Goal: Information Seeking & Learning: Learn about a topic

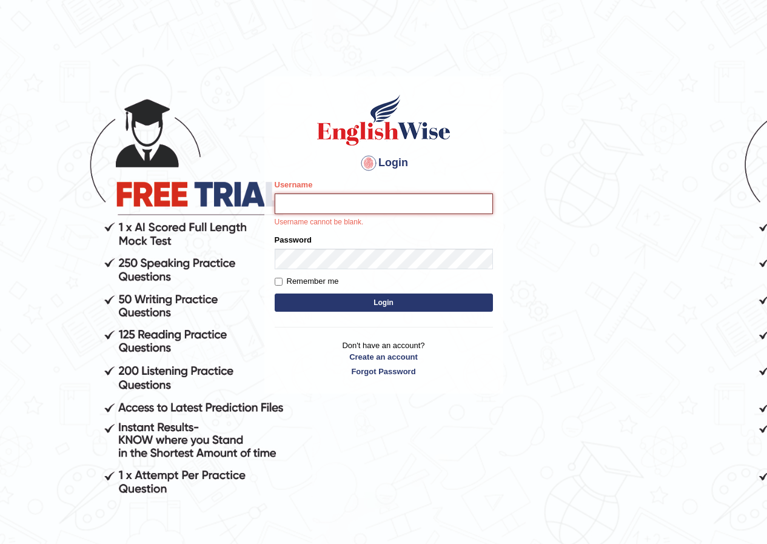
drag, startPoint x: 0, startPoint y: 0, endPoint x: 301, endPoint y: 206, distance: 364.5
click at [302, 208] on input "Username" at bounding box center [384, 204] width 218 height 21
type input "maitree_parramatta"
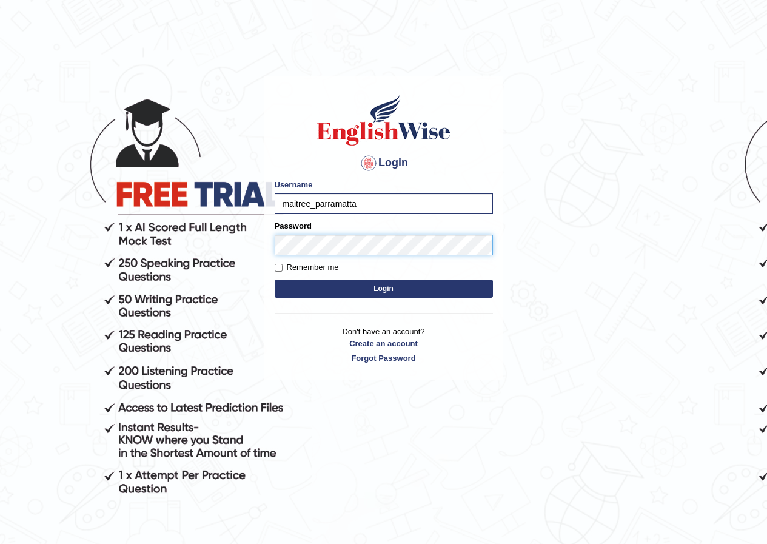
click at [275, 280] on button "Login" at bounding box center [384, 289] width 218 height 18
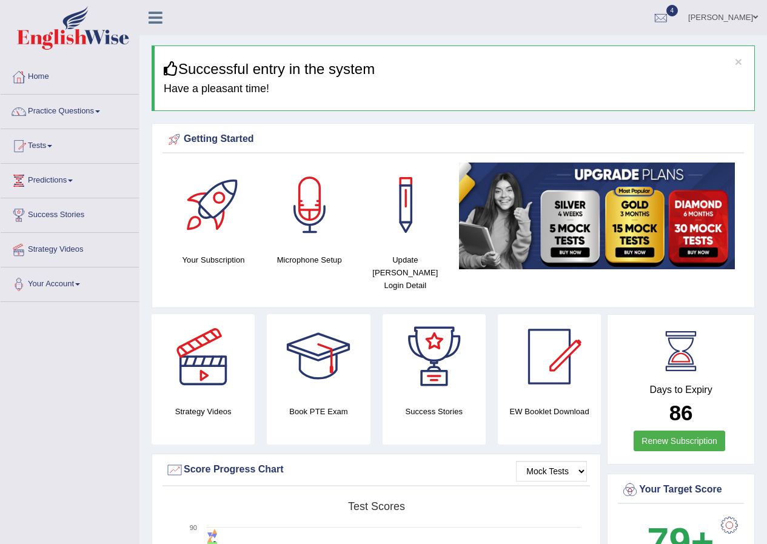
click at [58, 108] on link "Practice Questions" at bounding box center [70, 110] width 138 height 30
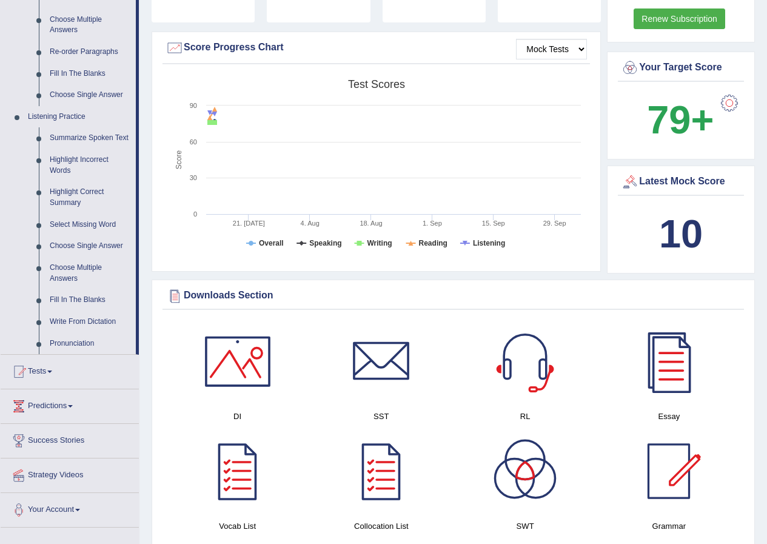
scroll to position [425, 0]
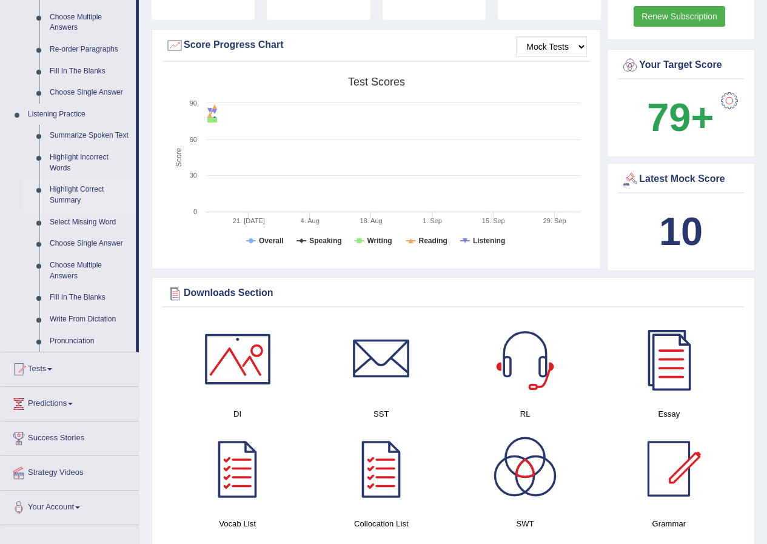
click at [85, 129] on link "Summarize Spoken Text" at bounding box center [90, 136] width 92 height 22
click at [86, 131] on ul "Summarize Spoken Text Highlight Incorrect Words Highlight Correct Summary Selec…" at bounding box center [78, 238] width 113 height 227
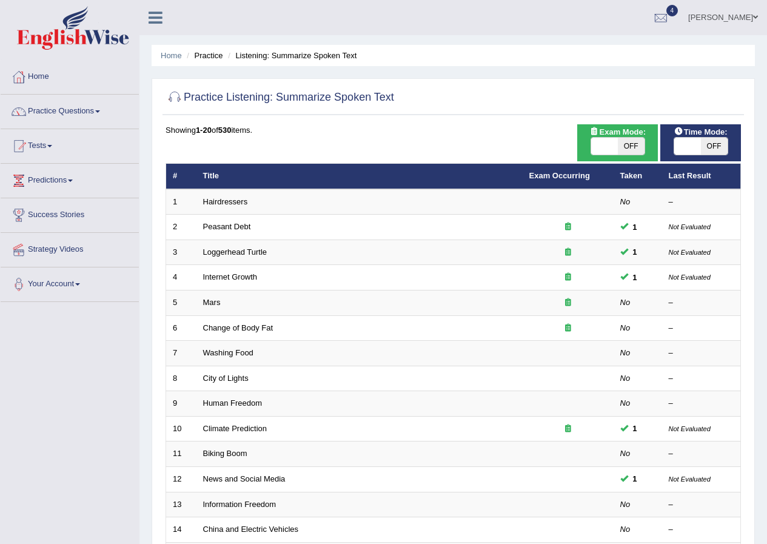
click at [632, 141] on span "OFF" at bounding box center [631, 146] width 27 height 17
checkbox input "true"
click at [632, 141] on span "OFF" at bounding box center [631, 146] width 27 height 17
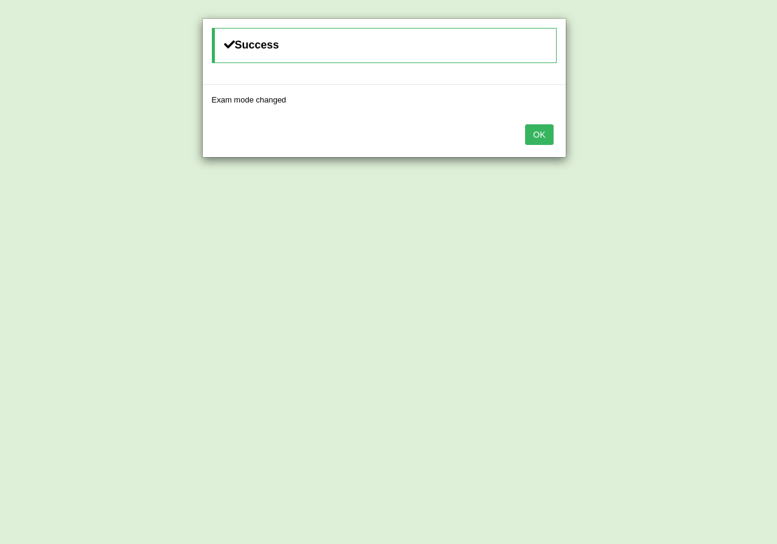
click at [540, 127] on button "OK" at bounding box center [539, 134] width 28 height 21
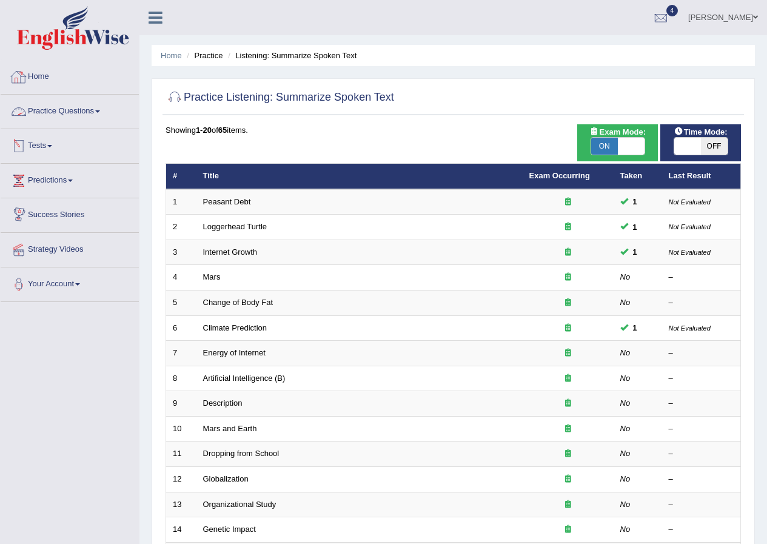
click at [42, 72] on link "Home" at bounding box center [70, 75] width 138 height 30
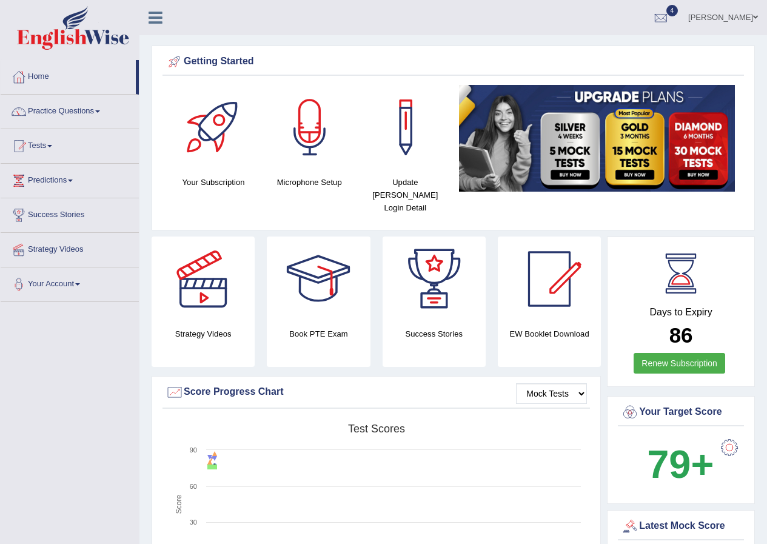
click at [314, 144] on div at bounding box center [310, 127] width 85 height 85
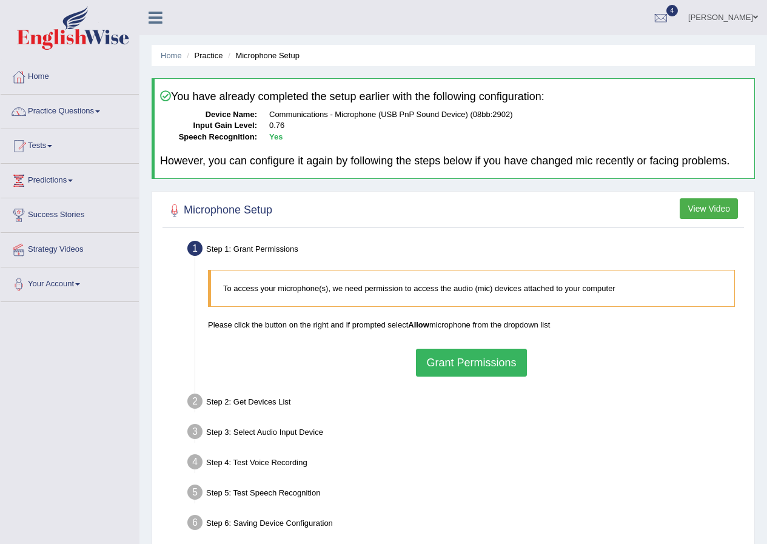
click at [485, 360] on button "Grant Permissions" at bounding box center [471, 363] width 110 height 28
click at [485, 360] on div "To access your microphone(s), we need permission to access the audio (mic) devi…" at bounding box center [471, 323] width 539 height 118
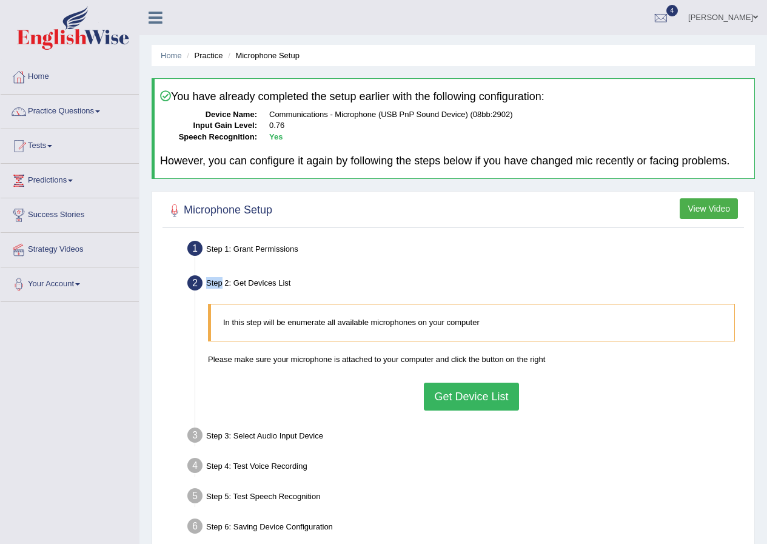
click at [498, 390] on button "Get Device List" at bounding box center [471, 397] width 95 height 28
click at [498, 390] on div "In this step will be enumerate all available microphones on your computer Pleas…" at bounding box center [471, 357] width 539 height 118
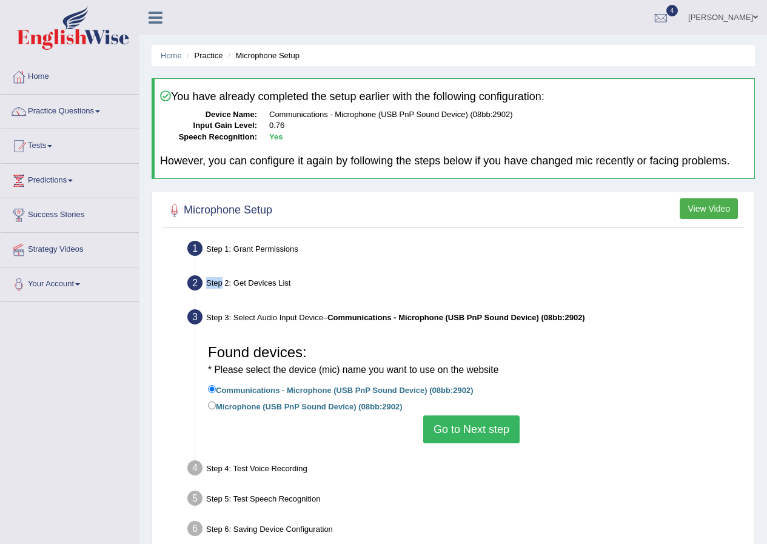
click at [483, 430] on button "Go to Next step" at bounding box center [471, 430] width 96 height 28
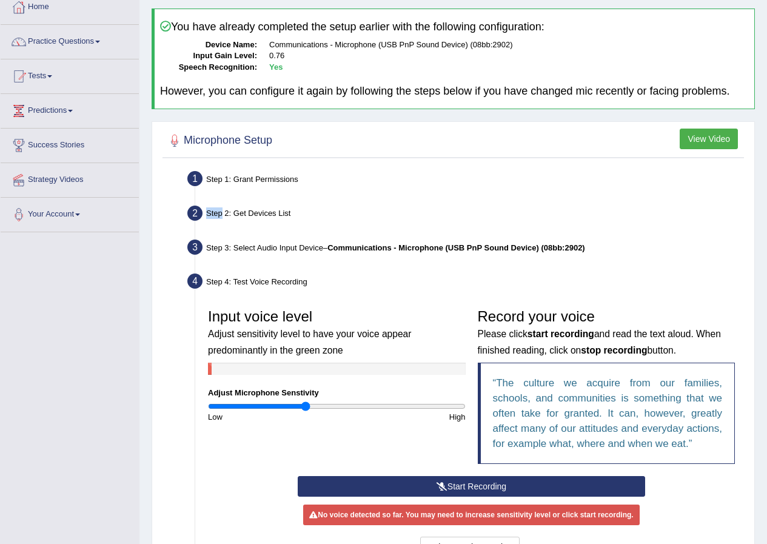
scroll to position [182, 0]
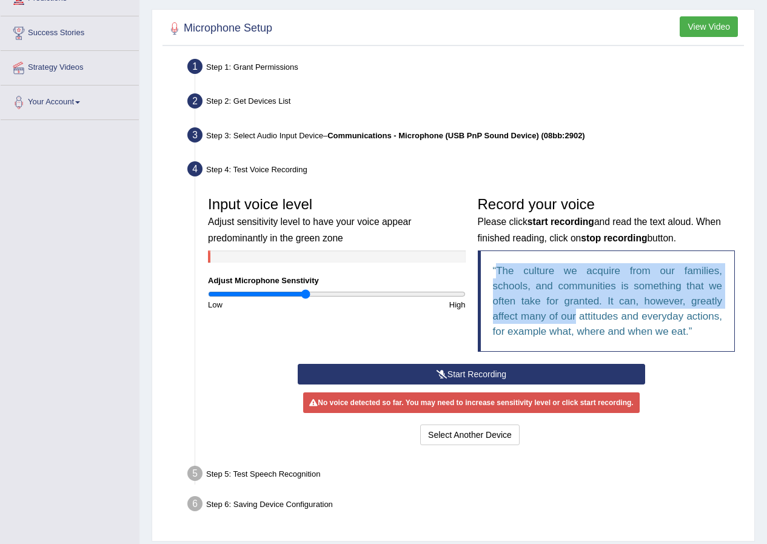
drag, startPoint x: 496, startPoint y: 270, endPoint x: 582, endPoint y: 322, distance: 100.7
click at [582, 322] on q "The culture we acquire from our families, schools, and communities is something…" at bounding box center [608, 301] width 230 height 72
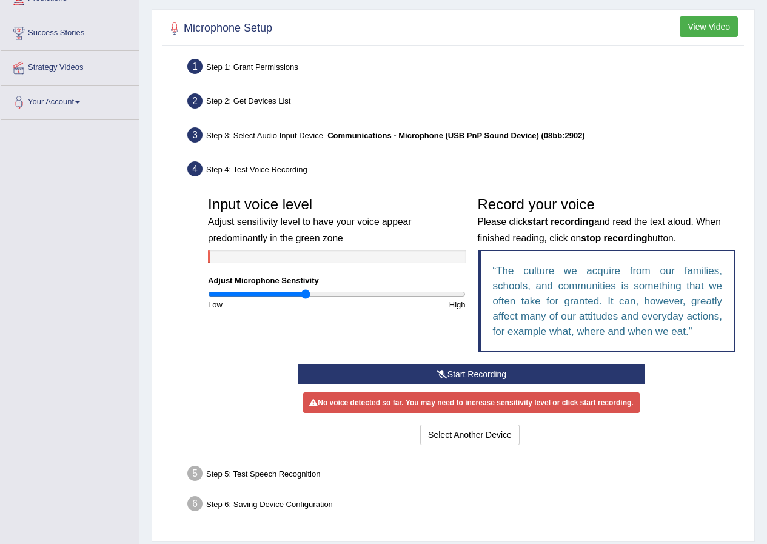
click at [582, 322] on q "The culture we acquire from our families, schools, and communities is something…" at bounding box center [608, 301] width 230 height 72
click at [447, 373] on button "Start Recording" at bounding box center [472, 374] width 348 height 21
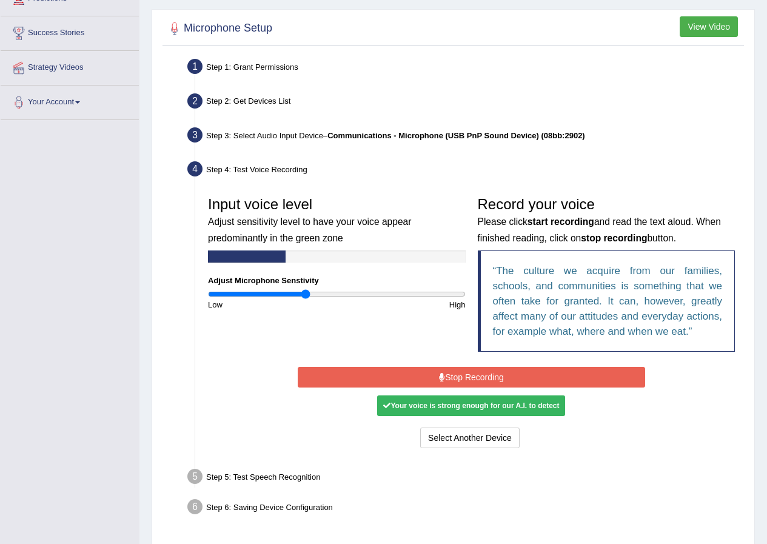
click at [465, 373] on button "Stop Recording" at bounding box center [472, 377] width 348 height 21
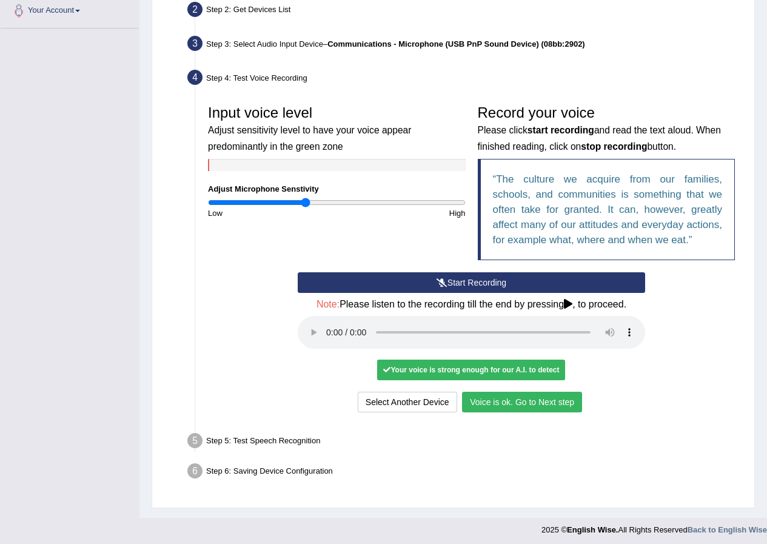
scroll to position [278, 0]
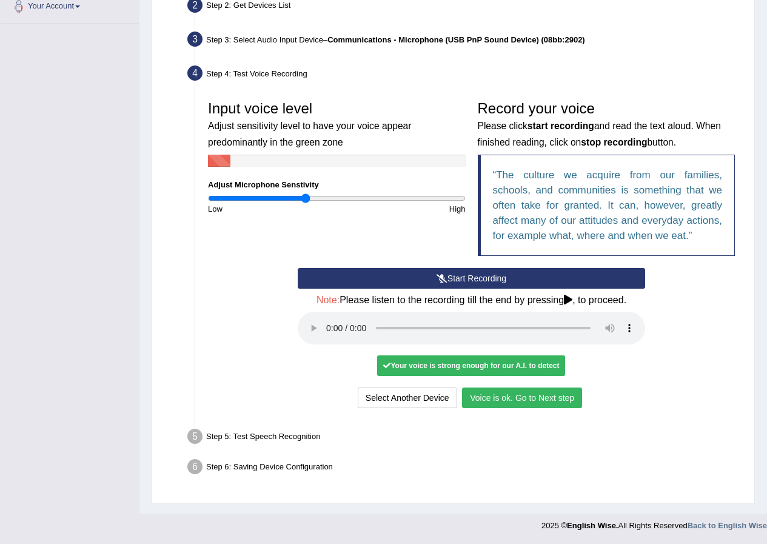
click at [550, 399] on button "Voice is ok. Go to Next step" at bounding box center [522, 398] width 120 height 21
click at [550, 399] on div "Select Another Device Voice is ok. Go to Next step" at bounding box center [472, 400] width 348 height 24
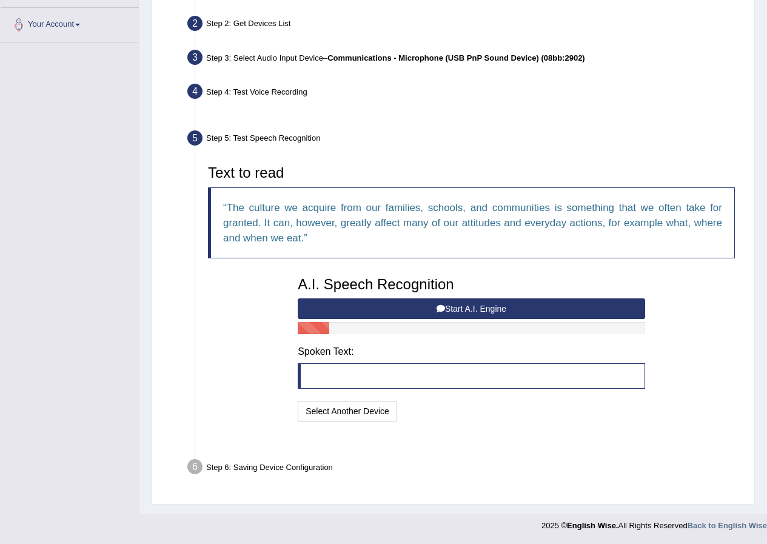
scroll to position [230, 0]
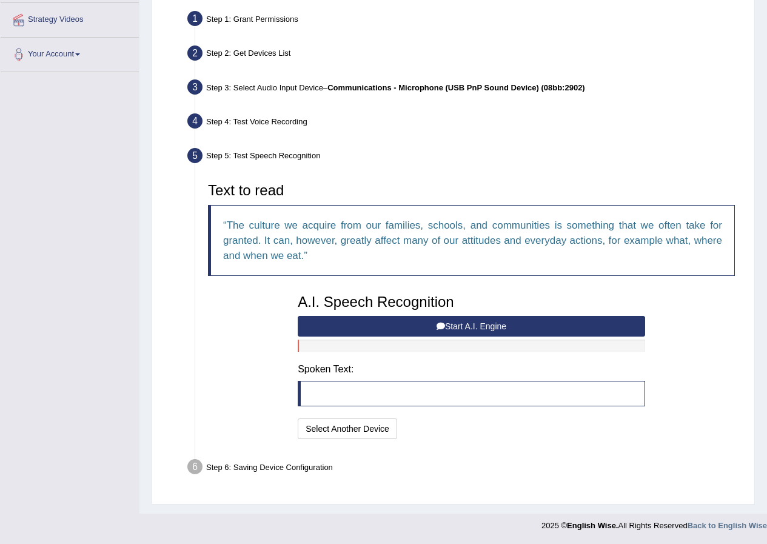
click at [450, 330] on button "Start A.I. Engine" at bounding box center [472, 326] width 348 height 21
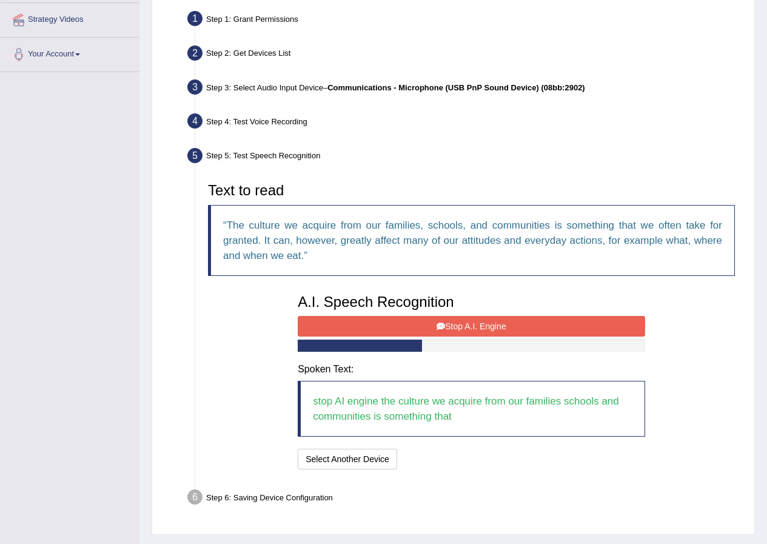
click at [494, 322] on button "Stop A.I. Engine" at bounding box center [472, 326] width 348 height 21
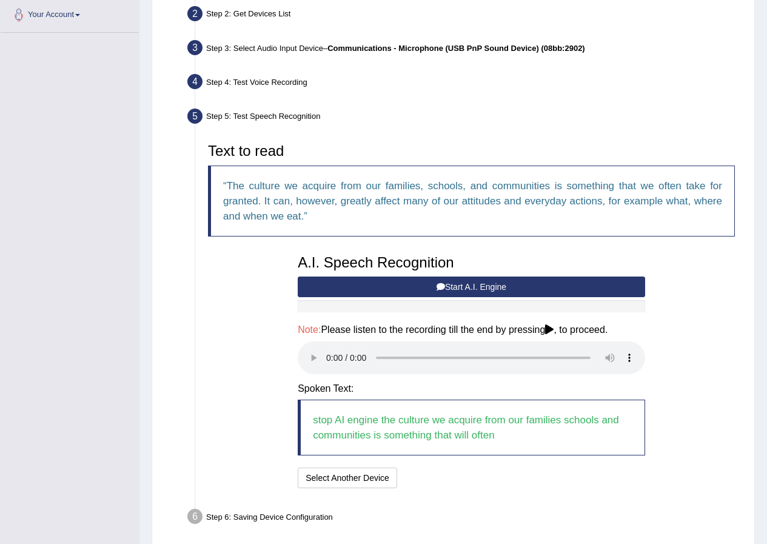
scroll to position [319, 0]
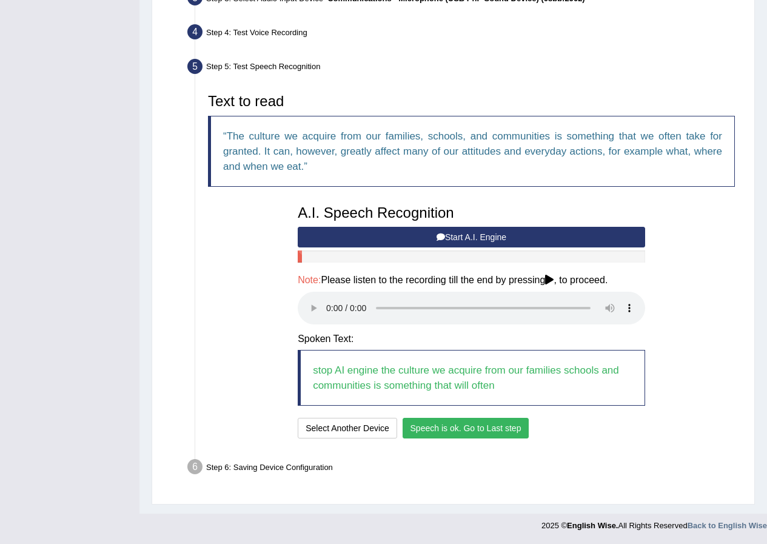
click at [514, 422] on button "Speech is ok. Go to Last step" at bounding box center [466, 428] width 127 height 21
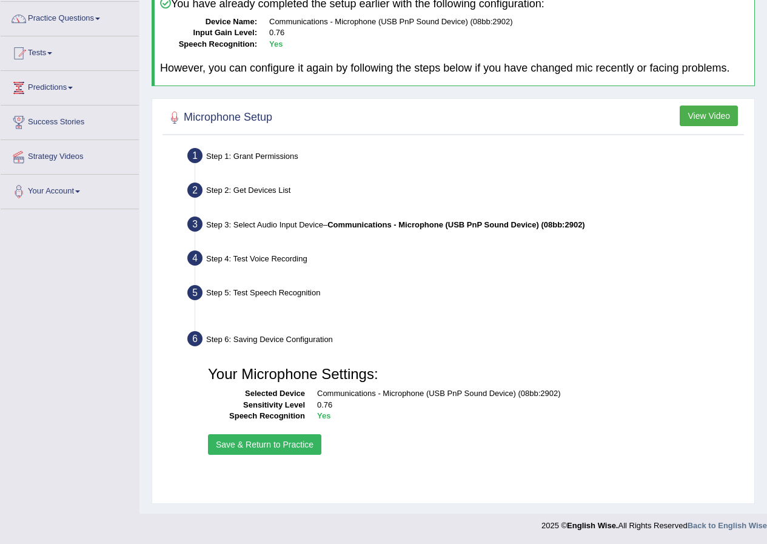
scroll to position [93, 0]
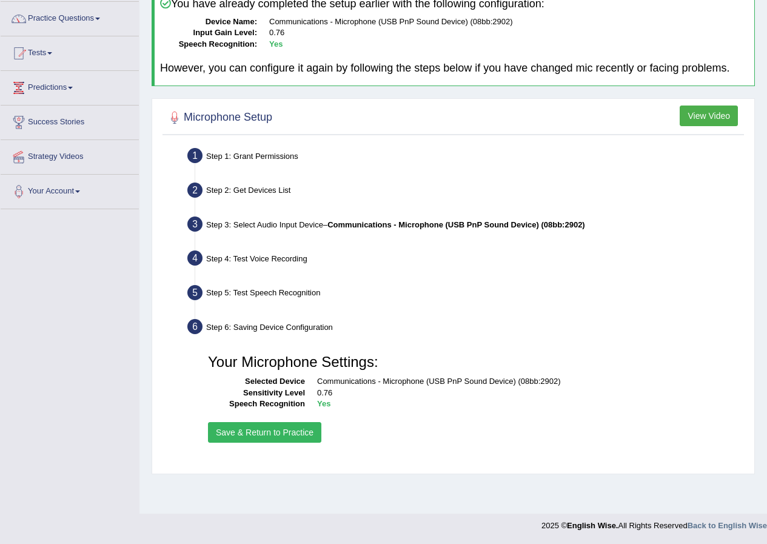
click at [260, 430] on button "Save & Return to Practice" at bounding box center [264, 432] width 113 height 21
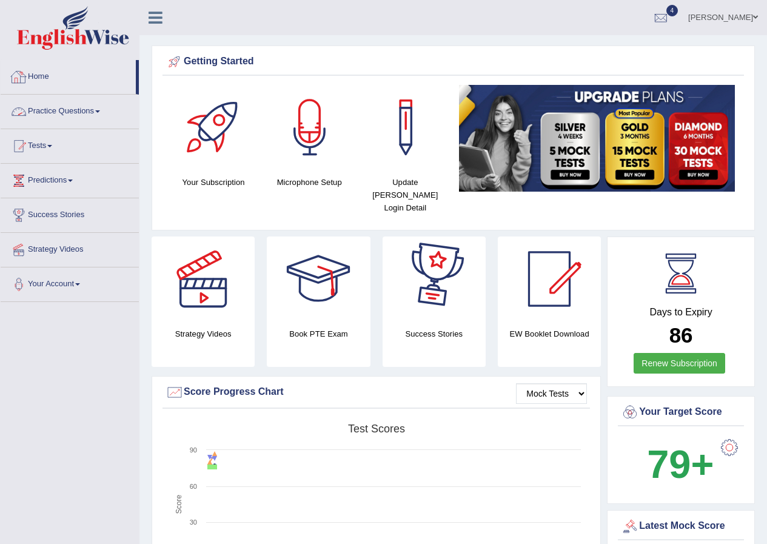
click at [50, 111] on link "Practice Questions" at bounding box center [70, 110] width 138 height 30
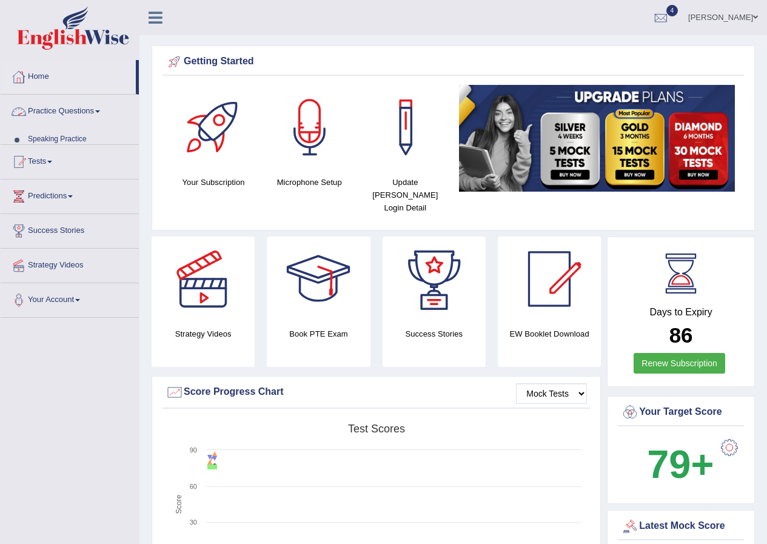
click at [50, 111] on link "Practice Questions" at bounding box center [70, 110] width 138 height 30
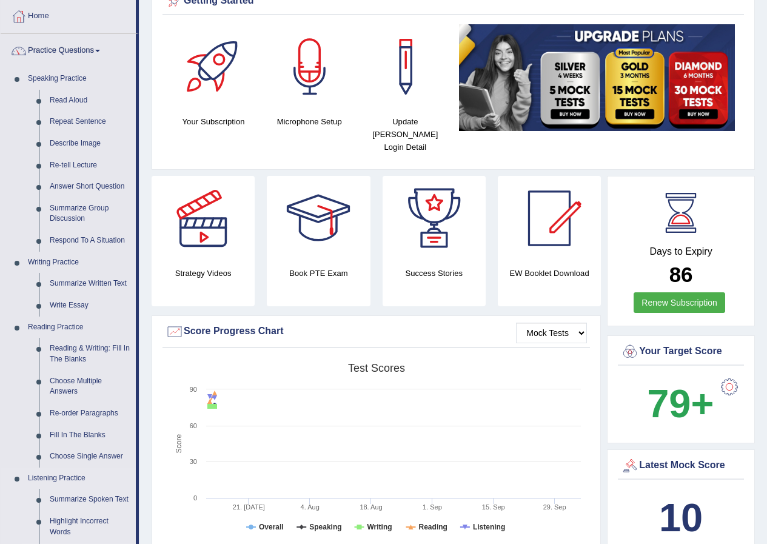
scroll to position [243, 0]
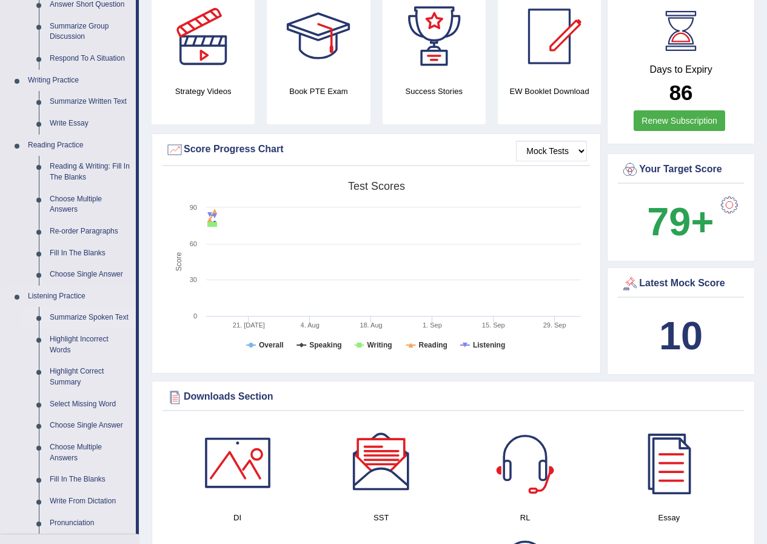
click at [108, 314] on link "Summarize Spoken Text" at bounding box center [90, 318] width 92 height 22
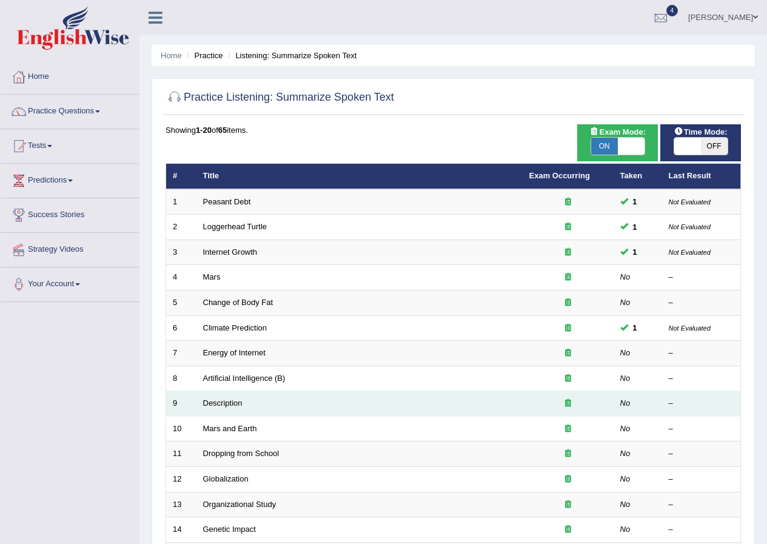
click at [266, 396] on td "Description" at bounding box center [360, 403] width 326 height 25
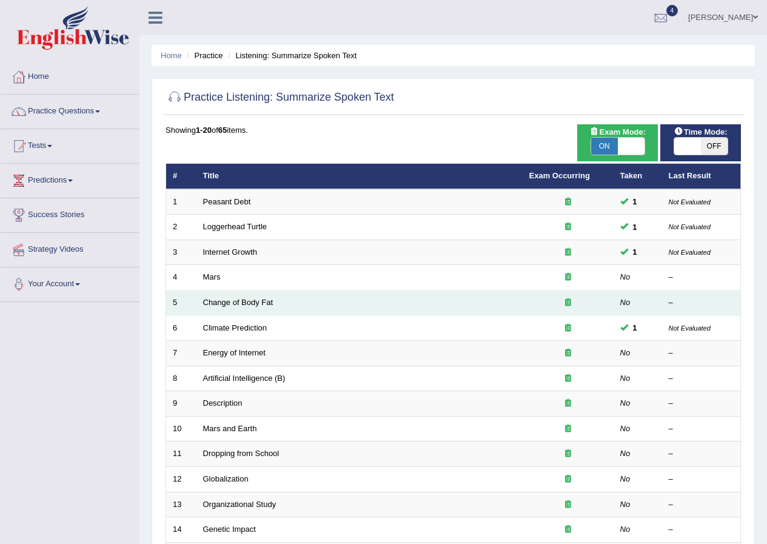
click at [279, 304] on td "Change of Body Fat" at bounding box center [360, 303] width 326 height 25
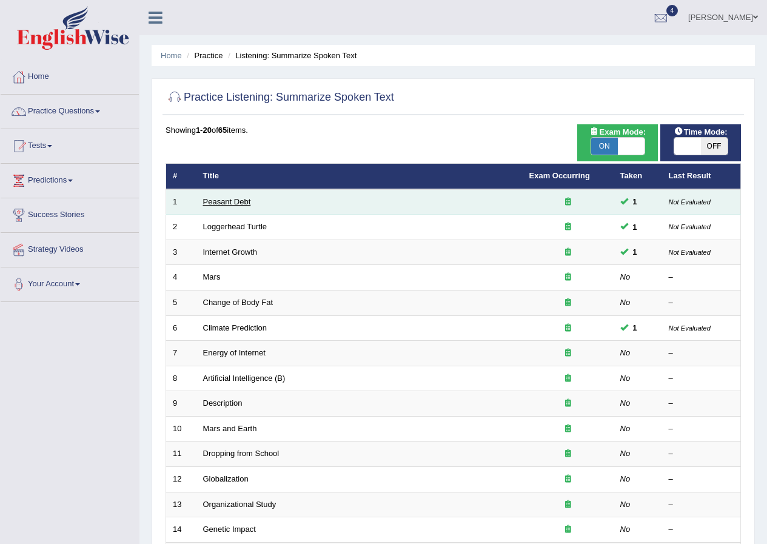
click at [232, 197] on link "Peasant Debt" at bounding box center [227, 201] width 48 height 9
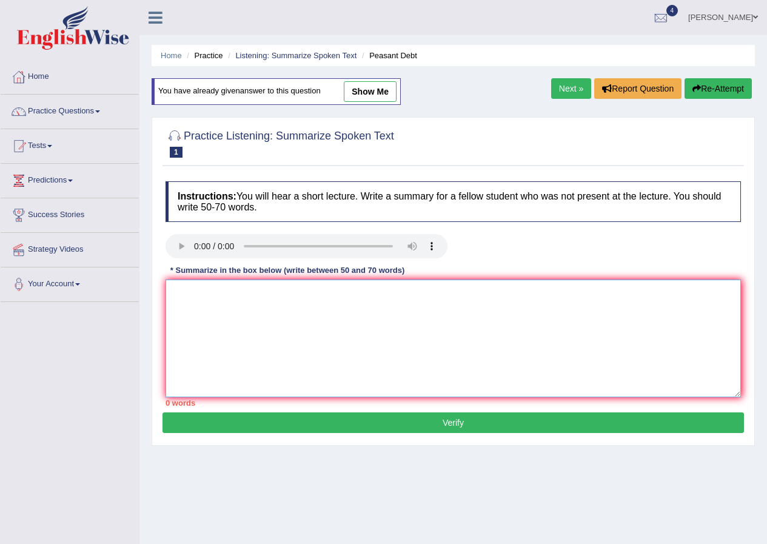
click at [183, 282] on textarea at bounding box center [454, 339] width 576 height 118
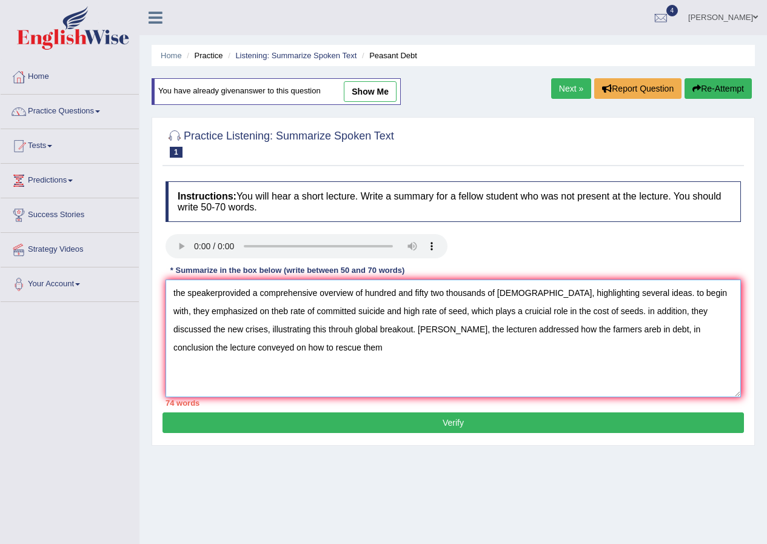
click at [218, 293] on textarea "the speakerprovided a comprehensive overview of hundred and fifty two thousands…" at bounding box center [454, 339] width 576 height 118
click at [248, 308] on textarea "the speaker provided a comprehensive overview of hundred and fifty two thousand…" at bounding box center [454, 339] width 576 height 118
click at [249, 311] on textarea "the speaker provided a comprehensive overview of hundred and fifty two thousand…" at bounding box center [454, 339] width 576 height 118
click at [299, 328] on textarea "the speaker provided a comprehensive overview of hundred and fifty two thousand…" at bounding box center [454, 339] width 576 height 118
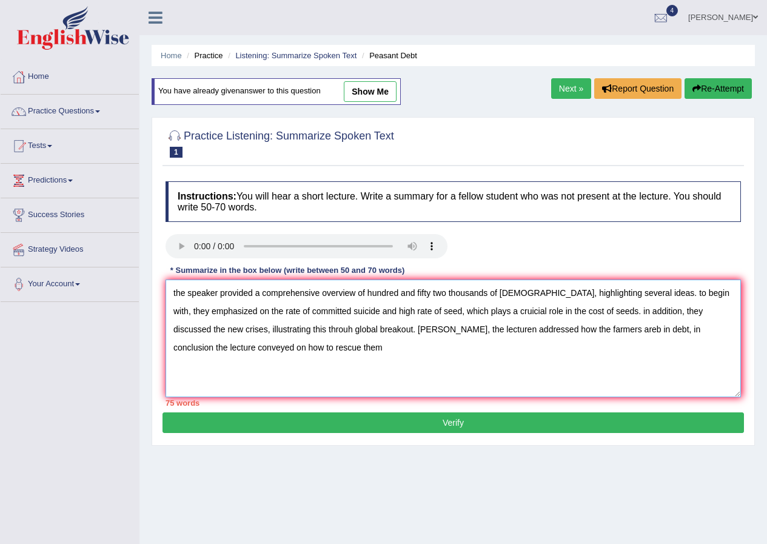
click at [299, 328] on textarea "the speaker provided a comprehensive overview of hundred and fifty two thousand…" at bounding box center [454, 339] width 576 height 118
click at [447, 324] on textarea "the speaker provided a comprehensive overview of hundred and fifty two thousand…" at bounding box center [454, 339] width 576 height 118
click at [568, 329] on textarea "the speaker provided a comprehensive overview of hundred and fifty two thousand…" at bounding box center [454, 339] width 576 height 118
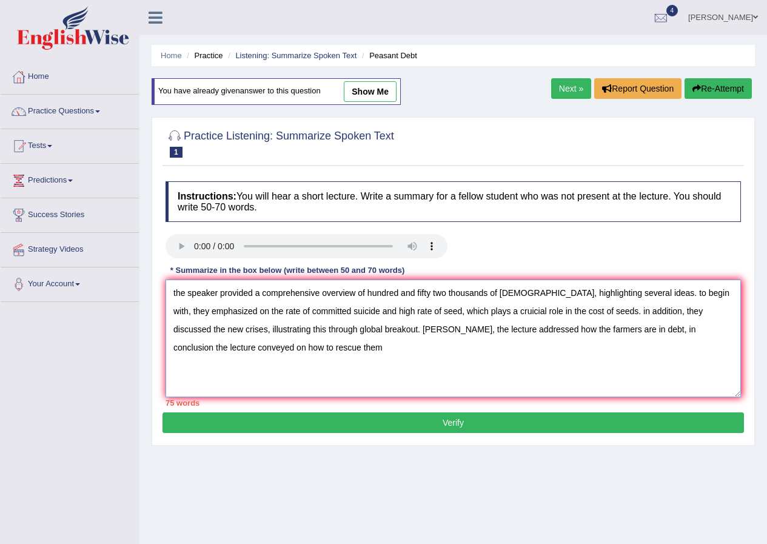
drag, startPoint x: 575, startPoint y: 294, endPoint x: 584, endPoint y: 294, distance: 8.5
click at [584, 294] on textarea "the speaker provided a comprehensive overview of hundred and fifty two thousand…" at bounding box center [454, 339] width 576 height 118
drag, startPoint x: 584, startPoint y: 294, endPoint x: 600, endPoint y: 294, distance: 16.4
click at [584, 294] on textarea "the speaker provided a comprehensive overview of hundred and fifty two thousand…" at bounding box center [454, 339] width 576 height 118
click at [602, 294] on textarea "the speaker provided a comprehensive overview of hundred and fifty two thousand…" at bounding box center [454, 339] width 576 height 118
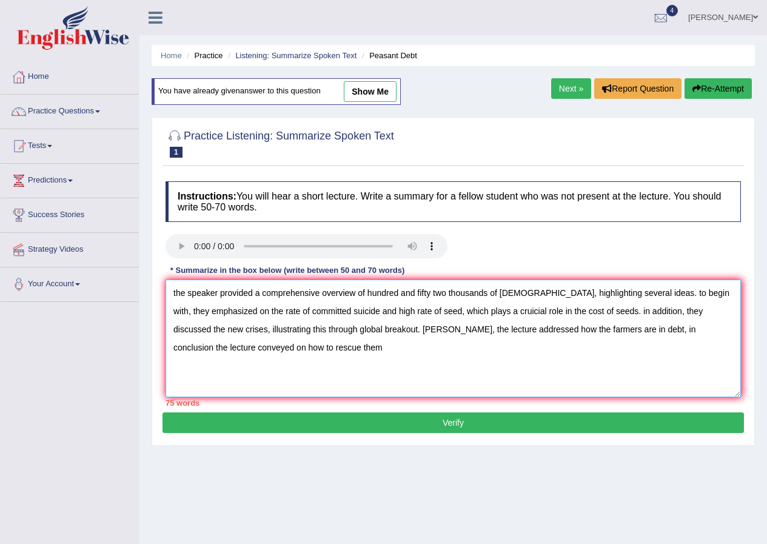
click at [602, 294] on textarea "the speaker provided a comprehensive overview of hundred and fifty two thousand…" at bounding box center [454, 339] width 576 height 118
click at [639, 309] on textarea "the speaker provided a comprehensive overview of hundred and fifty two thousand…" at bounding box center [454, 339] width 576 height 118
click at [623, 329] on textarea "the speaker provided a comprehensive overview of hundred and fifty two thousand…" at bounding box center [454, 339] width 576 height 118
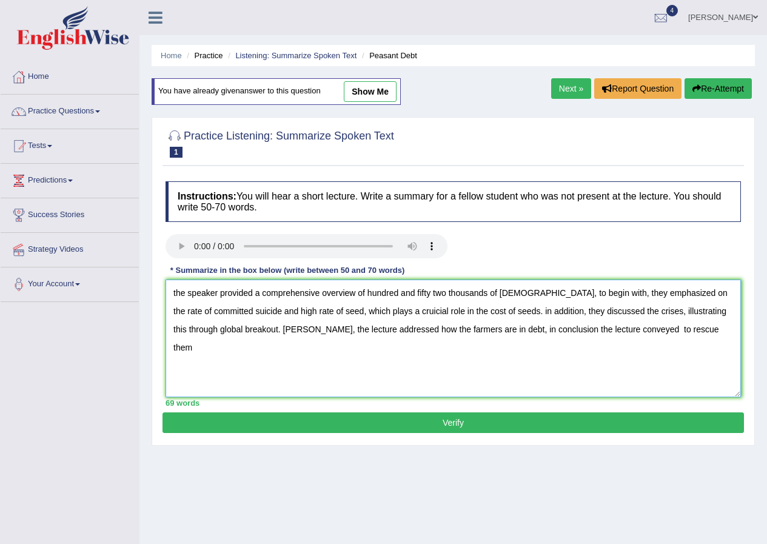
type textarea "the speaker provided a comprehensive overview of hundred and fifty two thousand…"
click at [501, 418] on button "Verify" at bounding box center [454, 423] width 582 height 21
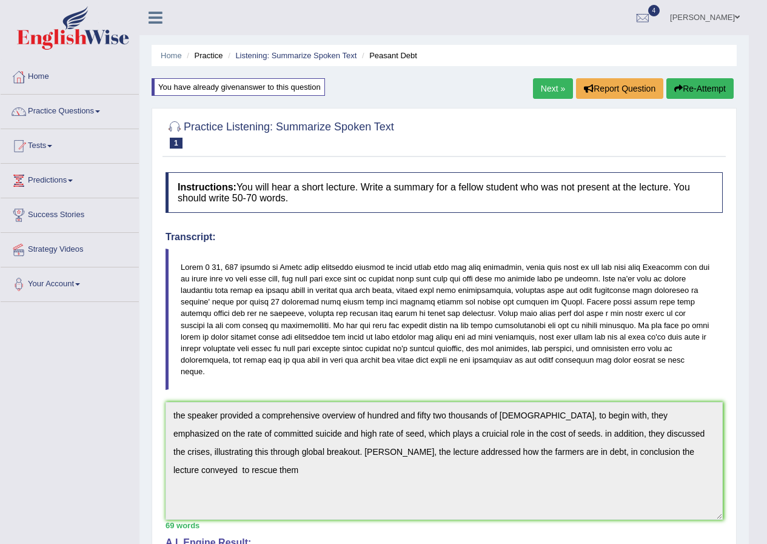
click at [540, 87] on link "Next »" at bounding box center [553, 88] width 40 height 21
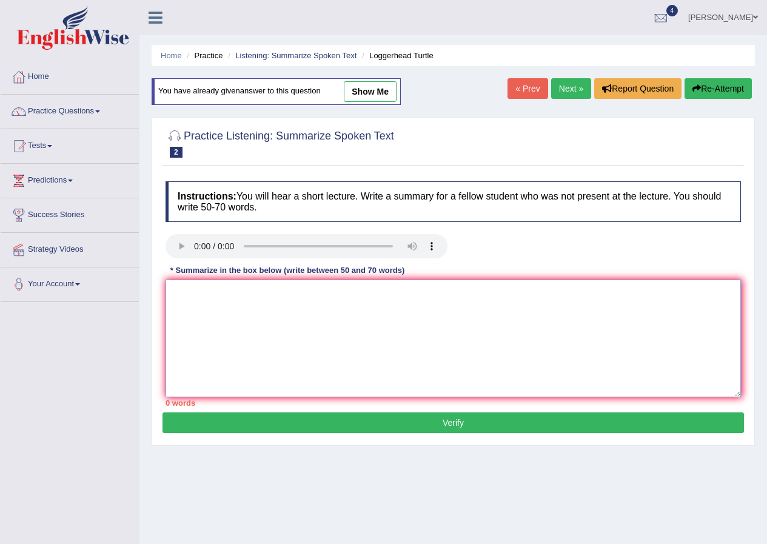
click at [190, 295] on textarea at bounding box center [454, 339] width 576 height 118
type textarea "R"
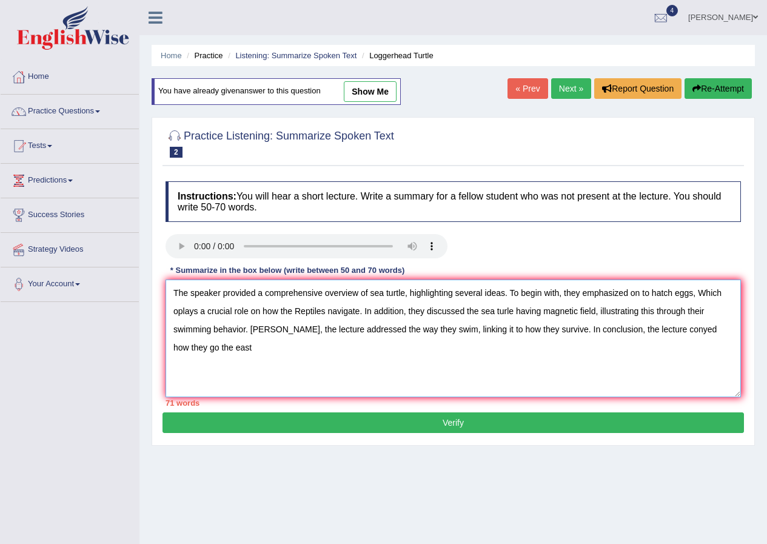
click at [189, 349] on textarea "The speaker provided a comprehensive overview of sea turtle, highlighting sever…" at bounding box center [454, 339] width 576 height 118
click at [191, 349] on textarea "The speaker provided a comprehensive overview of sea turtle, highlighting sever…" at bounding box center [454, 339] width 576 height 118
click at [185, 345] on textarea "The speaker provided a comprehensive overview of sea turtle, highlighting sever…" at bounding box center [454, 339] width 576 height 118
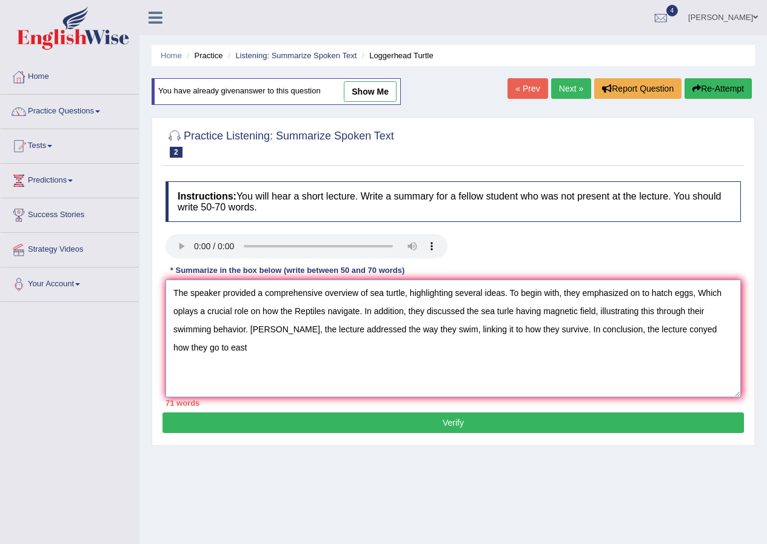
click at [649, 292] on textarea "The speaker provided a comprehensive overview of sea turtle, highlighting sever…" at bounding box center [454, 339] width 576 height 118
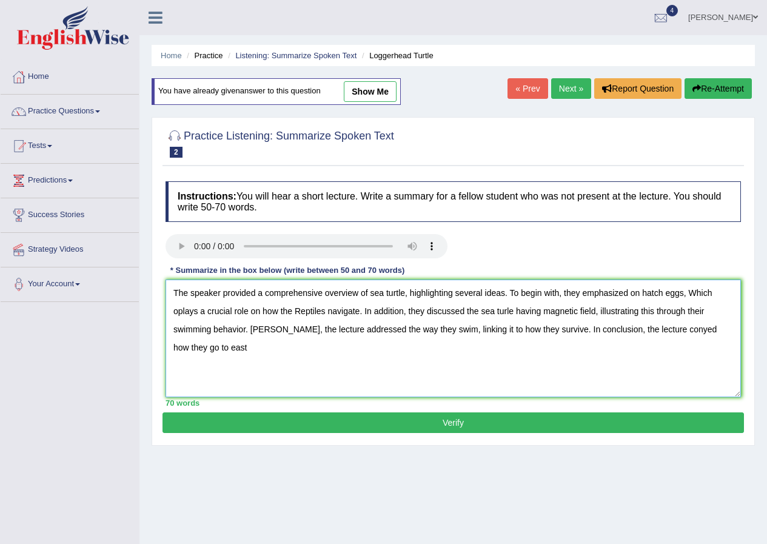
click at [177, 312] on textarea "The speaker provided a comprehensive overview of sea turtle, highlighting sever…" at bounding box center [454, 339] width 576 height 118
click at [501, 310] on textarea "The speaker provided a comprehensive overview of sea turtle, highlighting sever…" at bounding box center [454, 339] width 576 height 118
click at [501, 308] on textarea "The speaker provided a comprehensive overview of sea turtle, highlighting sever…" at bounding box center [454, 339] width 576 height 118
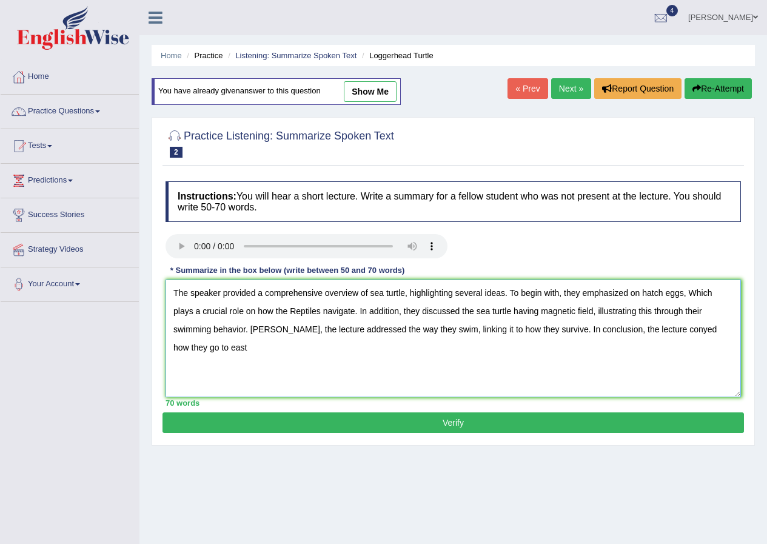
click at [664, 328] on textarea "The speaker provided a comprehensive overview of sea turtle, highlighting sever…" at bounding box center [454, 339] width 576 height 118
type textarea "The speaker provided a comprehensive overview of sea turtle, highlighting sever…"
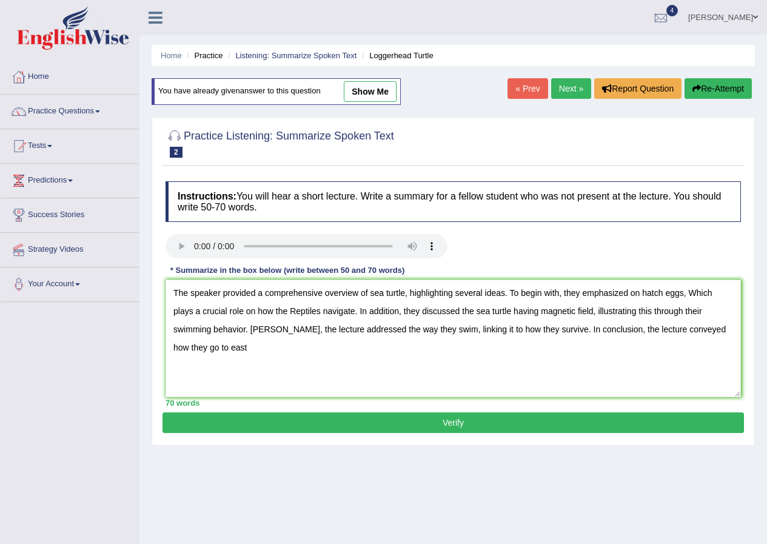
click at [542, 424] on button "Verify" at bounding box center [454, 423] width 582 height 21
click at [542, 424] on div "Home Practice Listening: Summarize Spoken Text Loggerhead Turtle You have alrea…" at bounding box center [454, 303] width 628 height 607
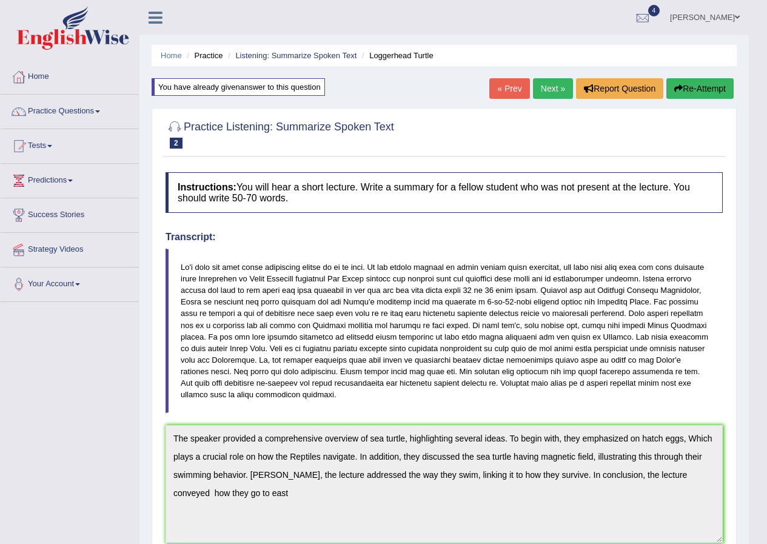
click at [67, 109] on link "Practice Questions" at bounding box center [70, 110] width 138 height 30
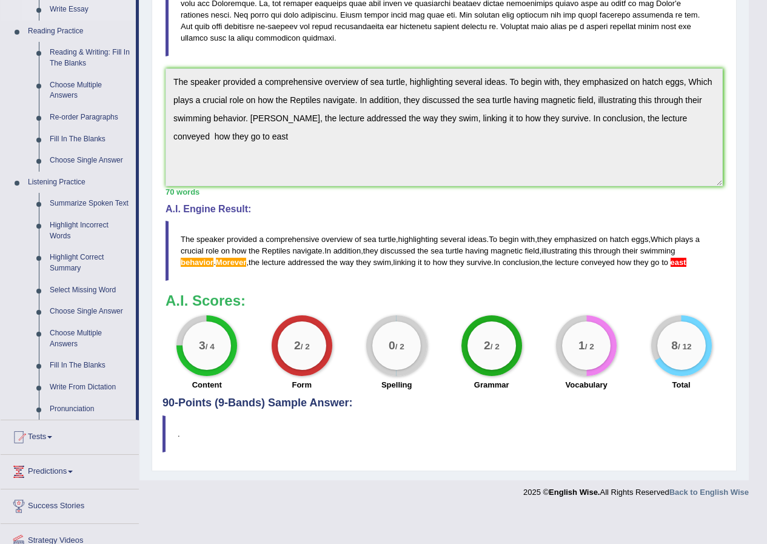
scroll to position [406, 0]
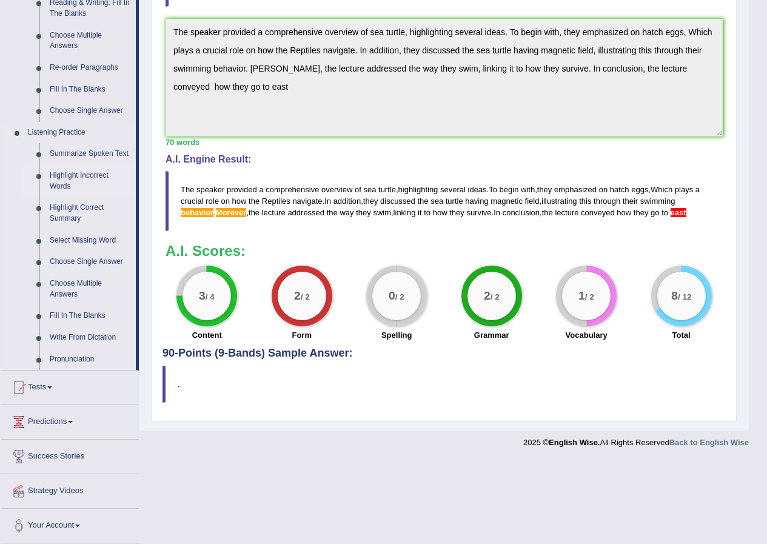
click at [65, 175] on link "Highlight Incorrect Words" at bounding box center [90, 181] width 92 height 32
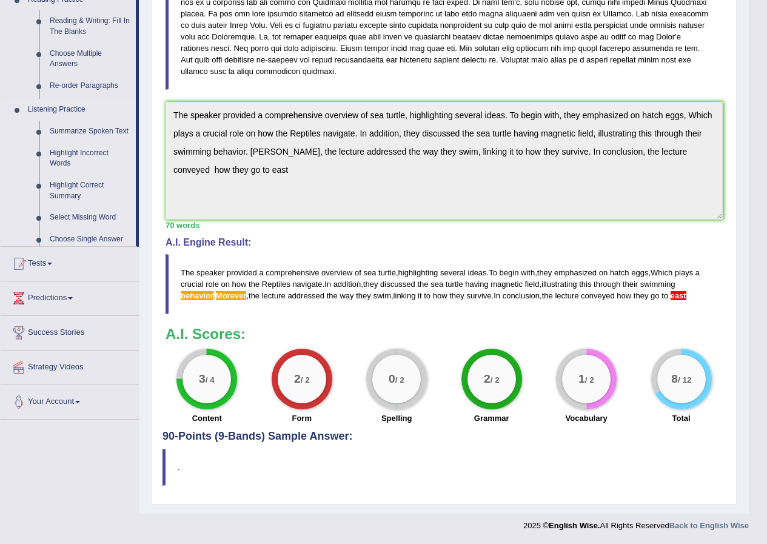
scroll to position [312, 0]
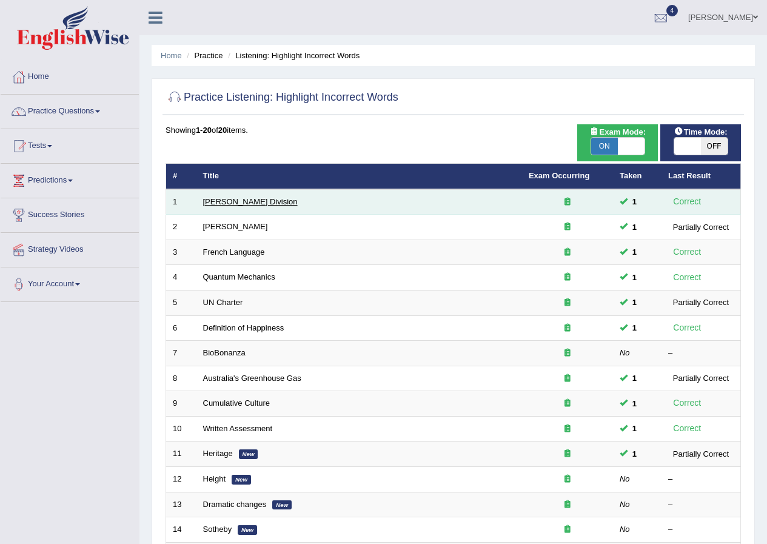
click at [241, 198] on link "[PERSON_NAME] Division" at bounding box center [250, 201] width 95 height 9
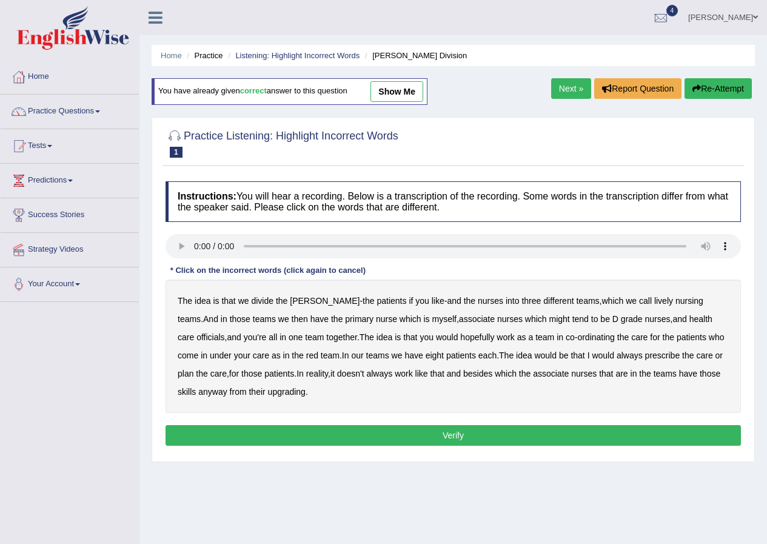
click at [433, 319] on b "myself" at bounding box center [445, 319] width 24 height 10
click at [460, 333] on b "hopefully" at bounding box center [477, 337] width 34 height 10
click at [655, 302] on b "lively" at bounding box center [664, 301] width 19 height 10
click at [550, 317] on b "might" at bounding box center [560, 319] width 21 height 10
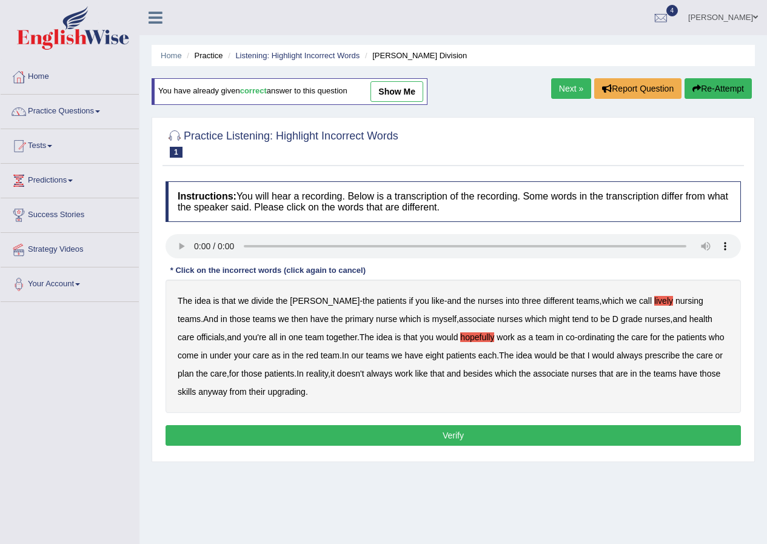
click at [550, 317] on b "might" at bounding box center [560, 319] width 21 height 10
click at [617, 352] on b "always" at bounding box center [630, 356] width 26 height 10
click at [617, 351] on b "always" at bounding box center [630, 356] width 26 height 10
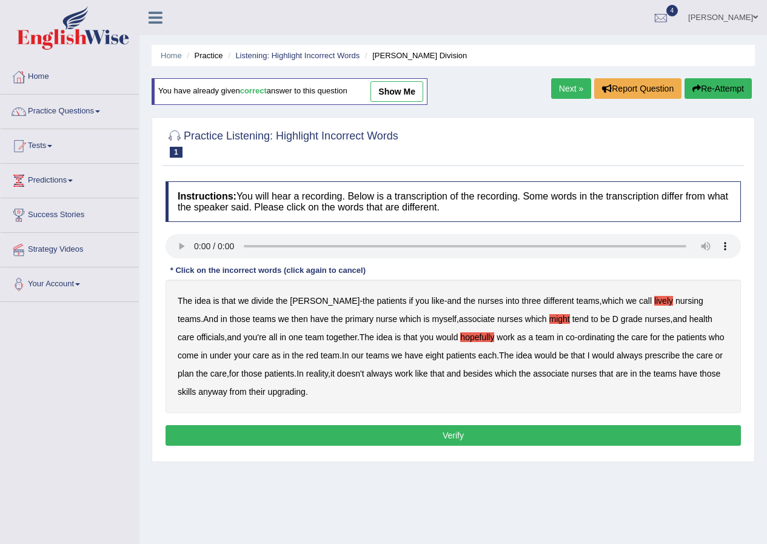
click at [617, 351] on b "always" at bounding box center [630, 356] width 26 height 10
click at [626, 295] on div "The idea is that we divide the ward - the patients if you like - and the nurses…" at bounding box center [454, 346] width 576 height 133
click at [617, 352] on b "always" at bounding box center [630, 356] width 26 height 10
click at [525, 438] on button "Verify" at bounding box center [454, 435] width 576 height 21
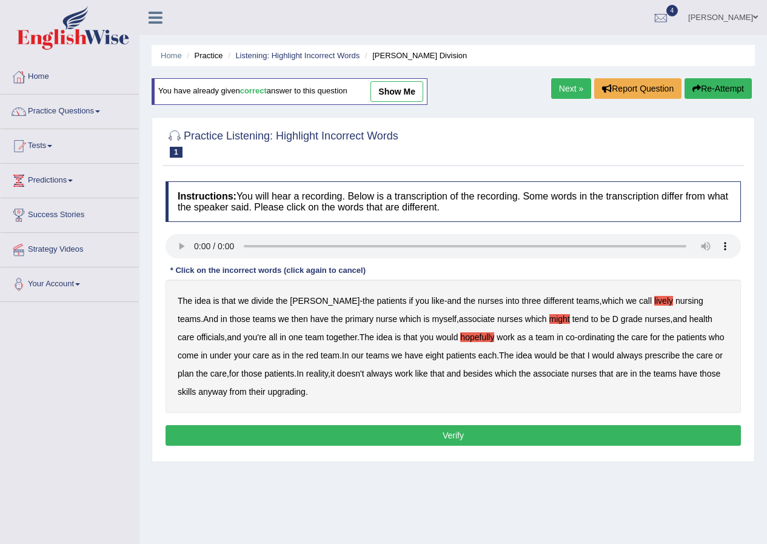
click at [525, 438] on div "Home Practice Listening: Highlight Incorrect Words Ward Division You have alrea…" at bounding box center [454, 303] width 628 height 607
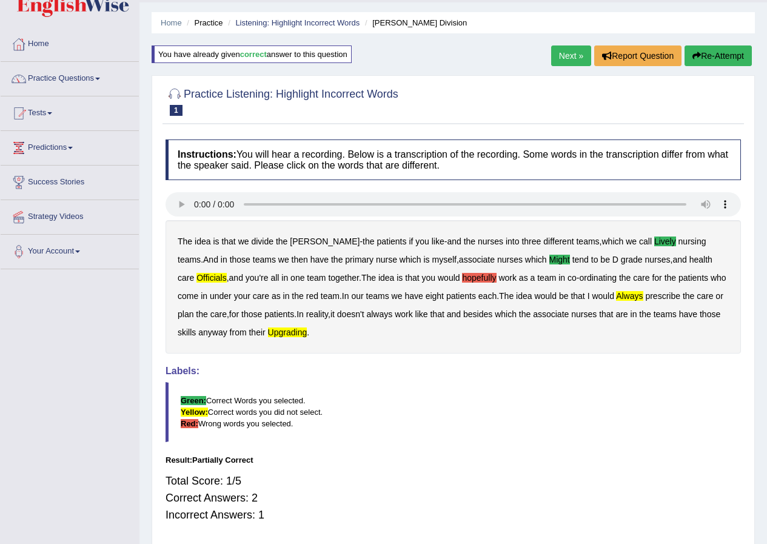
scroll to position [61, 0]
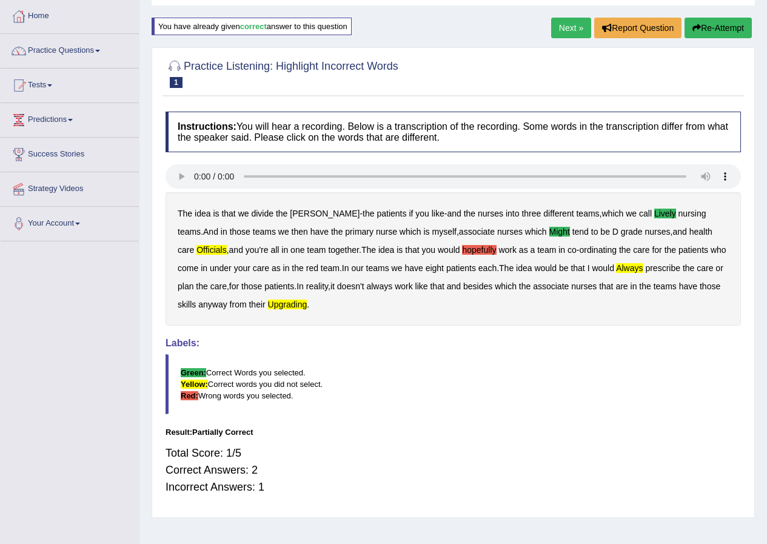
click at [572, 22] on link "Next »" at bounding box center [571, 28] width 40 height 21
drag, startPoint x: 572, startPoint y: 22, endPoint x: 583, endPoint y: 32, distance: 14.2
click at [575, 23] on link "Next »" at bounding box center [571, 28] width 40 height 21
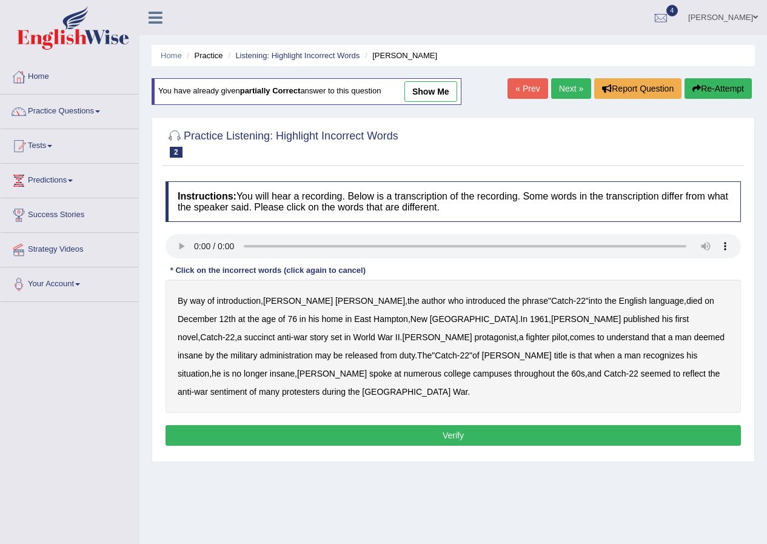
click at [312, 351] on b "administration" at bounding box center [286, 356] width 53 height 10
click at [209, 369] on b "situation" at bounding box center [194, 374] width 32 height 10
click at [683, 373] on b "reflect" at bounding box center [694, 374] width 23 height 10
click at [275, 332] on b "succinct" at bounding box center [260, 337] width 31 height 10
click at [511, 425] on button "Verify" at bounding box center [454, 435] width 576 height 21
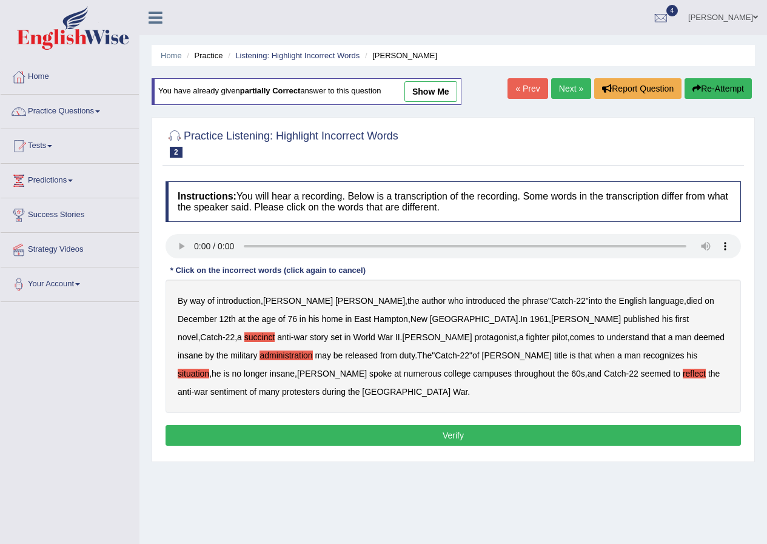
drag, startPoint x: 511, startPoint y: 423, endPoint x: 527, endPoint y: 412, distance: 19.2
click at [511, 423] on div "Home Practice Listening: Highlight Incorrect Words Joseph Heller You have alrea…" at bounding box center [454, 303] width 628 height 607
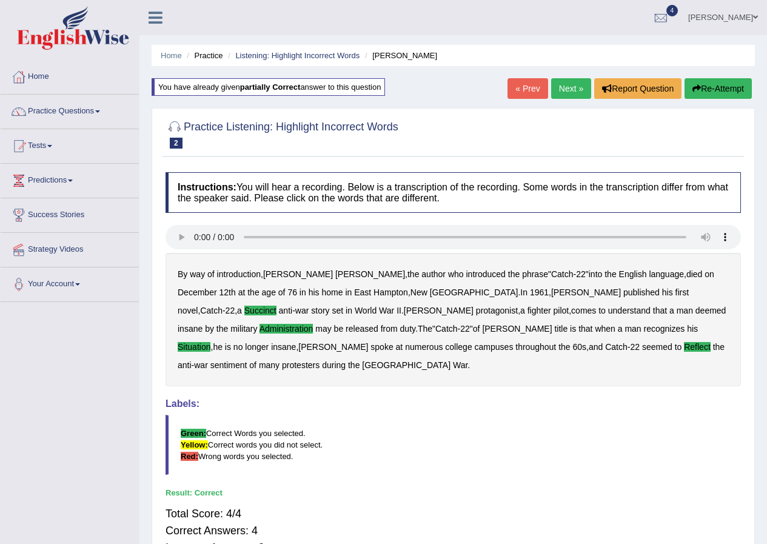
click at [560, 83] on link "Next »" at bounding box center [571, 88] width 40 height 21
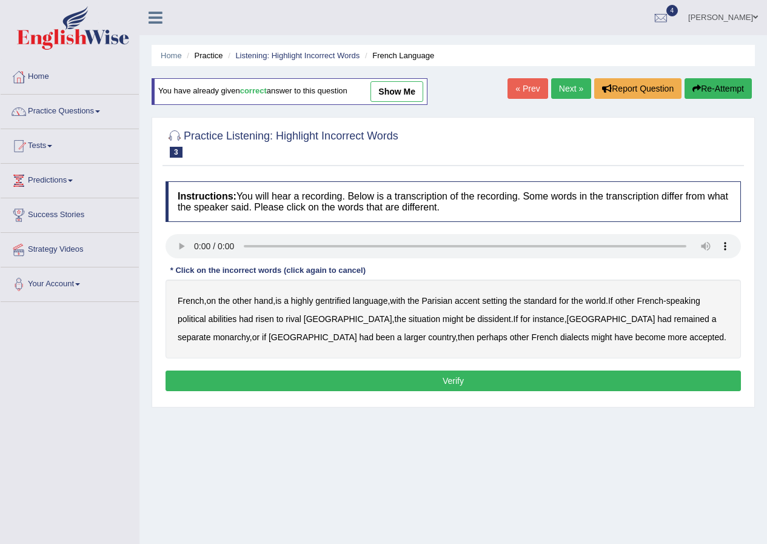
drag, startPoint x: 332, startPoint y: 301, endPoint x: 353, endPoint y: 301, distance: 20.6
click at [337, 301] on b "gentrified" at bounding box center [332, 301] width 35 height 10
click at [227, 315] on b "abilities" at bounding box center [223, 319] width 29 height 10
click at [477, 316] on b "dissident" at bounding box center [493, 319] width 33 height 10
click at [249, 332] on b "monarchy" at bounding box center [231, 337] width 36 height 10
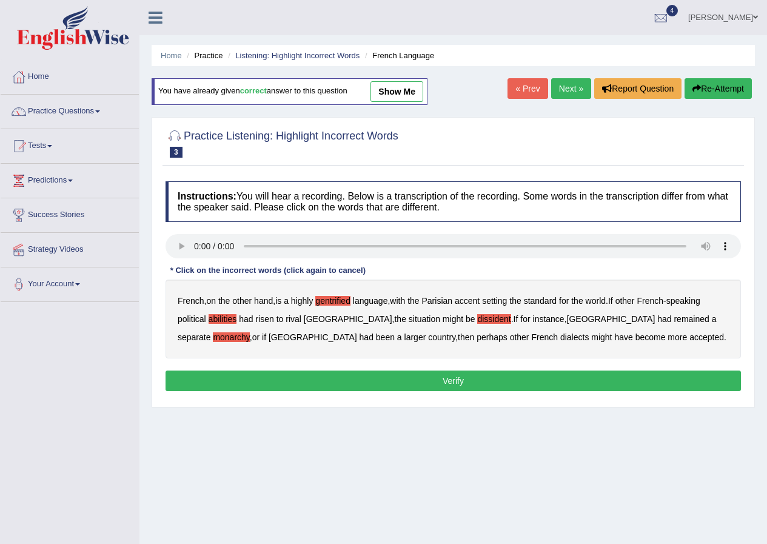
click at [450, 377] on button "Verify" at bounding box center [454, 381] width 576 height 21
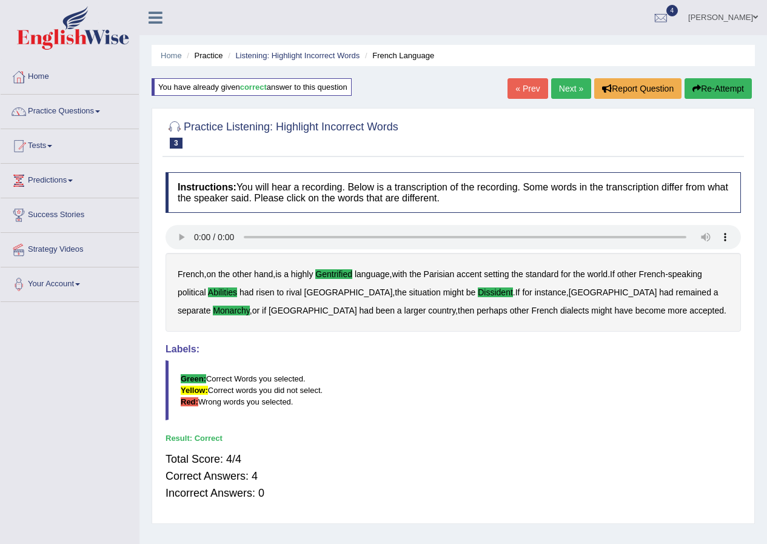
click at [562, 85] on link "Next »" at bounding box center [571, 88] width 40 height 21
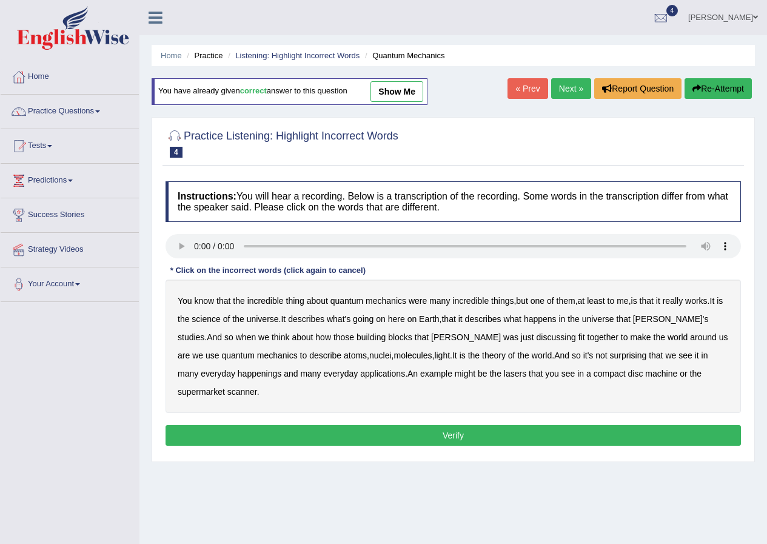
click at [204, 315] on b "science" at bounding box center [206, 319] width 29 height 10
click at [537, 333] on b "discussing" at bounding box center [556, 337] width 39 height 10
click at [181, 367] on div "You know that the incredible thing about quantum mechanics were many incredible…" at bounding box center [454, 346] width 576 height 133
click at [238, 369] on b "happenings" at bounding box center [260, 374] width 44 height 10
click at [646, 373] on b "machine" at bounding box center [662, 374] width 32 height 10
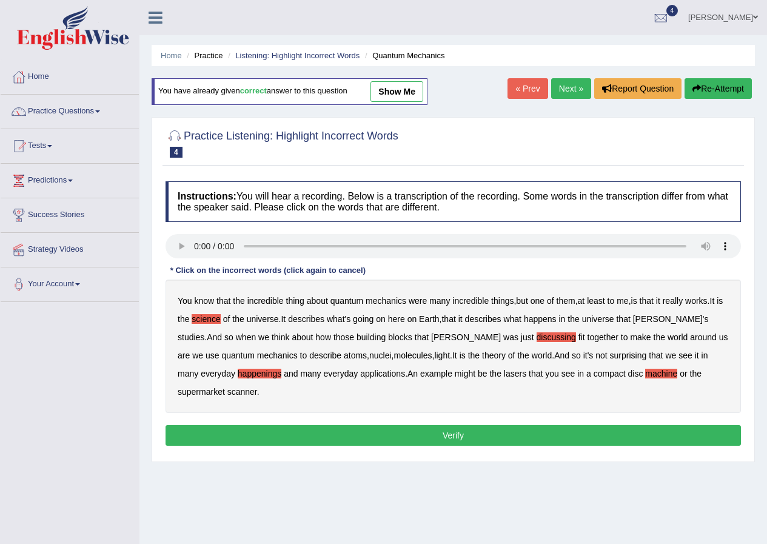
click at [498, 425] on button "Verify" at bounding box center [454, 435] width 576 height 21
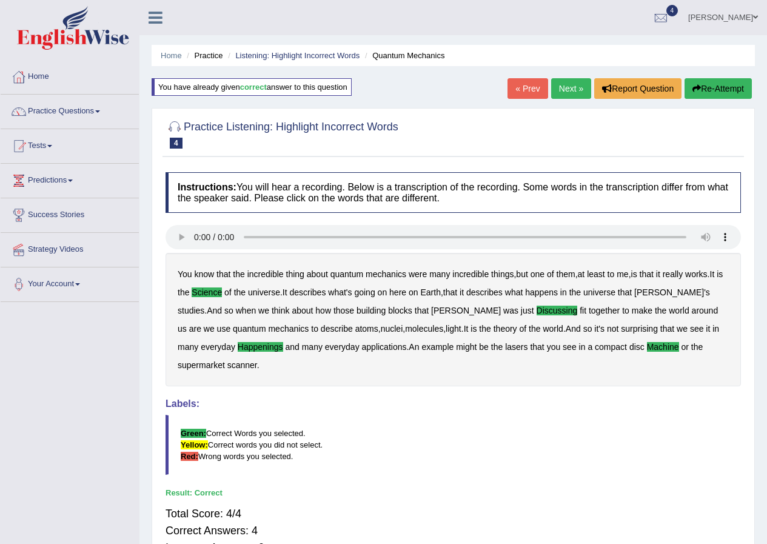
click at [571, 87] on link "Next »" at bounding box center [571, 88] width 40 height 21
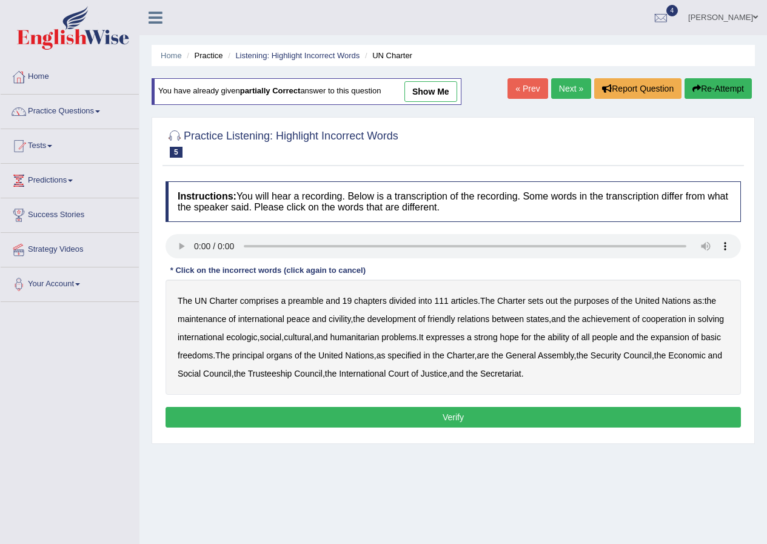
click at [552, 299] on b "out" at bounding box center [552, 301] width 12 height 10
click at [342, 317] on b "civility" at bounding box center [340, 319] width 22 height 10
click at [257, 332] on b "ecologic" at bounding box center [241, 337] width 31 height 10
click at [479, 417] on button "Verify" at bounding box center [454, 417] width 576 height 21
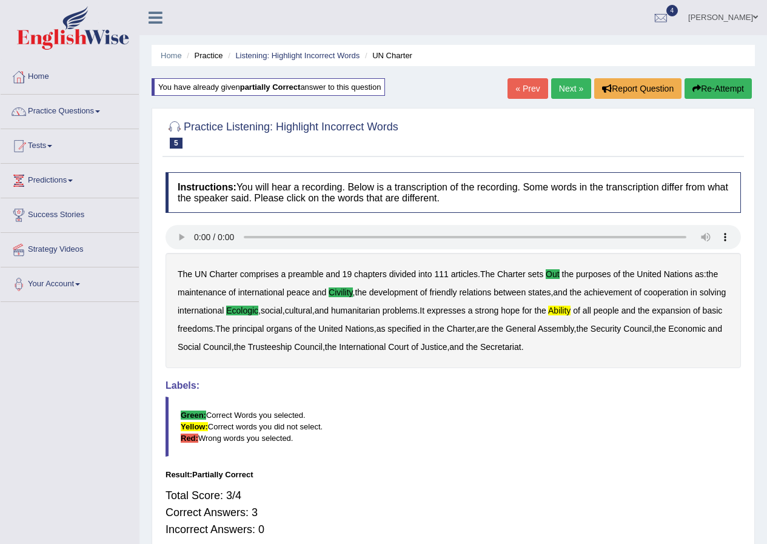
click at [558, 83] on link "Next »" at bounding box center [571, 88] width 40 height 21
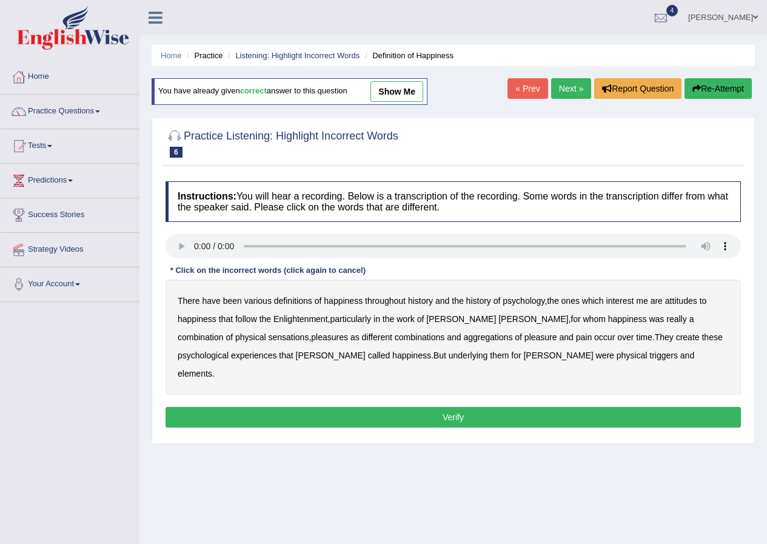
click at [530, 300] on b "psychology" at bounding box center [524, 301] width 42 height 10
click at [685, 299] on b "attitudes" at bounding box center [682, 301] width 32 height 10
click at [197, 331] on div "There have been various definitions of happiness throughout history and the his…" at bounding box center [454, 337] width 576 height 115
click at [268, 334] on b "sensations" at bounding box center [288, 337] width 41 height 10
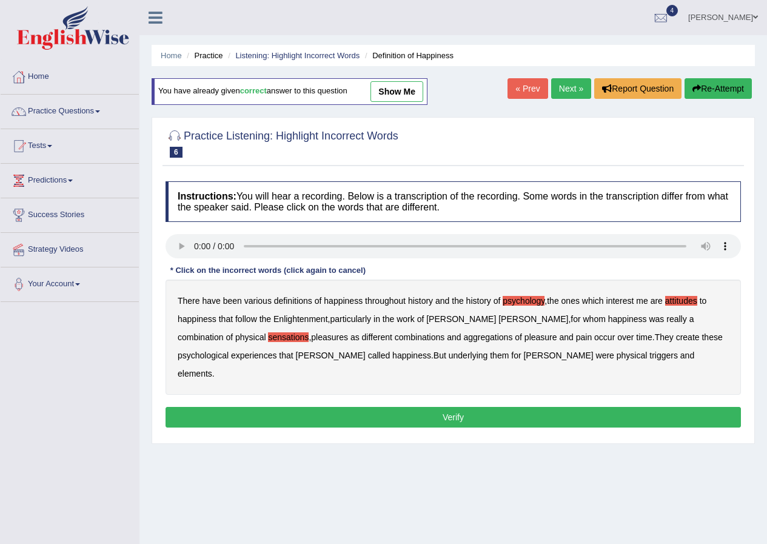
click at [676, 335] on b "create" at bounding box center [688, 337] width 24 height 10
click at [547, 407] on button "Verify" at bounding box center [454, 417] width 576 height 21
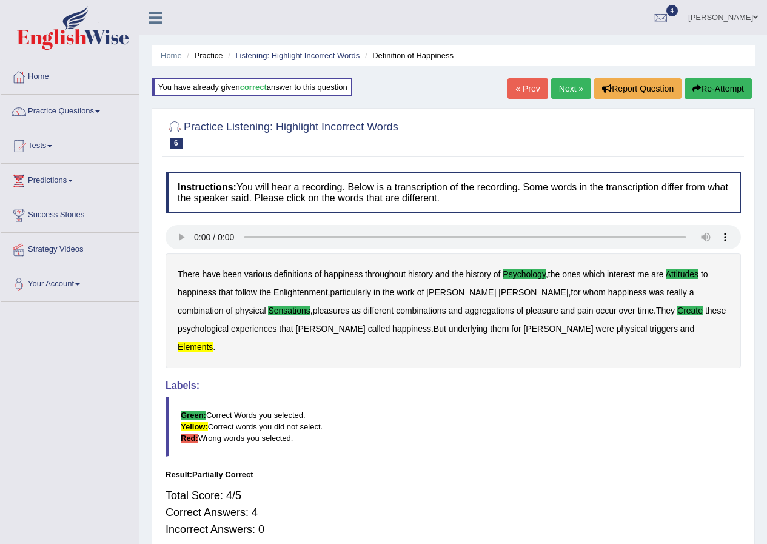
click at [559, 79] on link "Next »" at bounding box center [571, 88] width 40 height 21
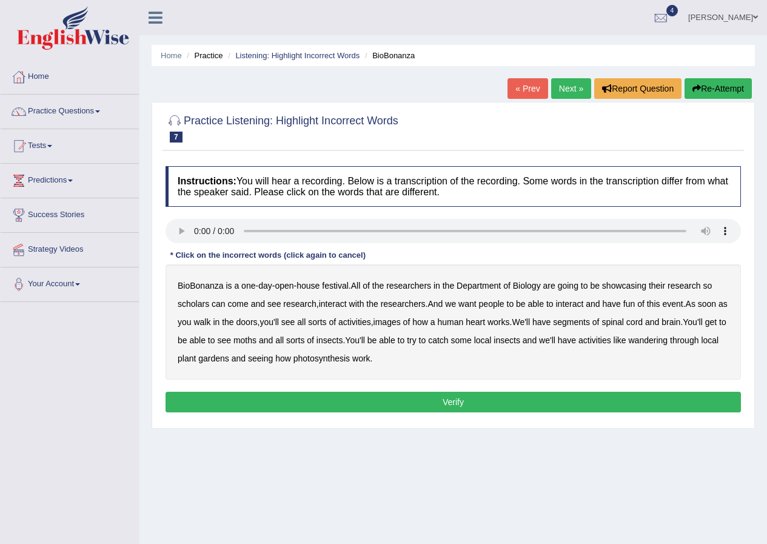
click at [203, 297] on div "BioBonanza is a one - day - open - house festival . All of the researchers in t…" at bounding box center [454, 322] width 576 height 115
click at [204, 303] on b "scholars" at bounding box center [194, 304] width 32 height 10
click at [401, 320] on b "images" at bounding box center [387, 322] width 27 height 10
click at [590, 322] on b "segments" at bounding box center [571, 322] width 37 height 10
click at [257, 339] on b "moths" at bounding box center [245, 341] width 23 height 10
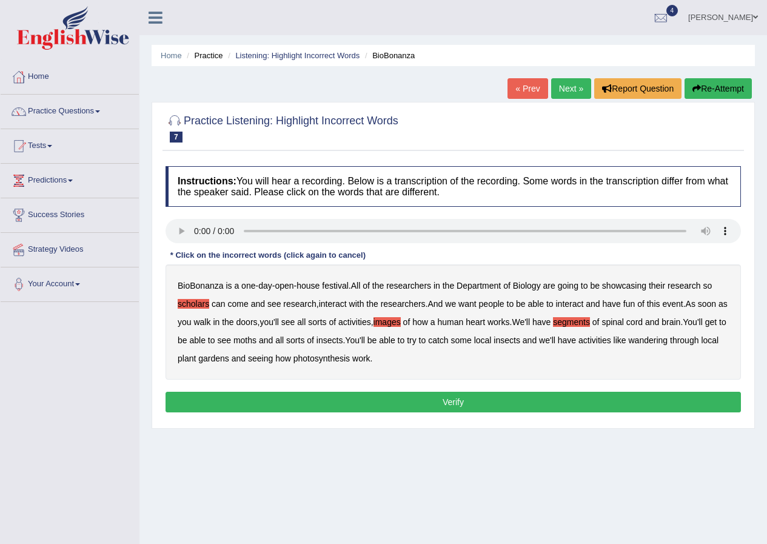
click at [257, 339] on b "moths" at bounding box center [245, 341] width 23 height 10
click at [257, 337] on b "moths" at bounding box center [245, 341] width 23 height 10
click at [372, 386] on div "Instructions: You will hear a recording. Below is a transcription of the record…" at bounding box center [454, 291] width 582 height 262
drag, startPoint x: 372, startPoint y: 386, endPoint x: 367, endPoint y: 402, distance: 17.1
click at [372, 386] on div "Instructions: You will hear a recording. Below is a transcription of the record…" at bounding box center [454, 291] width 582 height 262
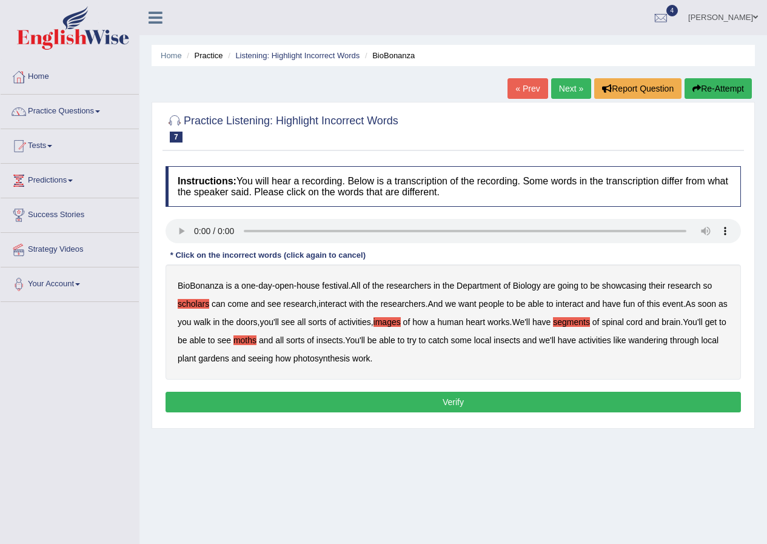
click at [366, 404] on button "Verify" at bounding box center [454, 402] width 576 height 21
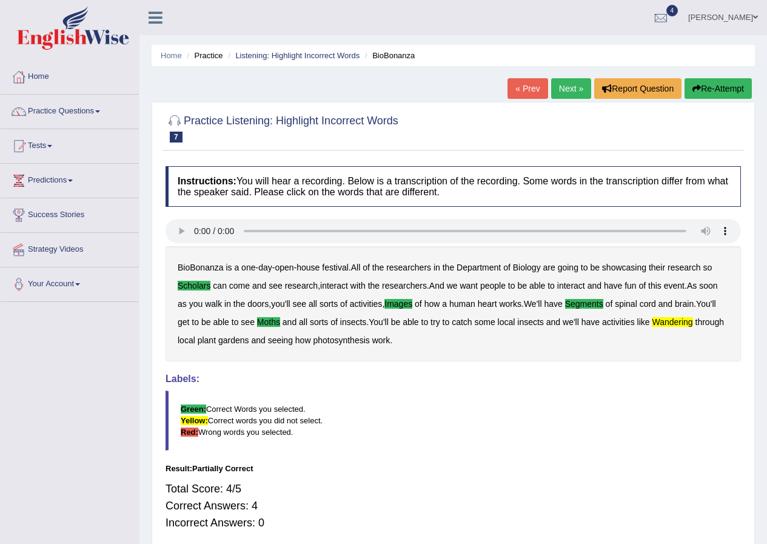
click at [558, 83] on link "Next »" at bounding box center [571, 88] width 40 height 21
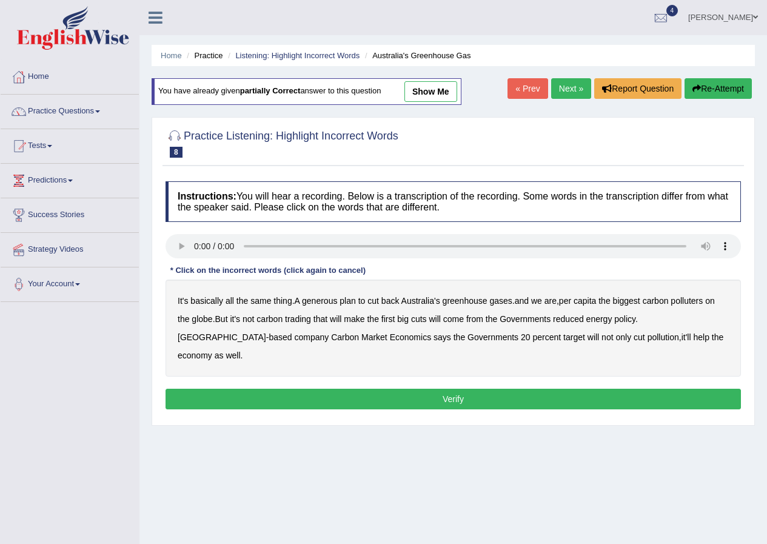
click at [329, 297] on b "generous" at bounding box center [319, 301] width 35 height 10
click at [203, 317] on b "globe" at bounding box center [202, 319] width 21 height 10
click at [528, 316] on b "Governments" at bounding box center [525, 319] width 51 height 10
click at [381, 389] on button "Verify" at bounding box center [454, 399] width 576 height 21
click at [381, 377] on div "Home Practice Listening: Highlight Incorrect Words Australia's Greenhouse Gas Y…" at bounding box center [454, 303] width 628 height 607
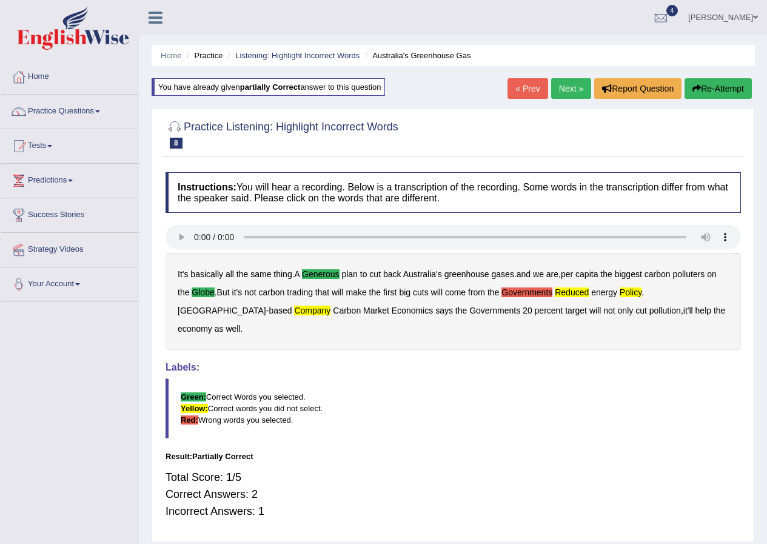
click at [562, 91] on link "Next »" at bounding box center [571, 88] width 40 height 21
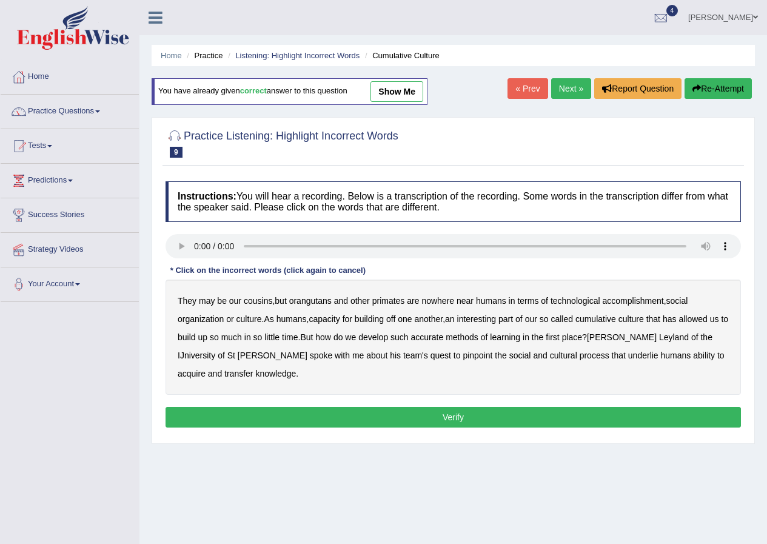
click at [329, 303] on b "orangutans" at bounding box center [310, 301] width 42 height 10
click at [638, 299] on b "accomplishment" at bounding box center [633, 301] width 61 height 10
click at [497, 320] on b "interesting" at bounding box center [476, 319] width 39 height 10
click at [436, 334] on b "accurate" at bounding box center [427, 337] width 33 height 10
click at [550, 354] on b "cultural" at bounding box center [563, 356] width 27 height 10
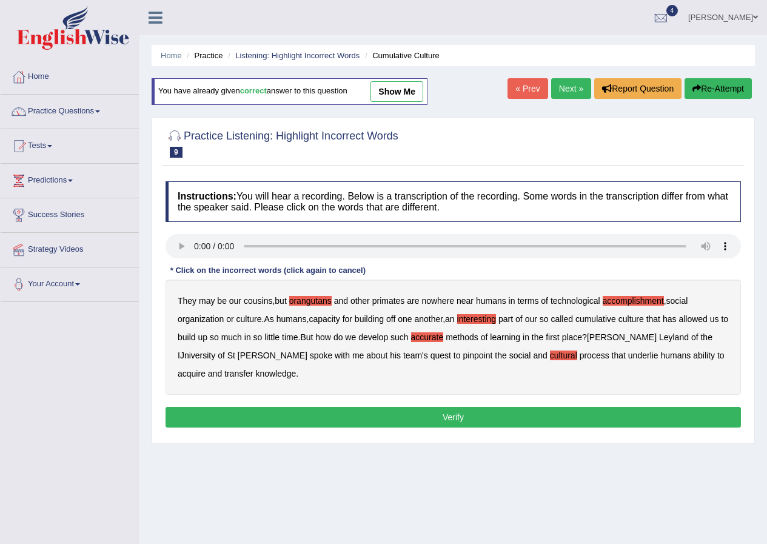
click at [253, 369] on b "transfer" at bounding box center [238, 374] width 29 height 10
click at [484, 350] on div "They may be our cousins , but orangutans and other primates are nowhere near hu…" at bounding box center [454, 337] width 576 height 115
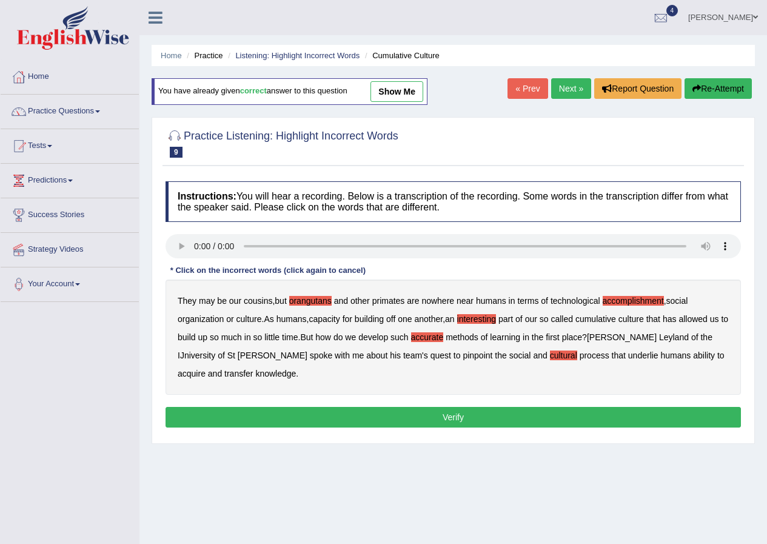
click at [550, 353] on b "cultural" at bounding box center [563, 356] width 27 height 10
click at [253, 369] on b "transfer" at bounding box center [238, 374] width 29 height 10
click at [446, 417] on button "Verify" at bounding box center [454, 417] width 576 height 21
click at [446, 417] on div "Home Practice Listening: Highlight Incorrect Words Cumulative Culture You have …" at bounding box center [454, 303] width 628 height 607
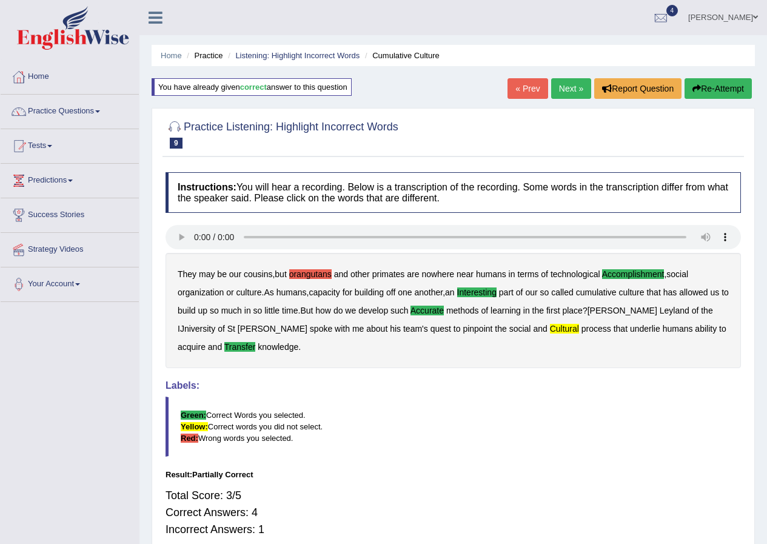
click at [573, 79] on link "Next »" at bounding box center [571, 88] width 40 height 21
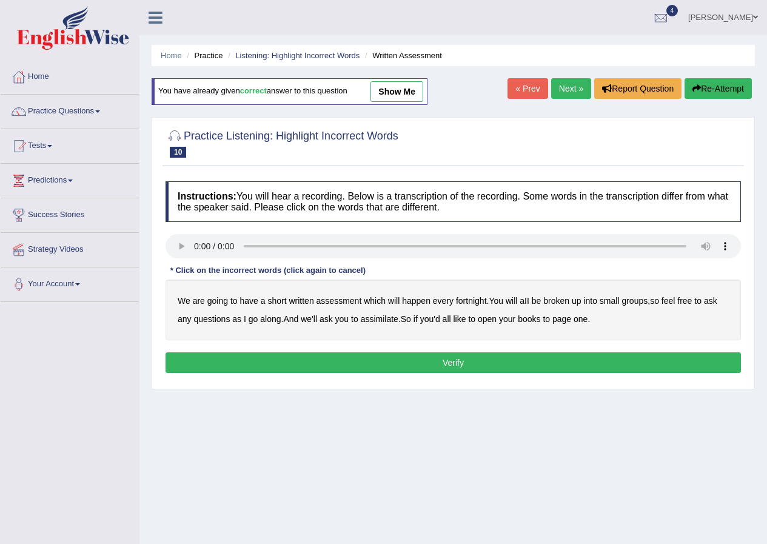
click at [565, 296] on b "broken" at bounding box center [557, 301] width 26 height 10
click at [377, 319] on b "assimilate" at bounding box center [380, 319] width 38 height 10
click at [382, 318] on b "assimilate" at bounding box center [380, 319] width 38 height 10
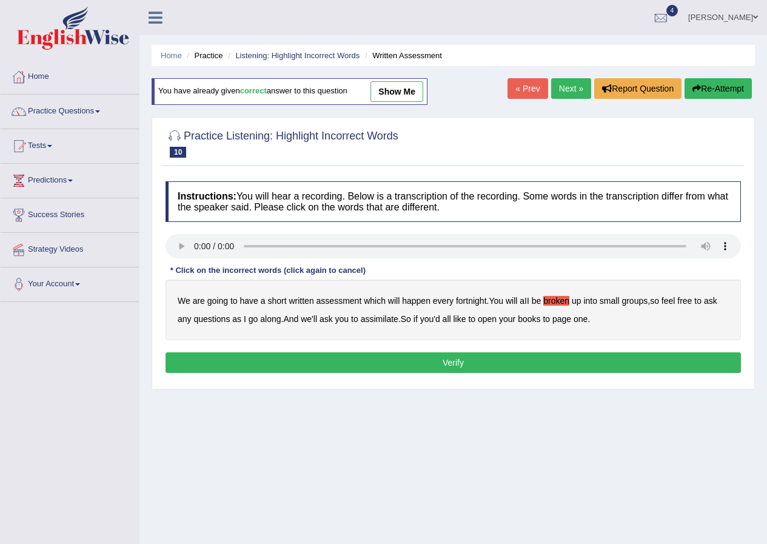
click at [391, 317] on b "assimilate" at bounding box center [380, 319] width 38 height 10
click at [497, 366] on button "Verify" at bounding box center [454, 362] width 576 height 21
click at [497, 366] on div "Home Practice Listening: Highlight Incorrect Words Written Assessment You have …" at bounding box center [454, 303] width 628 height 607
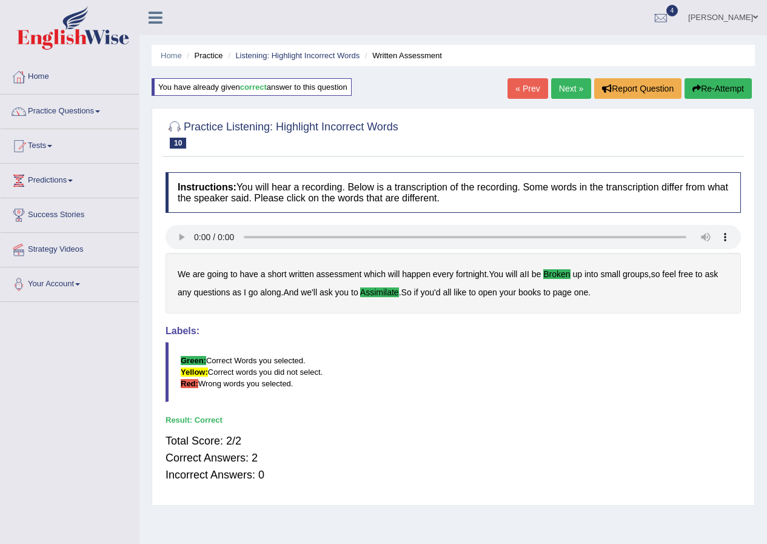
click at [566, 91] on link "Next »" at bounding box center [571, 88] width 40 height 21
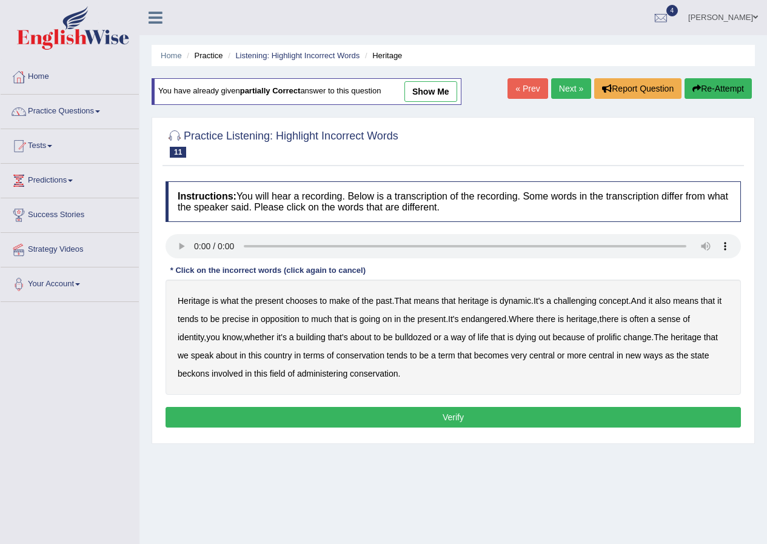
click at [529, 89] on link "« Prev" at bounding box center [528, 88] width 40 height 21
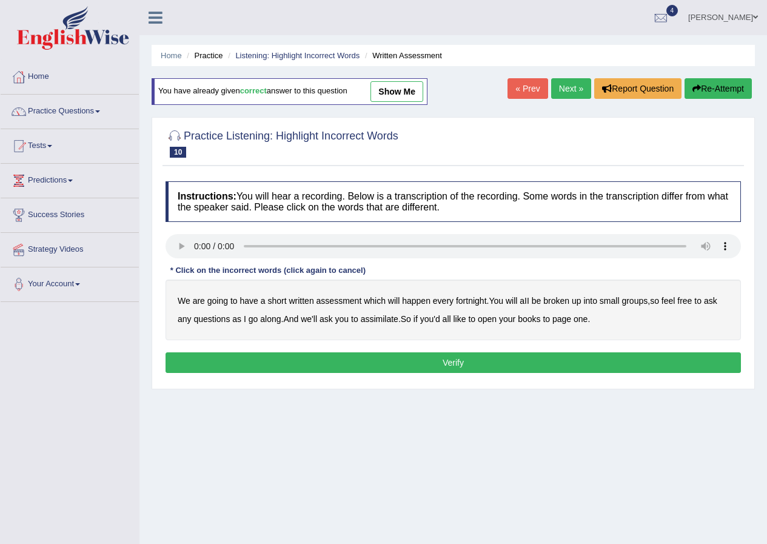
click at [562, 84] on link "Next »" at bounding box center [571, 88] width 40 height 21
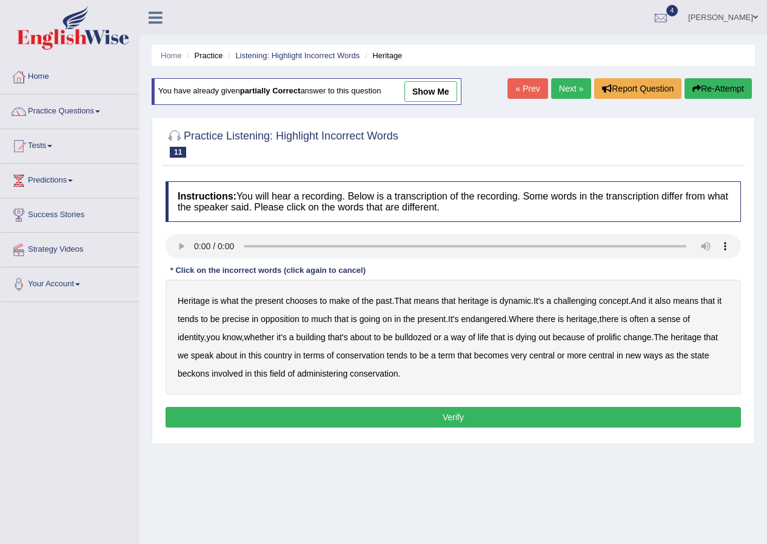
click at [534, 90] on link "« Prev" at bounding box center [528, 88] width 40 height 21
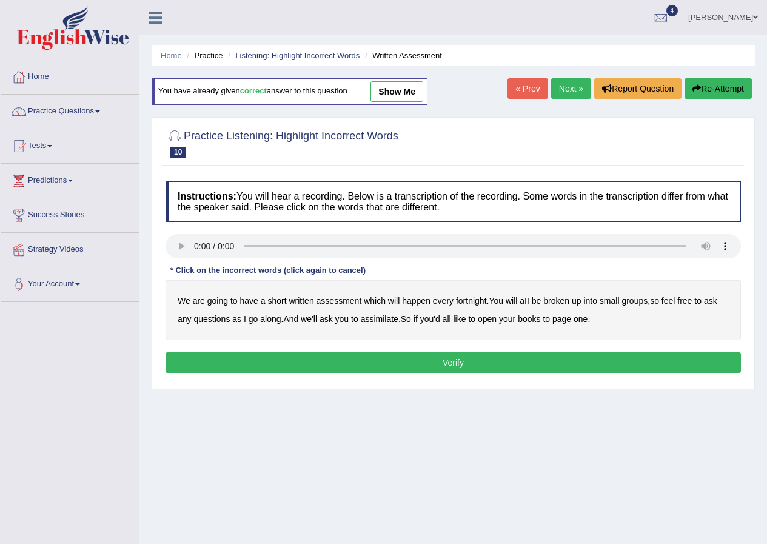
drag, startPoint x: 0, startPoint y: 0, endPoint x: 534, endPoint y: 90, distance: 541.4
click at [534, 90] on link "« Prev" at bounding box center [528, 88] width 40 height 21
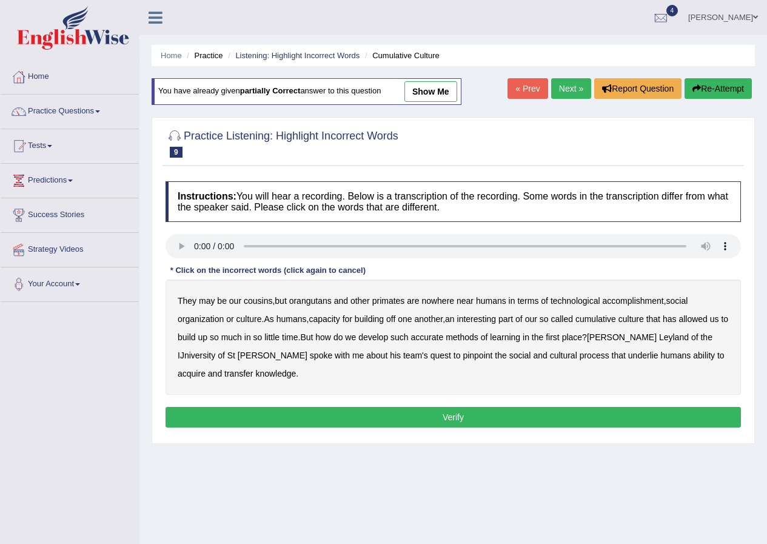
click at [534, 90] on link "« Prev" at bounding box center [528, 88] width 40 height 21
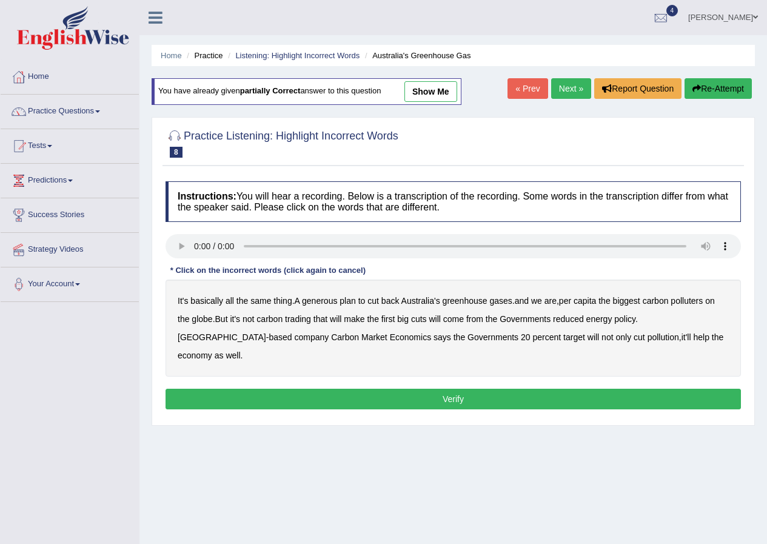
click at [534, 90] on link "« Prev" at bounding box center [528, 88] width 40 height 21
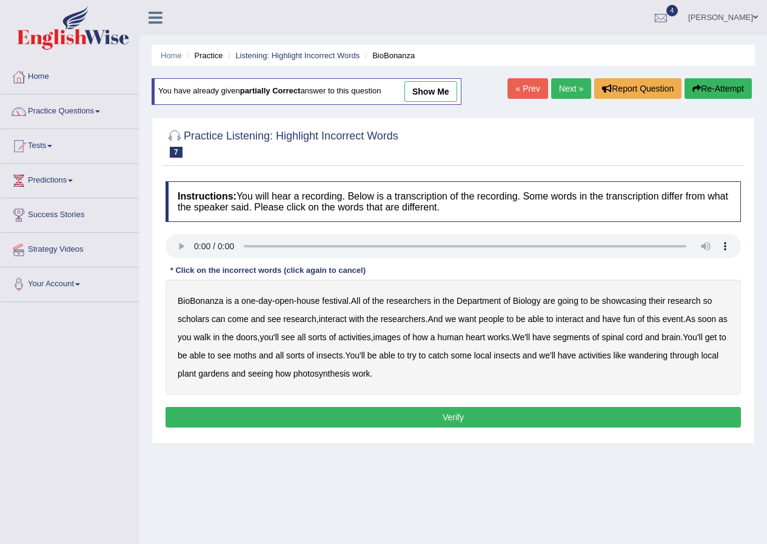
click at [534, 90] on link "« Prev" at bounding box center [528, 88] width 40 height 21
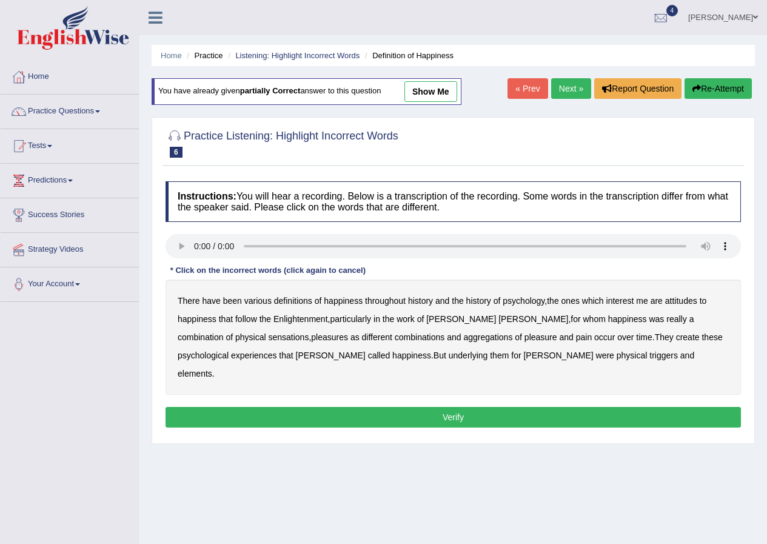
click at [534, 90] on link "« Prev" at bounding box center [528, 88] width 40 height 21
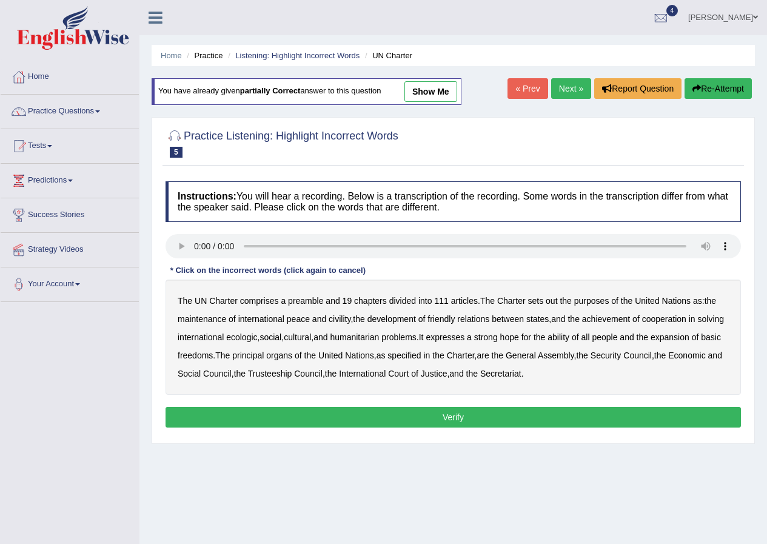
click at [534, 90] on link "« Prev" at bounding box center [528, 88] width 40 height 21
drag, startPoint x: 0, startPoint y: 0, endPoint x: 534, endPoint y: 90, distance: 541.4
click at [534, 90] on link "« Prev" at bounding box center [528, 88] width 40 height 21
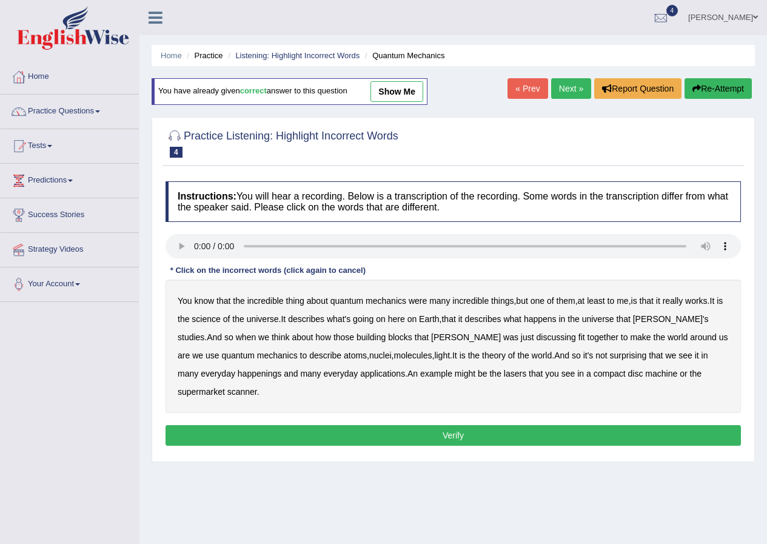
click at [534, 90] on link "« Prev" at bounding box center [528, 88] width 40 height 21
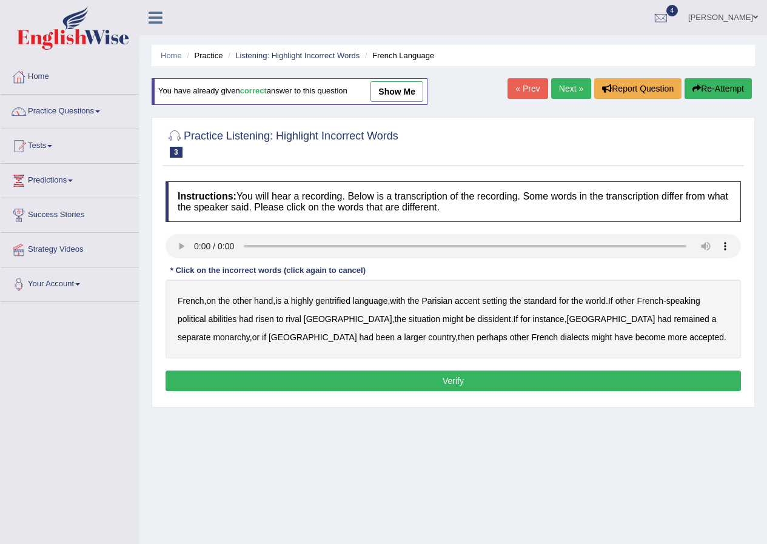
click at [534, 90] on link "« Prev" at bounding box center [528, 88] width 40 height 21
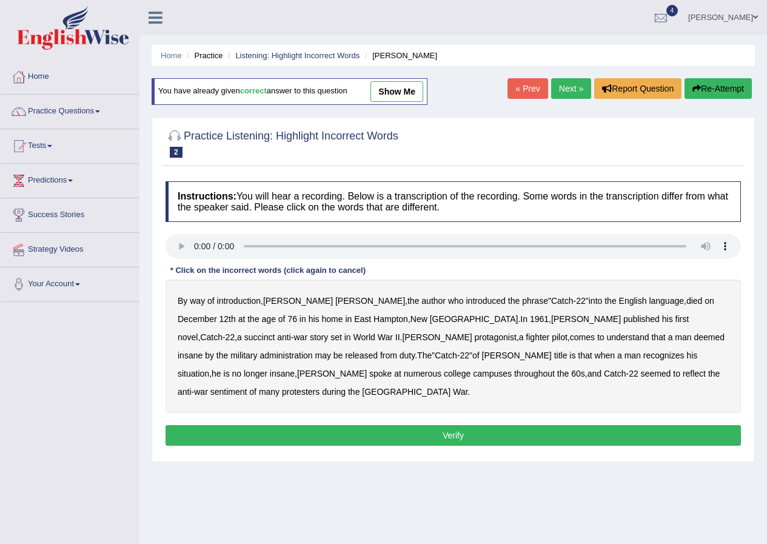
click at [531, 90] on link "« Prev" at bounding box center [528, 88] width 40 height 21
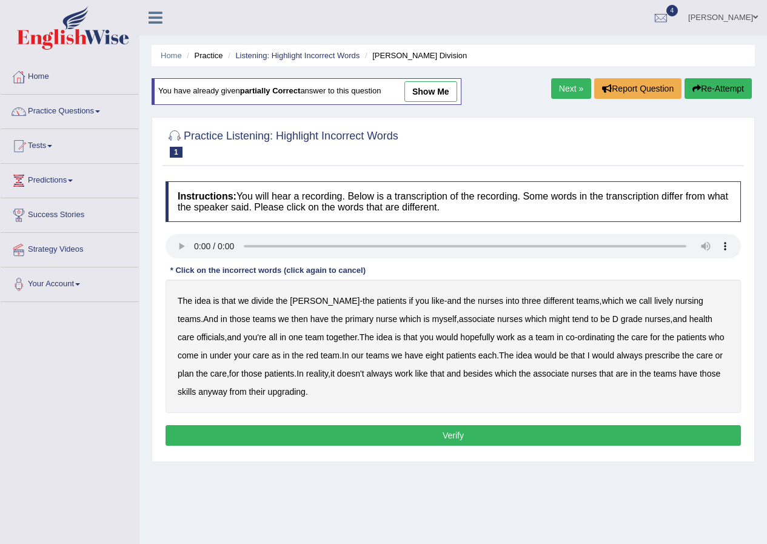
click at [655, 303] on b "lively" at bounding box center [664, 301] width 19 height 10
click at [655, 301] on b "lively" at bounding box center [664, 301] width 19 height 10
click at [459, 315] on b "associate" at bounding box center [477, 319] width 36 height 10
click at [617, 352] on b "always" at bounding box center [630, 356] width 26 height 10
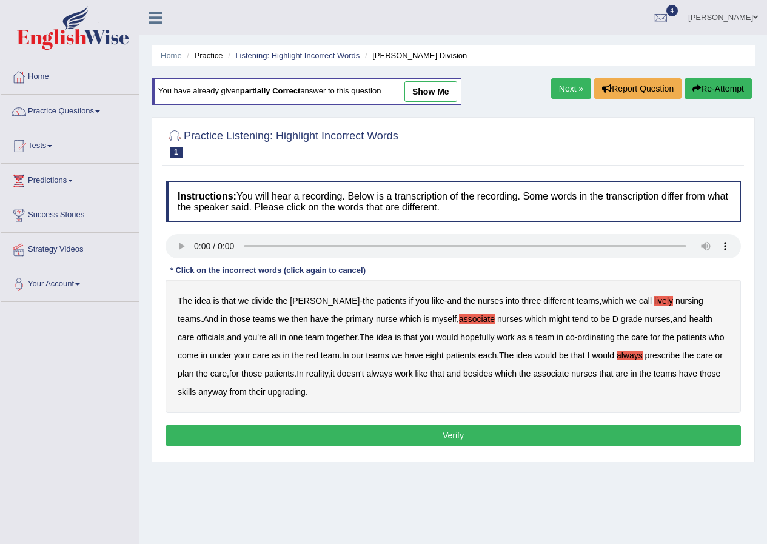
click at [533, 371] on b "associate" at bounding box center [551, 374] width 36 height 10
click at [277, 390] on b "upgrading" at bounding box center [287, 392] width 38 height 10
click at [272, 429] on button "Verify" at bounding box center [454, 435] width 576 height 21
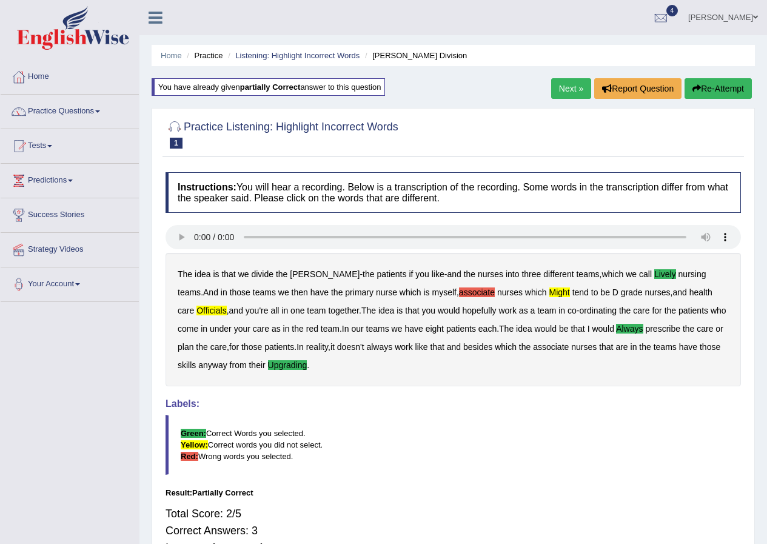
click at [564, 83] on link "Next »" at bounding box center [571, 88] width 40 height 21
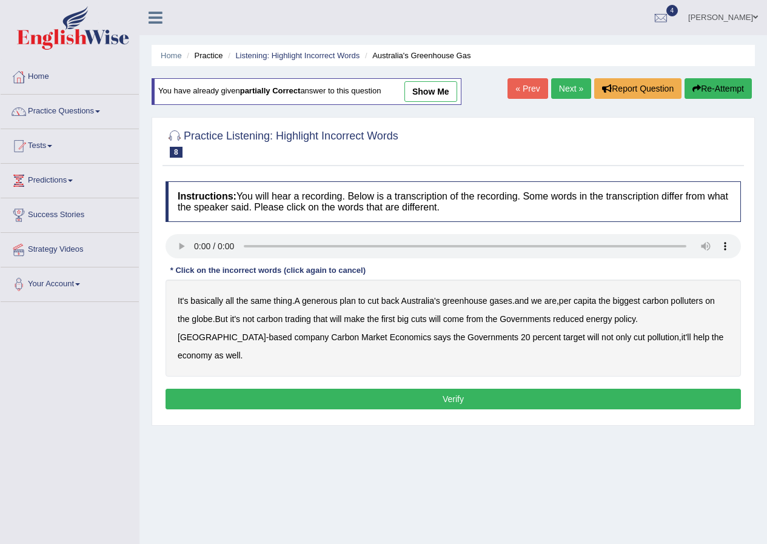
click at [562, 83] on link "Next »" at bounding box center [571, 88] width 40 height 21
drag, startPoint x: 0, startPoint y: 0, endPoint x: 562, endPoint y: 83, distance: 568.5
click at [562, 83] on link "Next »" at bounding box center [571, 88] width 40 height 21
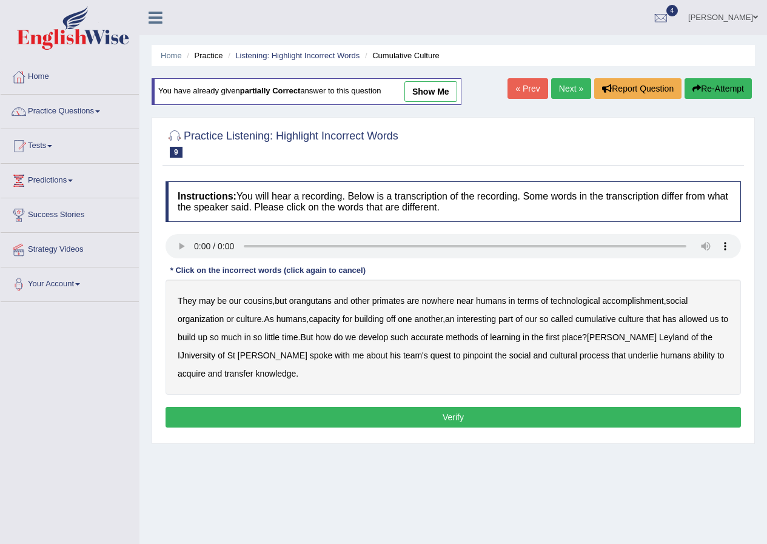
click at [562, 83] on link "Next »" at bounding box center [571, 88] width 40 height 21
drag, startPoint x: 0, startPoint y: 0, endPoint x: 562, endPoint y: 83, distance: 568.5
click at [562, 83] on link "Next »" at bounding box center [571, 88] width 40 height 21
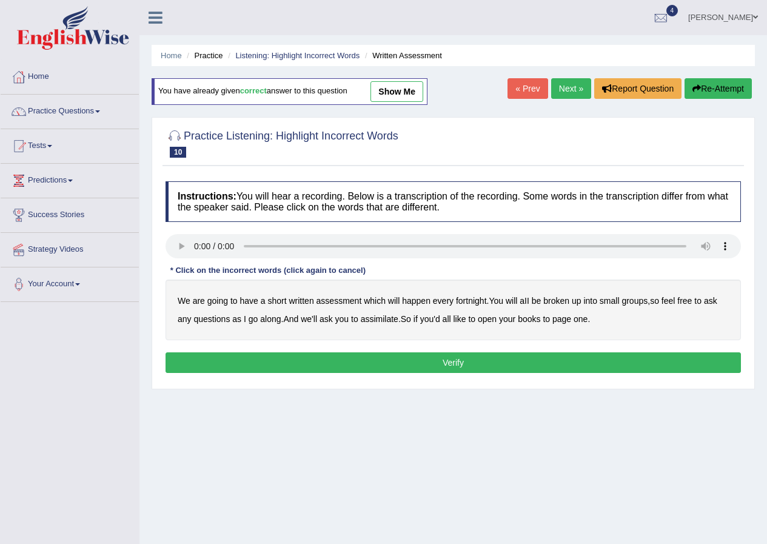
click at [568, 87] on link "Next »" at bounding box center [571, 88] width 40 height 21
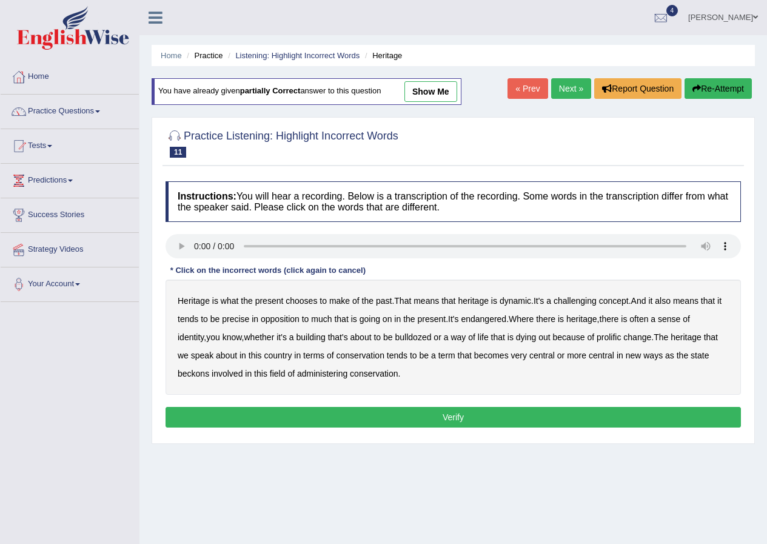
click at [595, 299] on b "challenging" at bounding box center [575, 301] width 43 height 10
click at [240, 315] on b "precise" at bounding box center [235, 319] width 27 height 10
click at [238, 315] on b "precise" at bounding box center [235, 319] width 27 height 10
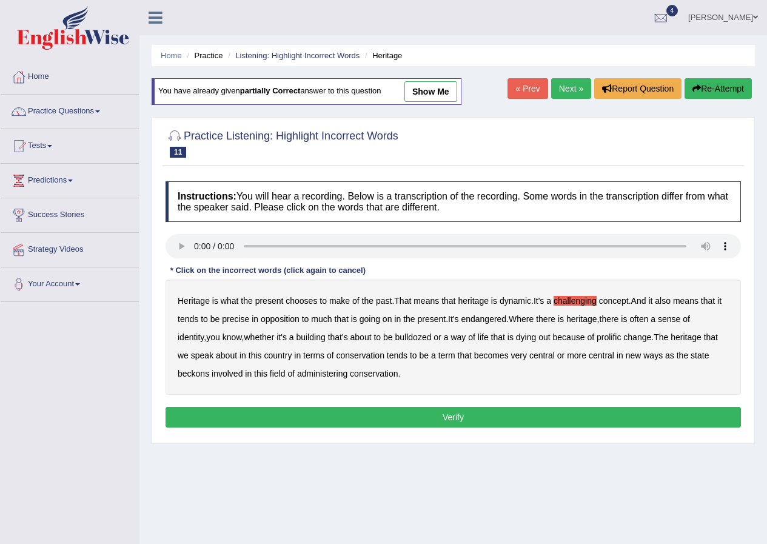
click at [233, 315] on b "precise" at bounding box center [235, 319] width 27 height 10
click at [204, 332] on b "identity" at bounding box center [191, 337] width 26 height 10
click at [597, 337] on b "prolific" at bounding box center [609, 337] width 24 height 10
click at [352, 410] on button "Verify" at bounding box center [454, 417] width 576 height 21
click at [352, 410] on div "Home Practice Listening: Highlight Incorrect Words Heritage You have already gi…" at bounding box center [454, 303] width 628 height 607
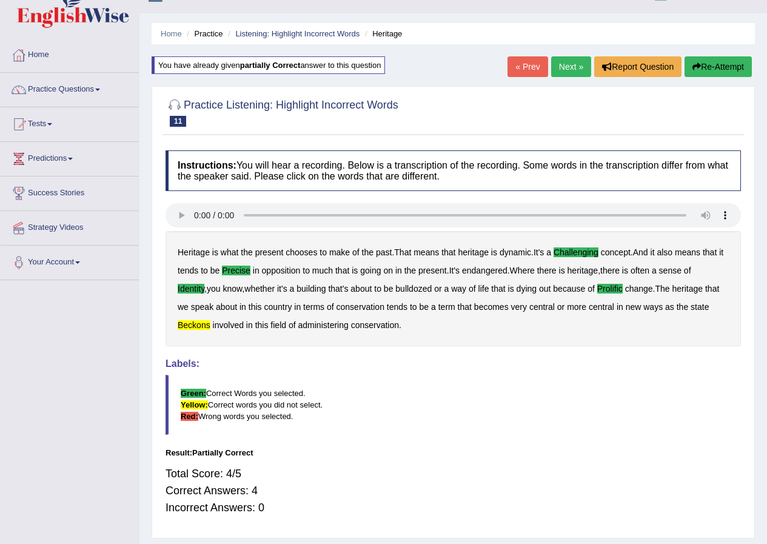
scroll to position [61, 0]
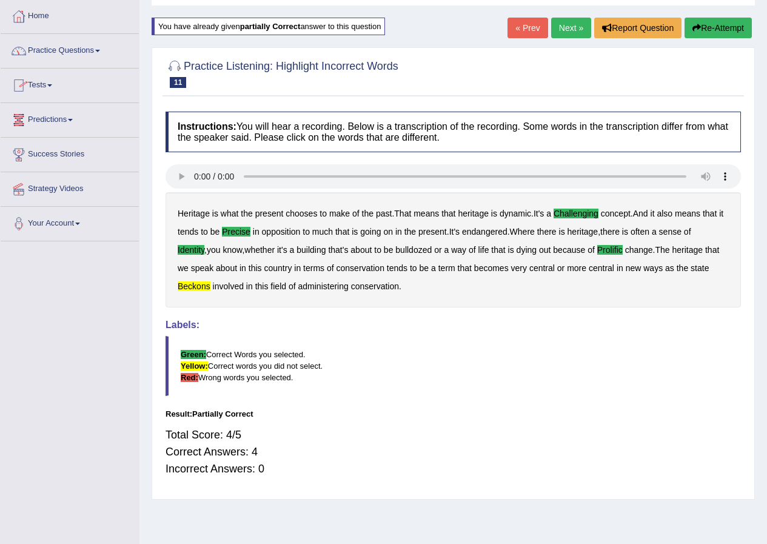
drag, startPoint x: 52, startPoint y: 46, endPoint x: 59, endPoint y: 47, distance: 8.0
click at [52, 46] on link "Practice Questions" at bounding box center [70, 49] width 138 height 30
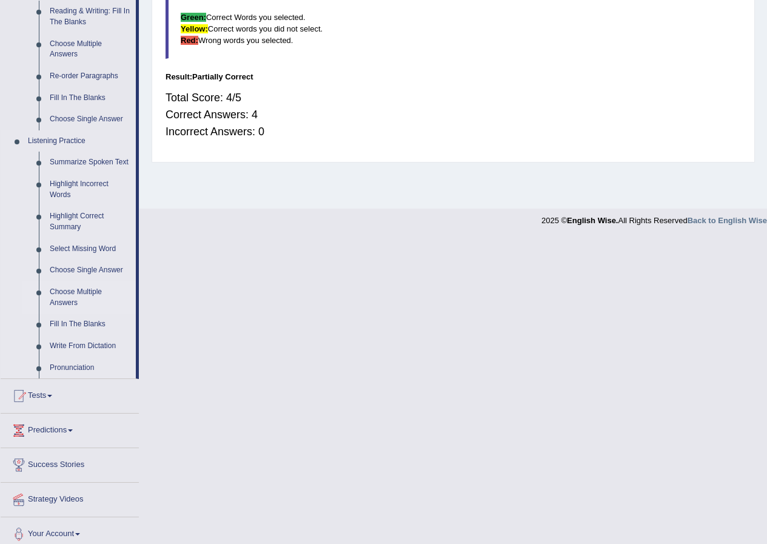
scroll to position [406, 0]
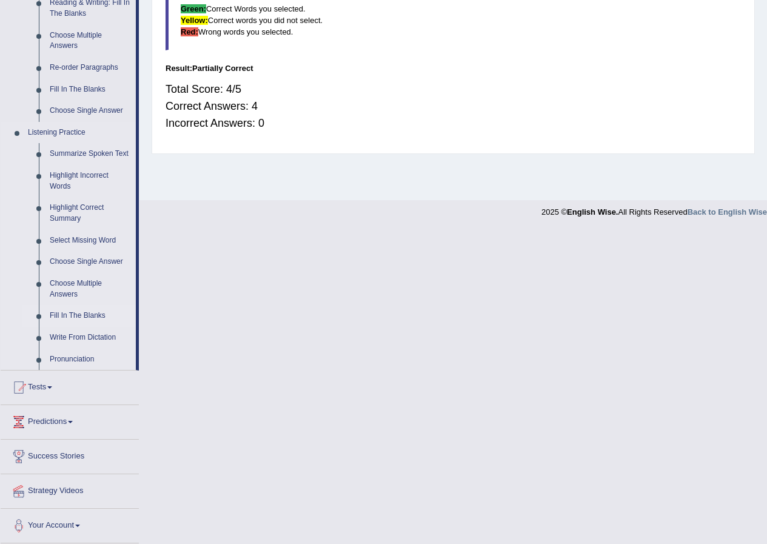
click at [73, 309] on link "Fill In The Blanks" at bounding box center [90, 316] width 92 height 22
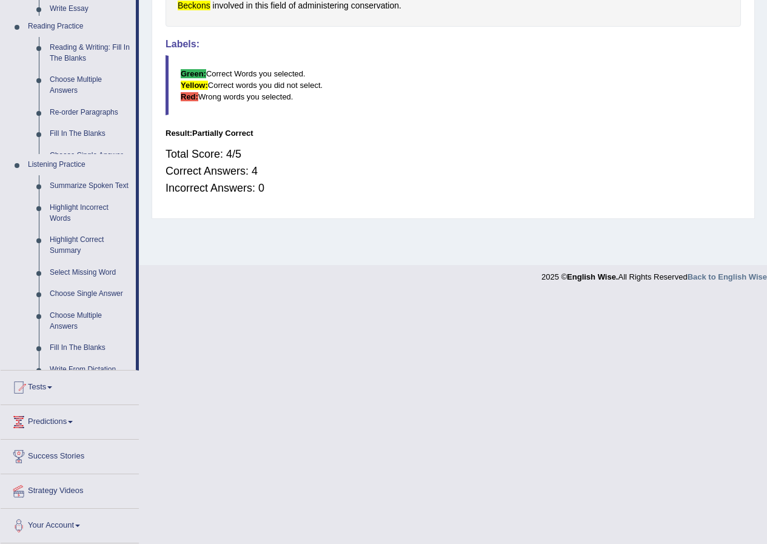
scroll to position [93, 0]
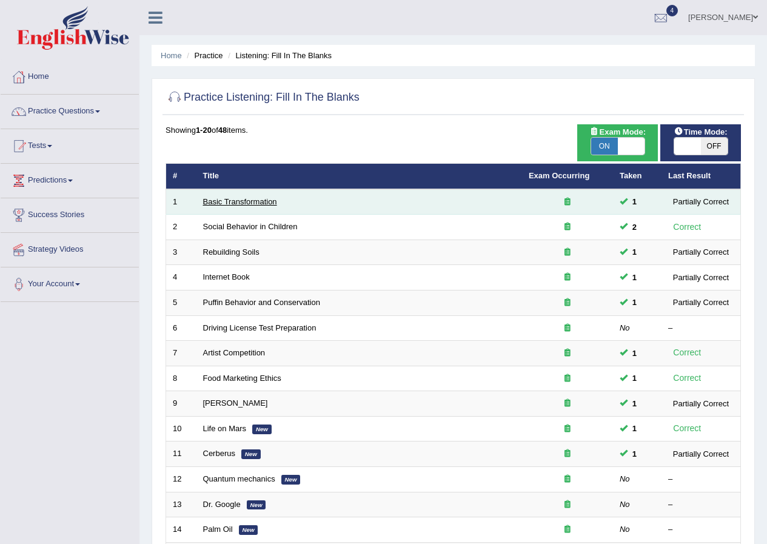
click at [261, 202] on link "Basic Transformation" at bounding box center [240, 201] width 74 height 9
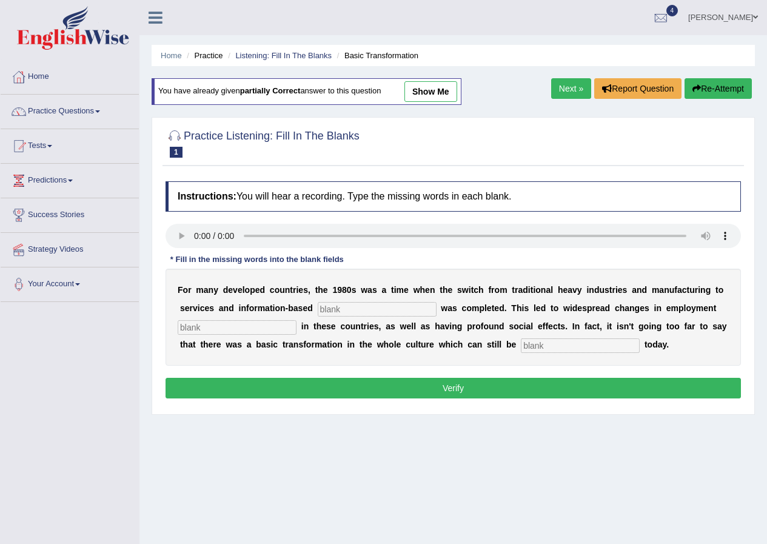
click at [348, 306] on input "text" at bounding box center [377, 309] width 119 height 15
type input "enterprise"
click at [579, 345] on input "text" at bounding box center [580, 346] width 119 height 15
type input "observe"
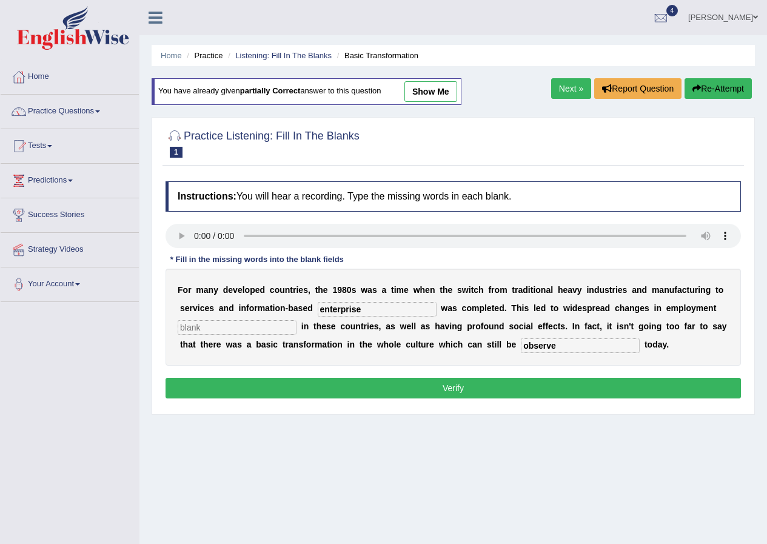
click at [232, 323] on input "text" at bounding box center [237, 327] width 119 height 15
type input "pattern"
click at [455, 385] on button "Verify" at bounding box center [454, 388] width 576 height 21
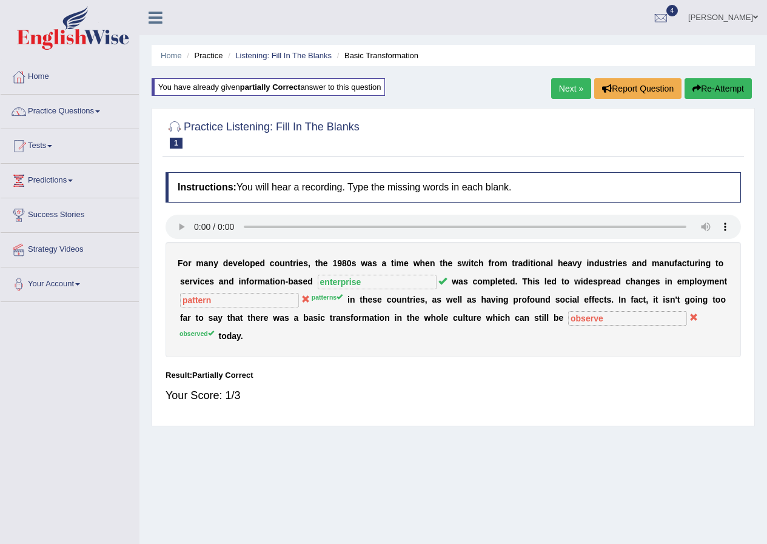
click at [567, 92] on link "Next »" at bounding box center [571, 88] width 40 height 21
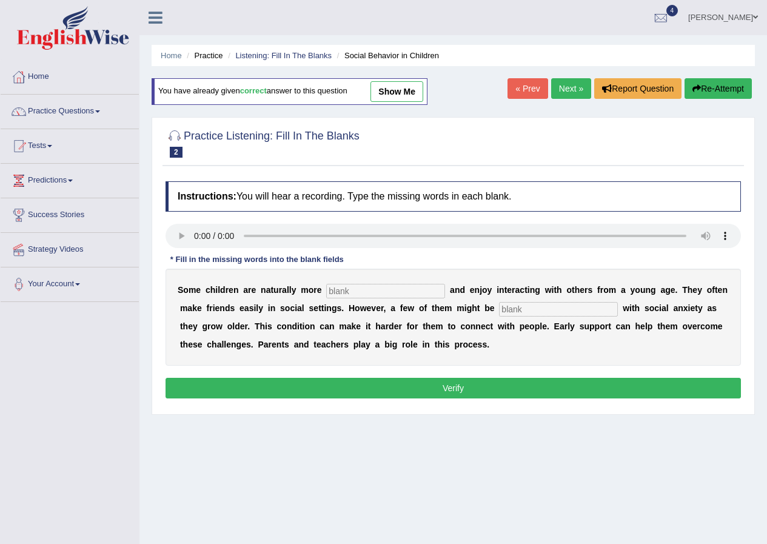
click at [382, 289] on input "text" at bounding box center [385, 291] width 119 height 15
type input "sociable"
click at [552, 311] on input "text" at bounding box center [558, 309] width 119 height 15
click at [547, 311] on input "diagonised" at bounding box center [558, 309] width 119 height 15
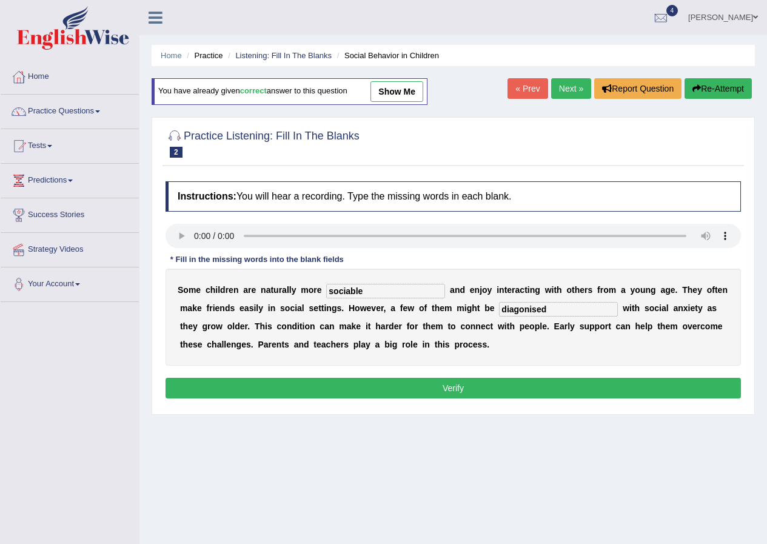
click at [549, 310] on input "diagonised" at bounding box center [558, 309] width 119 height 15
type input "diagonise"
click at [444, 393] on button "Verify" at bounding box center [454, 388] width 576 height 21
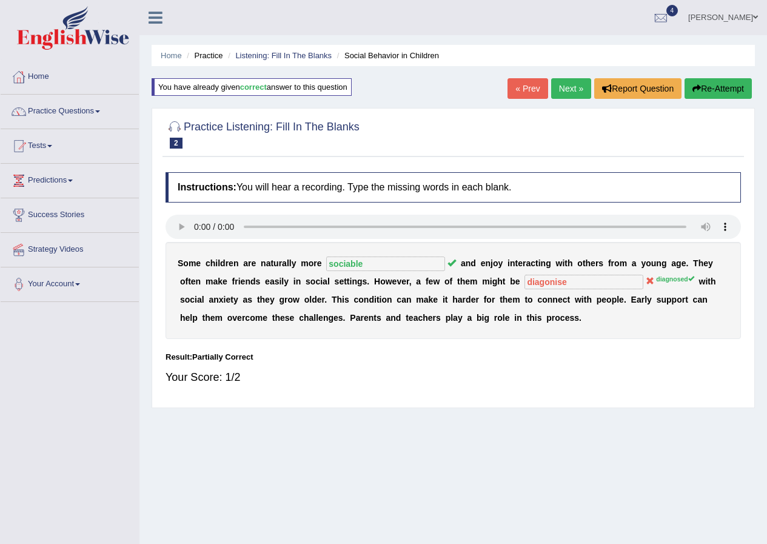
click at [560, 84] on link "Next »" at bounding box center [571, 88] width 40 height 21
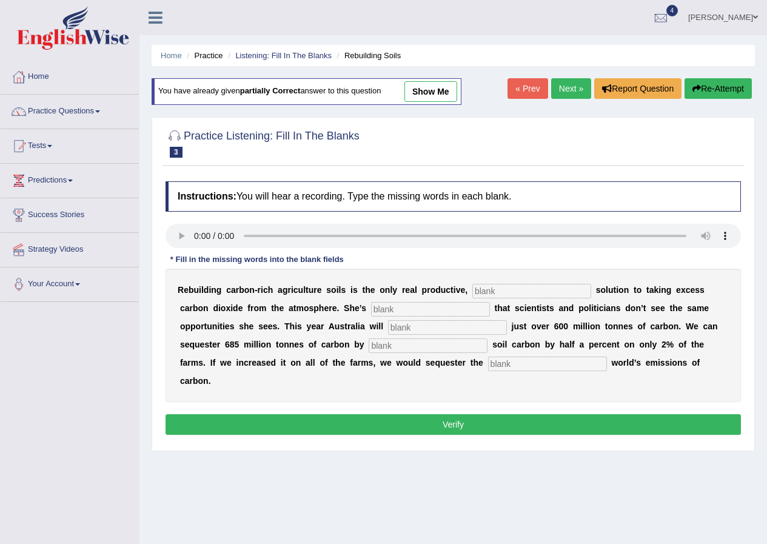
click at [498, 286] on input "text" at bounding box center [532, 291] width 119 height 15
type input "permanent"
click at [406, 327] on input "text" at bounding box center [447, 327] width 119 height 15
type input "admit"
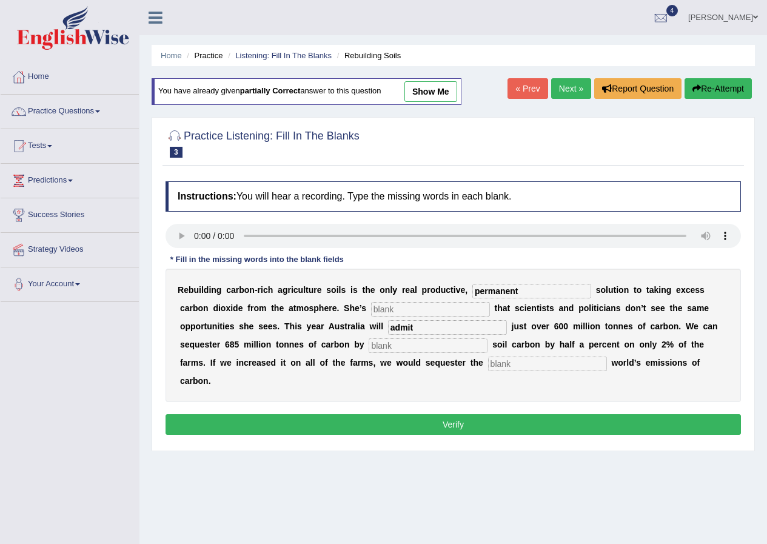
click at [411, 344] on input "text" at bounding box center [428, 346] width 119 height 15
type input "increasing"
click at [522, 364] on input "text" at bounding box center [547, 364] width 119 height 15
type input "whole"
click at [397, 308] on input "text" at bounding box center [430, 309] width 119 height 15
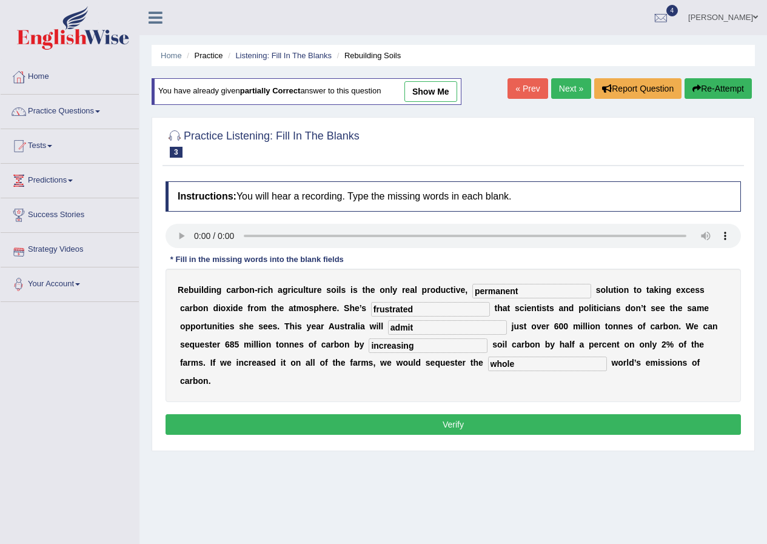
type input "frustrated"
click at [440, 424] on button "Verify" at bounding box center [454, 424] width 576 height 21
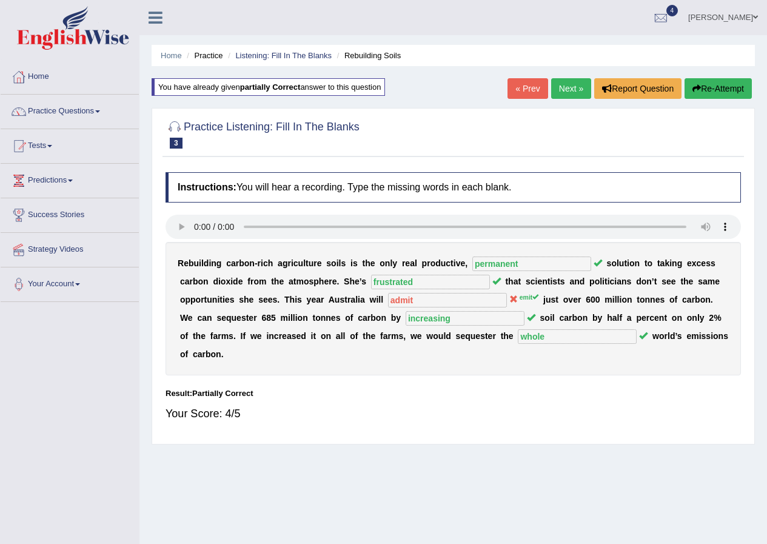
click at [573, 89] on link "Next »" at bounding box center [571, 88] width 40 height 21
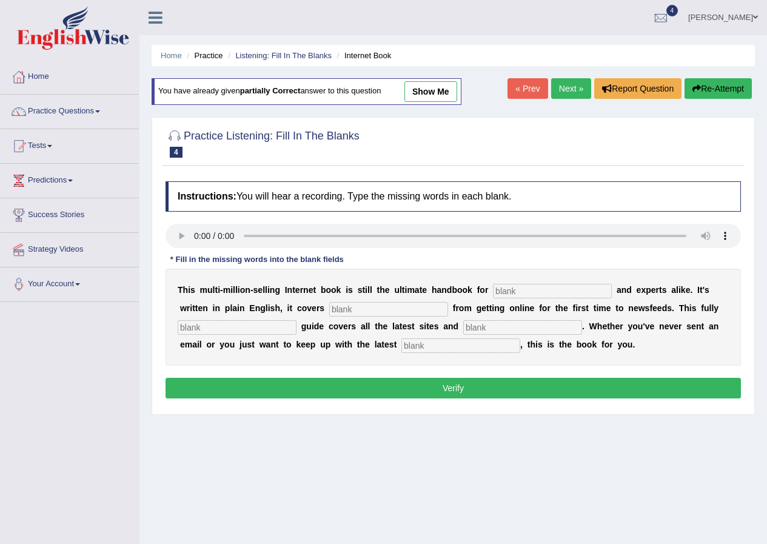
click at [515, 291] on input "text" at bounding box center [552, 291] width 119 height 15
type input "nervourses"
click at [433, 347] on input "text" at bounding box center [461, 346] width 119 height 15
type input "developments"
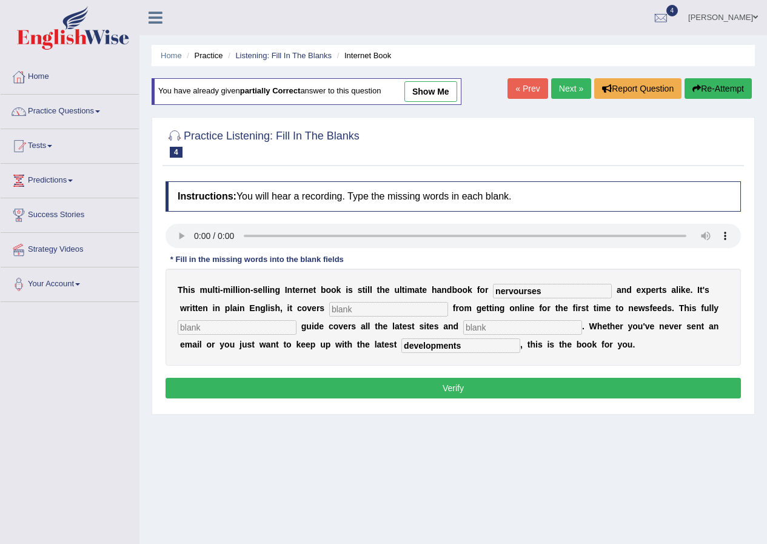
click at [357, 308] on input "text" at bounding box center [388, 309] width 119 height 15
type input "everything"
click at [480, 326] on input "text" at bounding box center [523, 327] width 119 height 15
click at [231, 326] on input "text" at bounding box center [237, 327] width 119 height 15
type input "revised"
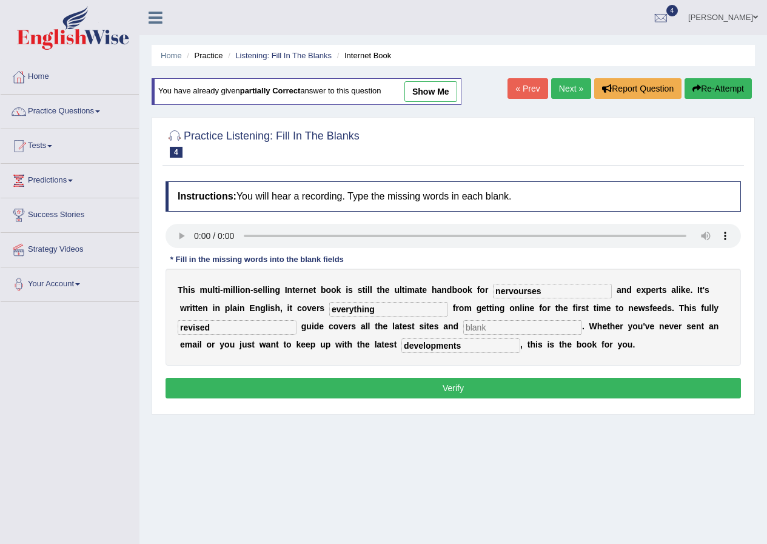
drag, startPoint x: 390, startPoint y: 382, endPoint x: 382, endPoint y: 386, distance: 9.3
click at [390, 381] on button "Verify" at bounding box center [454, 388] width 576 height 21
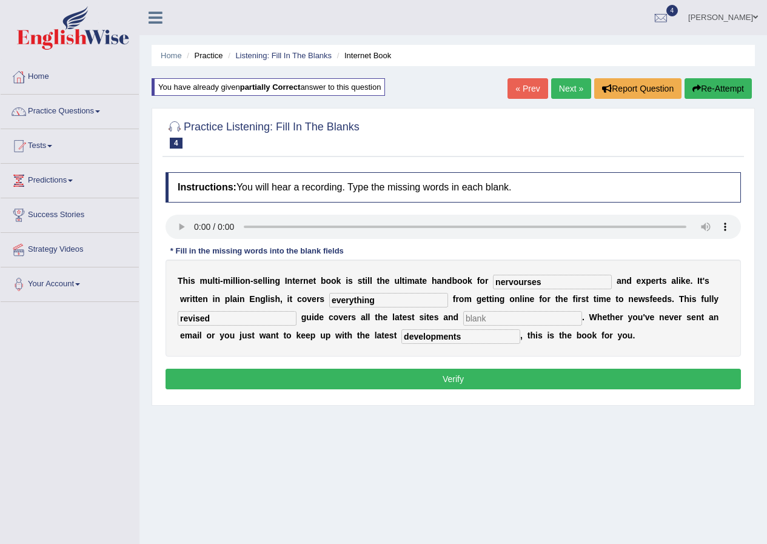
click at [516, 318] on input "text" at bounding box center [523, 318] width 119 height 15
click at [474, 318] on input "text" at bounding box center [523, 318] width 119 height 15
type input "classes"
click at [558, 373] on button "Verify" at bounding box center [454, 379] width 576 height 21
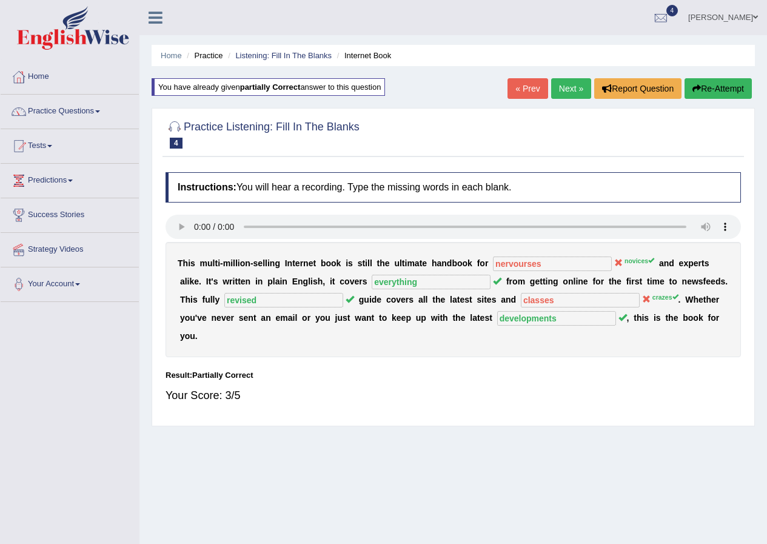
click at [575, 84] on link "Next »" at bounding box center [571, 88] width 40 height 21
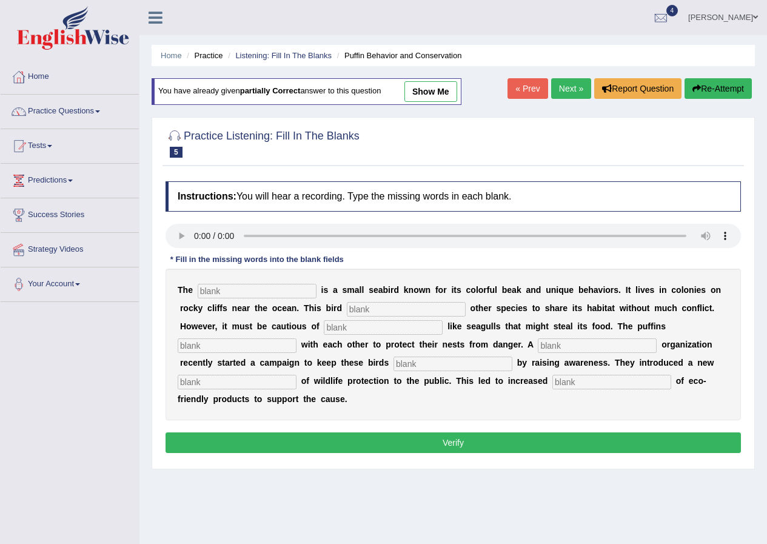
click at [600, 382] on input "text" at bounding box center [612, 382] width 119 height 15
click at [210, 291] on input "text" at bounding box center [257, 291] width 119 height 15
type input "puffin"
click at [366, 308] on input "text" at bounding box center [406, 309] width 119 height 15
type input "allows"
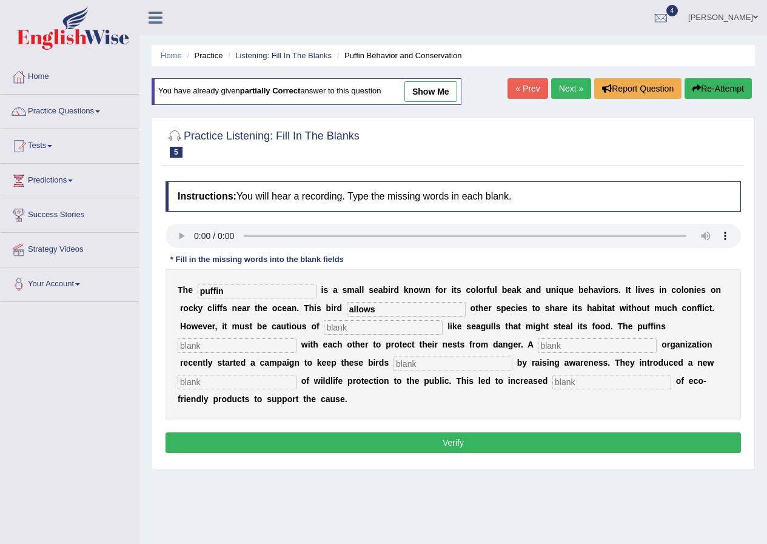
click at [342, 328] on input "text" at bounding box center [383, 327] width 119 height 15
type input "predators"
click at [204, 343] on input "text" at bounding box center [237, 346] width 119 height 15
click at [197, 346] on input "text" at bounding box center [237, 346] width 119 height 15
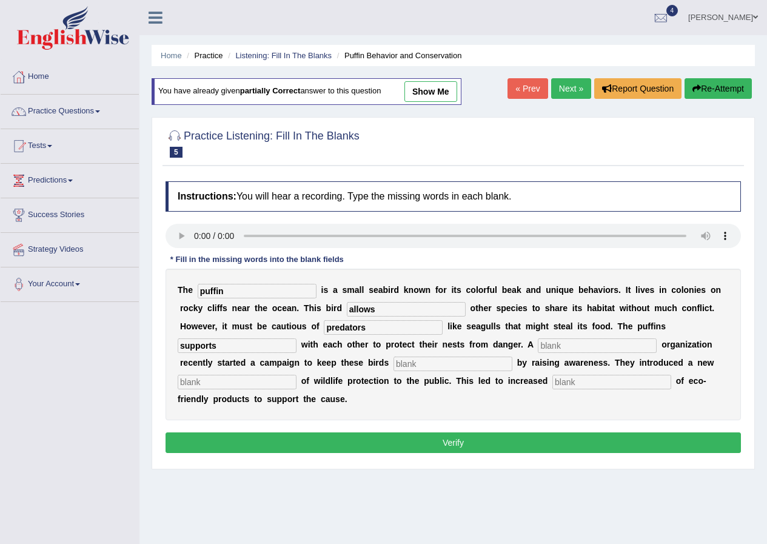
type input "supports"
click at [568, 343] on input "text" at bounding box center [597, 346] width 119 height 15
type input "coperate"
click at [408, 363] on input "text" at bounding box center [453, 364] width 119 height 15
drag, startPoint x: 413, startPoint y: 366, endPoint x: 424, endPoint y: 371, distance: 12.8
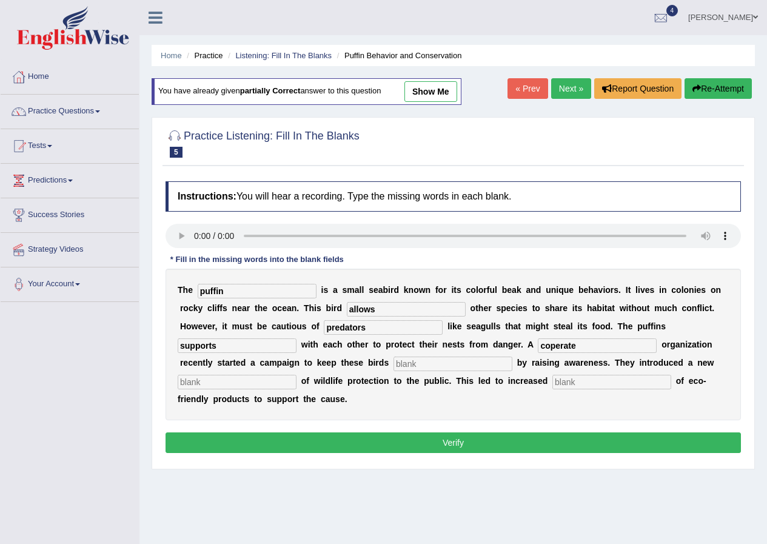
click at [413, 366] on input "text" at bounding box center [453, 364] width 119 height 15
drag, startPoint x: 437, startPoint y: 363, endPoint x: 388, endPoint y: 364, distance: 48.6
click at [388, 364] on div "T h e puffin i s a s m a l l s e a b i r d k n o w n f o r i t s c o l o r f u …" at bounding box center [454, 345] width 576 height 152
type input "save"
click at [237, 347] on input "supports" at bounding box center [237, 346] width 119 height 15
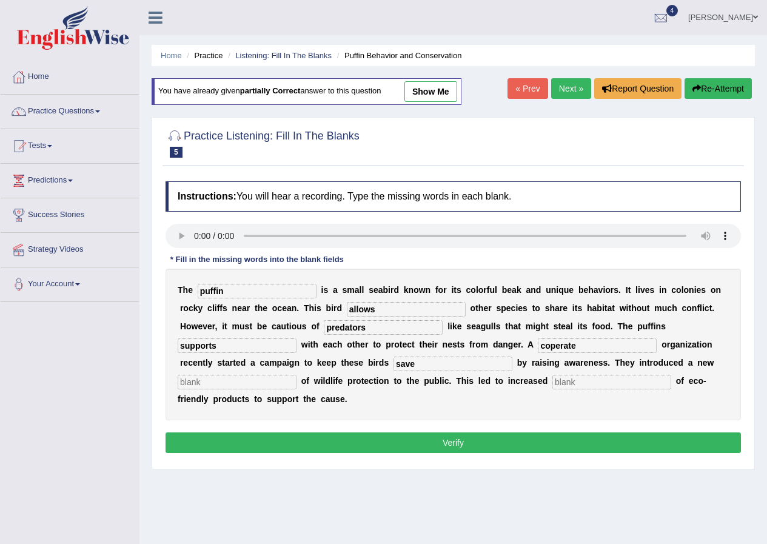
click at [237, 347] on input "supports" at bounding box center [237, 346] width 119 height 15
type input "coperated"
click at [220, 380] on input "text" at bounding box center [237, 382] width 119 height 15
type input "conception"
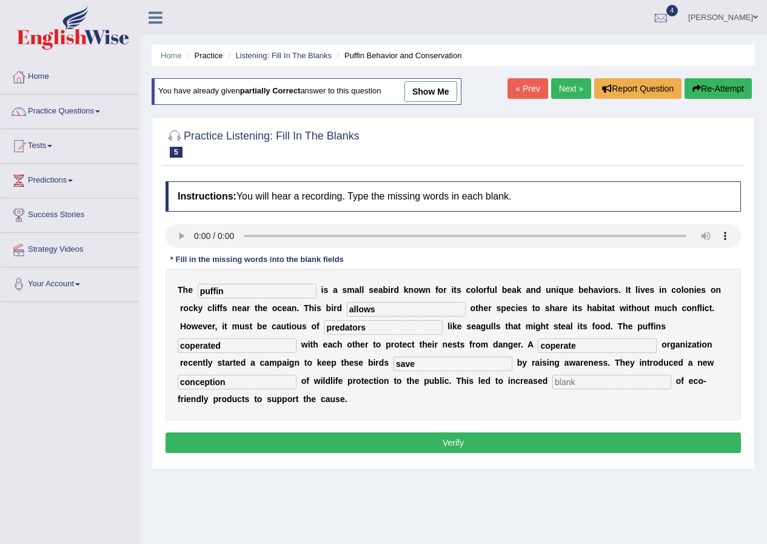
click at [628, 380] on input "text" at bounding box center [612, 382] width 119 height 15
click at [624, 385] on input "text" at bounding box center [612, 382] width 119 height 15
type input "conception"
click at [555, 437] on div "Instructions: You will hear a recording. Type the missing words in each blank. …" at bounding box center [454, 319] width 582 height 288
click at [555, 437] on button "Verify" at bounding box center [454, 443] width 576 height 21
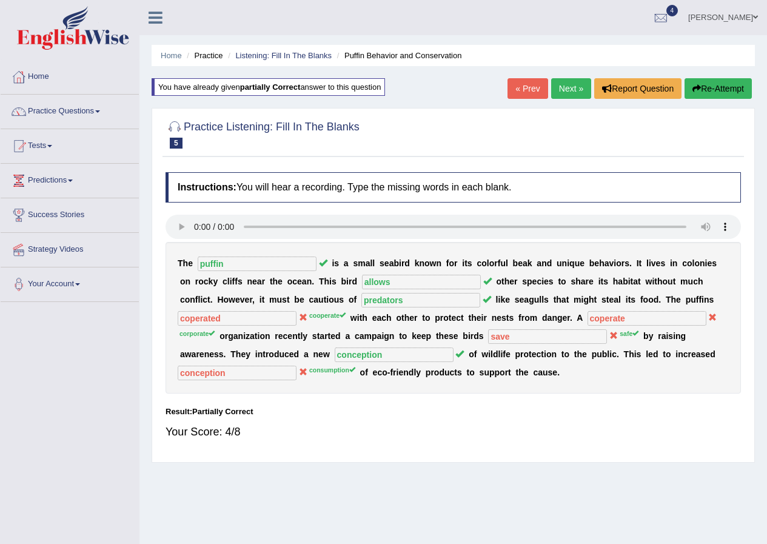
click at [573, 92] on link "Next »" at bounding box center [571, 88] width 40 height 21
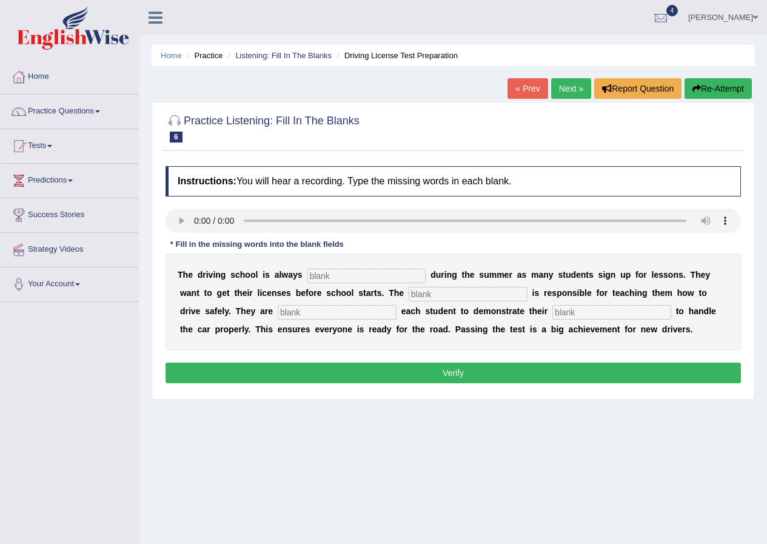
click at [323, 273] on input "text" at bounding box center [366, 276] width 119 height 15
type input "busy"
click at [441, 294] on input "text" at bounding box center [468, 294] width 119 height 15
type input "instructor"
click at [308, 314] on input "text" at bounding box center [337, 312] width 119 height 15
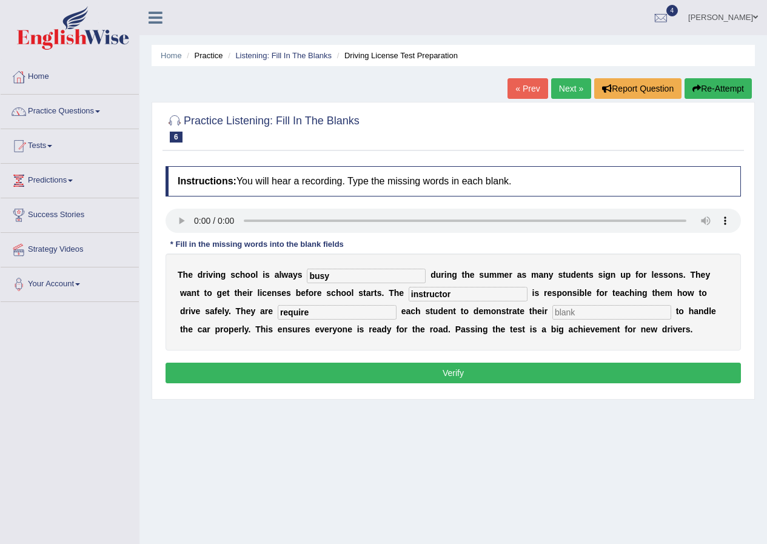
type input "require"
click at [573, 312] on input "text" at bounding box center [612, 312] width 119 height 15
type input "ability"
click at [387, 368] on button "Verify" at bounding box center [454, 373] width 576 height 21
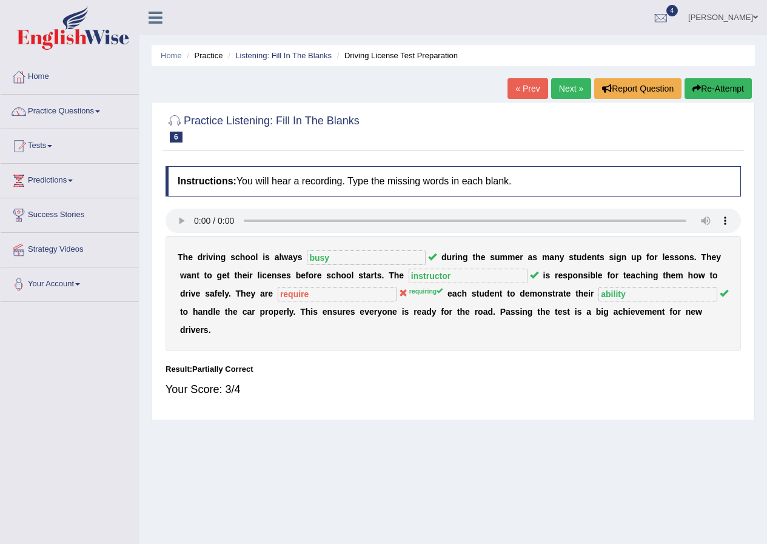
click at [67, 106] on link "Practice Questions" at bounding box center [70, 110] width 138 height 30
click at [69, 109] on link "Practice Questions" at bounding box center [70, 110] width 138 height 30
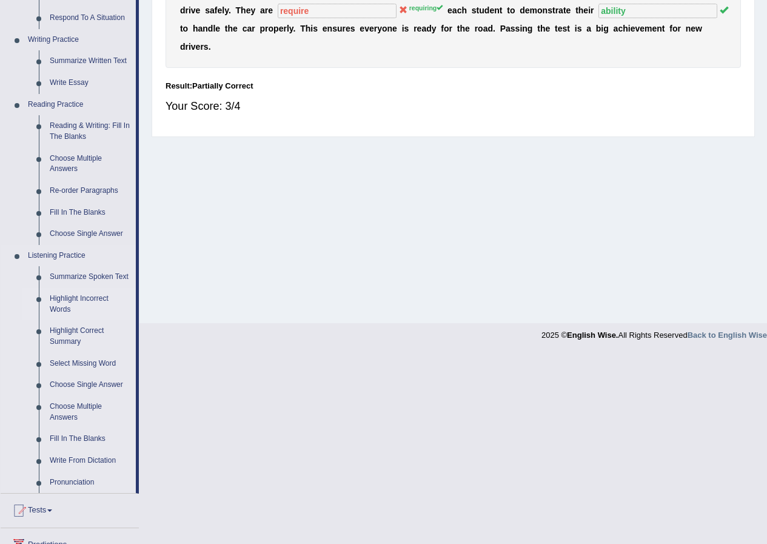
scroll to position [303, 0]
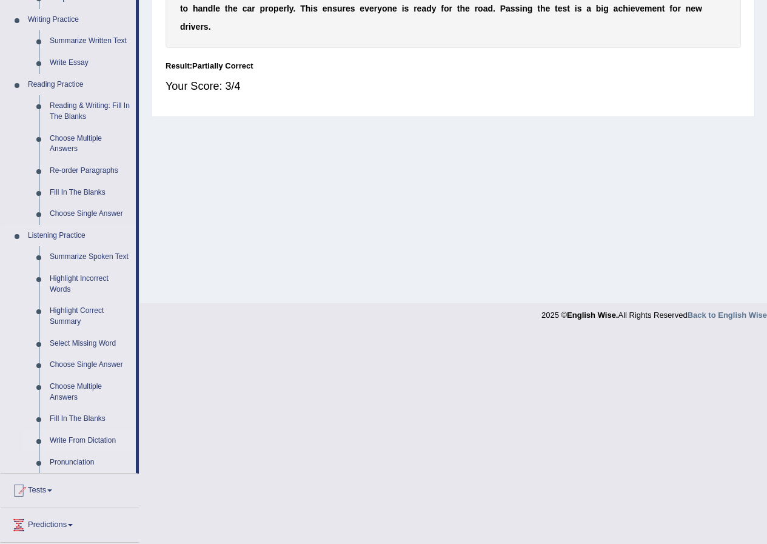
click at [72, 440] on link "Write From Dictation" at bounding box center [90, 441] width 92 height 22
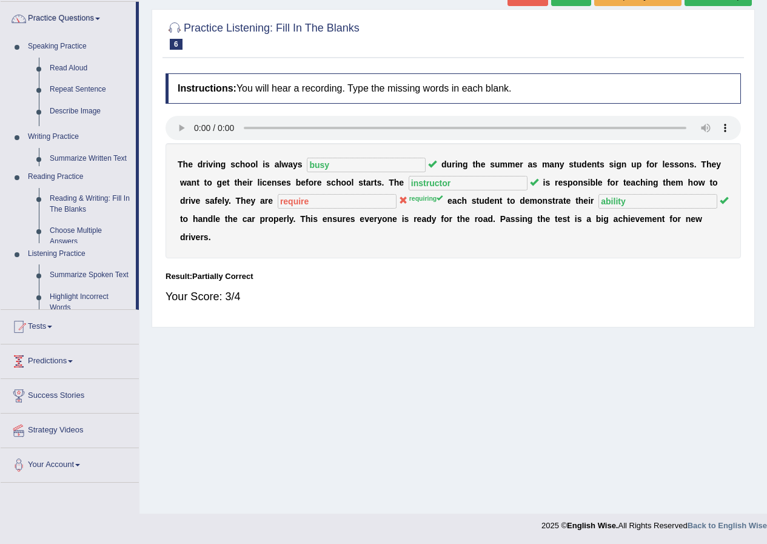
scroll to position [93, 0]
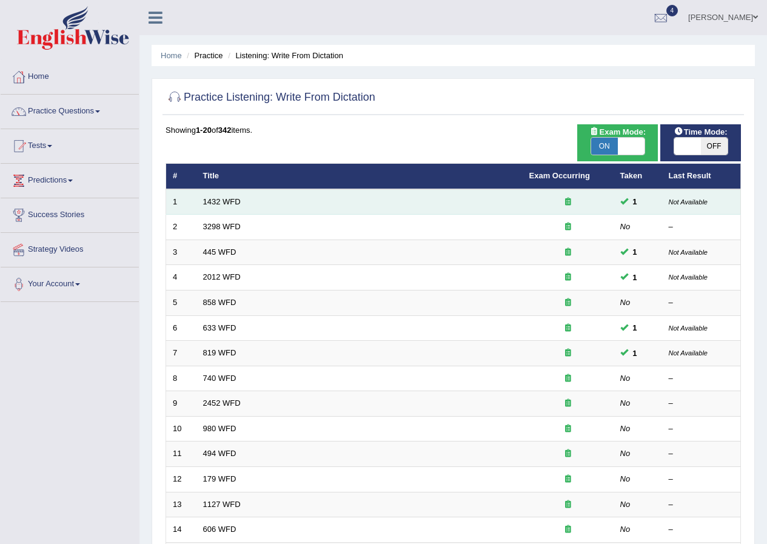
click at [311, 209] on td "1432 WFD" at bounding box center [360, 201] width 326 height 25
click at [231, 199] on link "1432 WFD" at bounding box center [222, 201] width 38 height 9
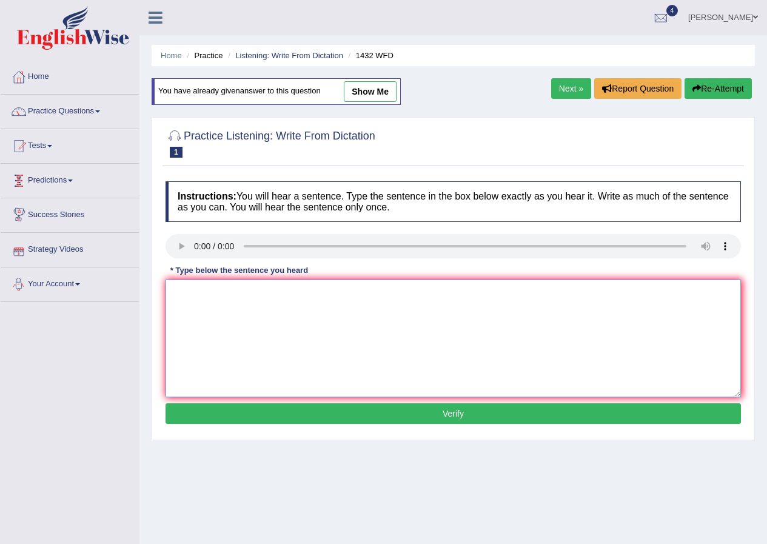
click at [214, 293] on textarea at bounding box center [454, 339] width 576 height 118
type textarea "more, physical, acitivity, benefit, health"
drag, startPoint x: 428, startPoint y: 411, endPoint x: 433, endPoint y: 418, distance: 8.8
click at [433, 416] on button "Verify" at bounding box center [454, 413] width 576 height 21
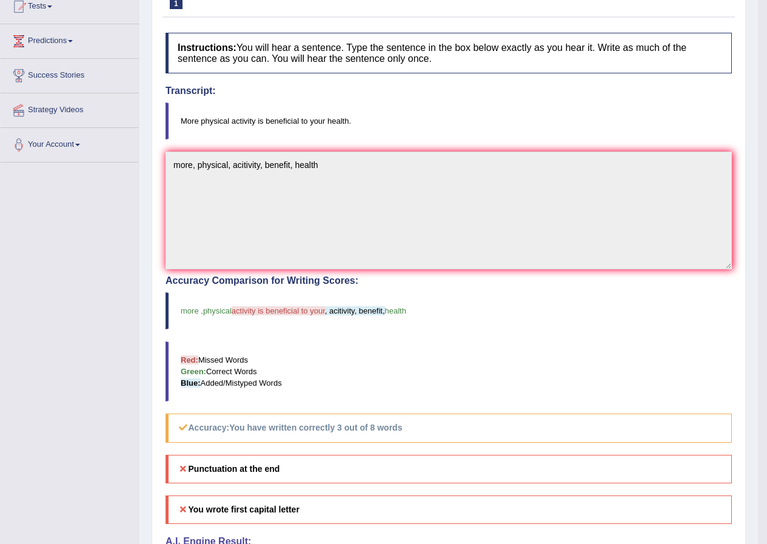
scroll to position [66, 0]
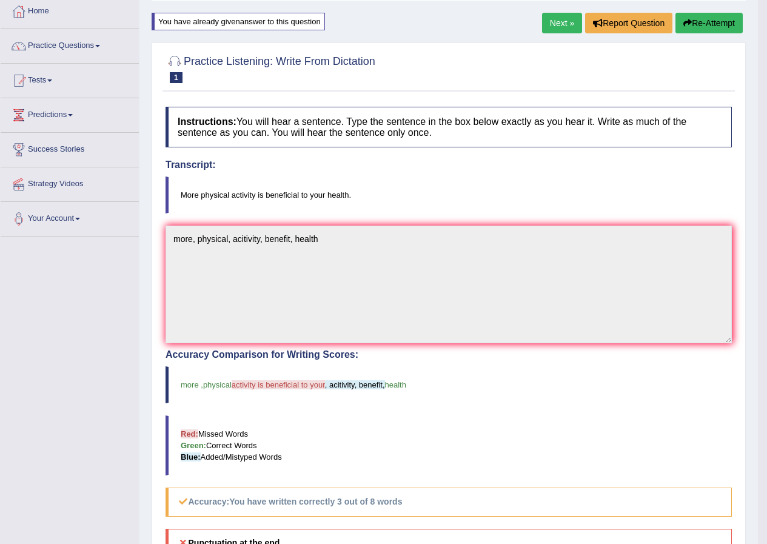
click at [545, 21] on link "Next »" at bounding box center [562, 23] width 40 height 21
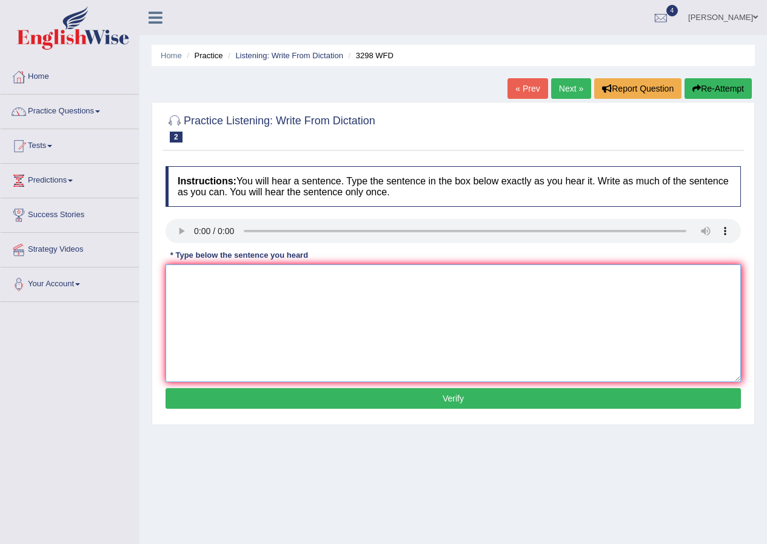
click at [203, 297] on textarea at bounding box center [454, 324] width 576 height 118
drag, startPoint x: 203, startPoint y: 297, endPoint x: 225, endPoint y: 284, distance: 26.1
click at [203, 297] on textarea at bounding box center [454, 324] width 576 height 118
type textarea "animal behaviour appears to contain both"
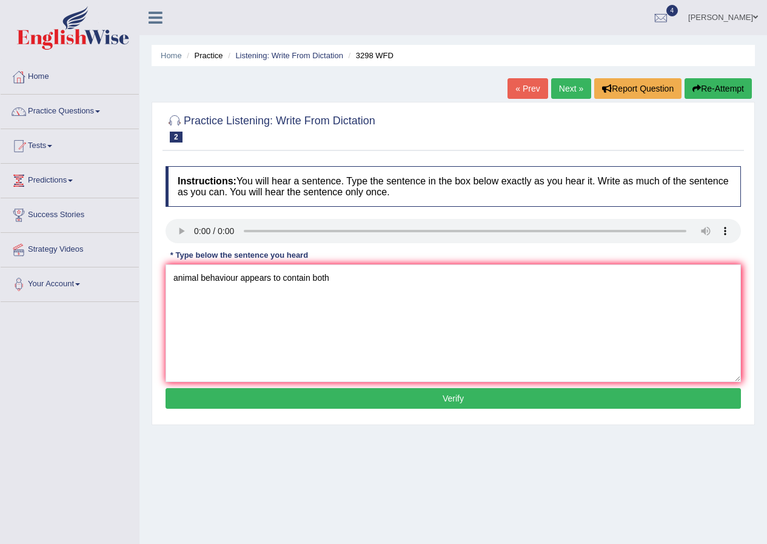
click at [410, 402] on button "Verify" at bounding box center [454, 398] width 576 height 21
click at [410, 402] on div "Home Practice Listening: Write From Dictation 3298 WFD « Prev Next » Report Que…" at bounding box center [454, 303] width 628 height 607
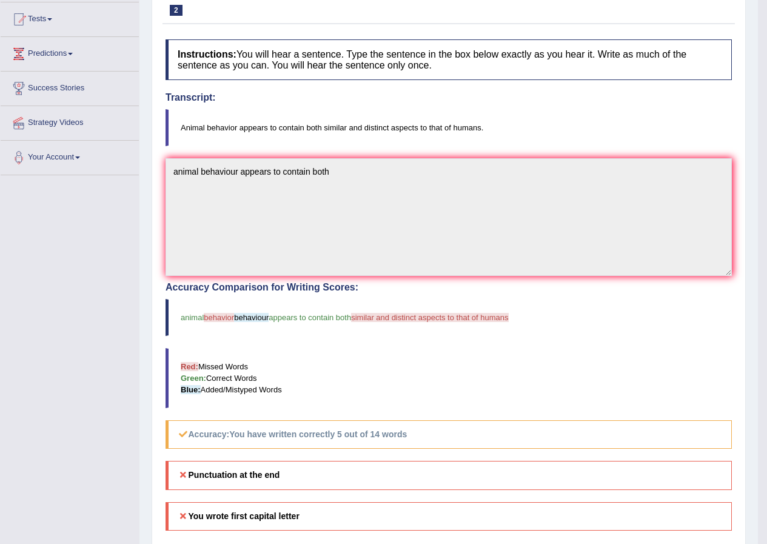
scroll to position [59, 0]
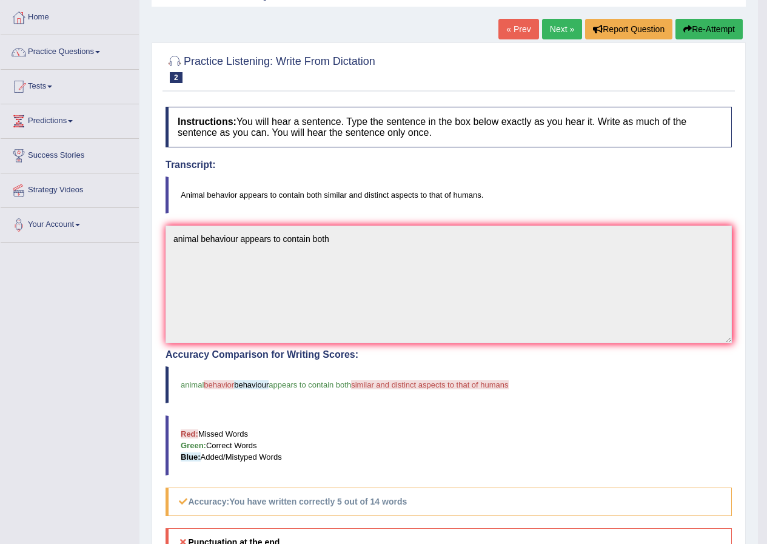
click at [551, 25] on link "Next »" at bounding box center [562, 29] width 40 height 21
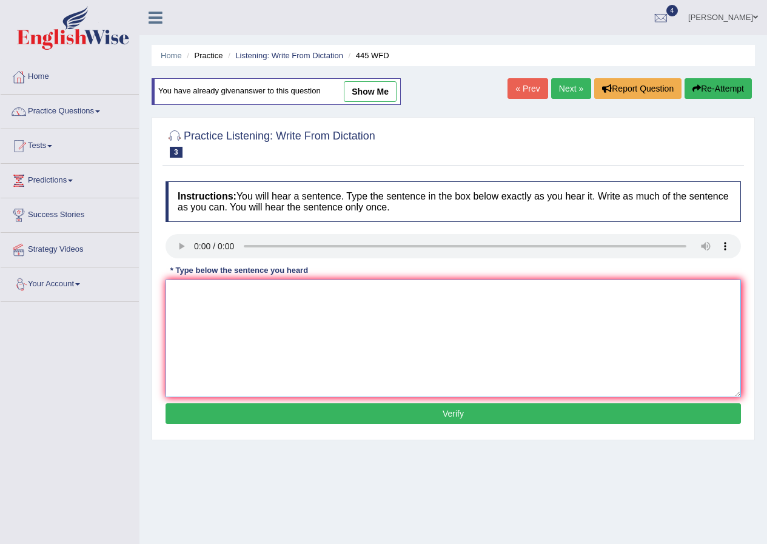
click at [199, 293] on textarea at bounding box center [454, 339] width 576 height 118
type textarea "The America American Astronaut Astronuts made a plan for landing a ship on a th…"
click at [274, 416] on button "Verify" at bounding box center [454, 413] width 576 height 21
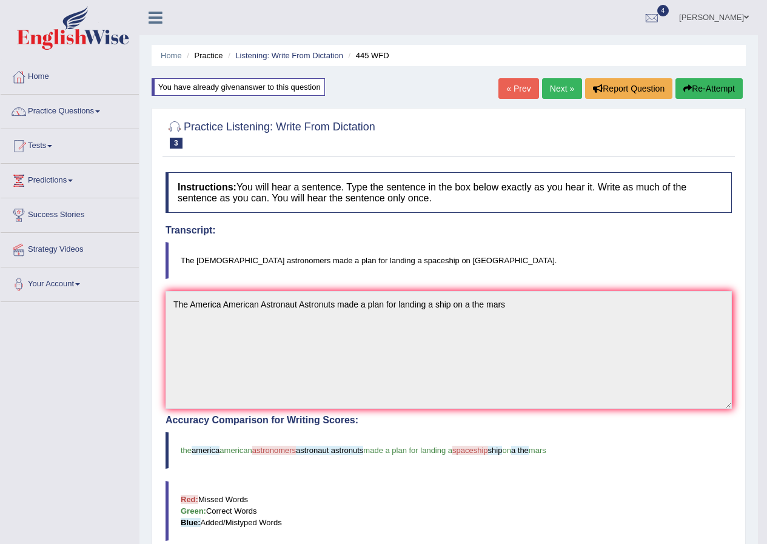
click at [559, 84] on link "Next »" at bounding box center [562, 88] width 40 height 21
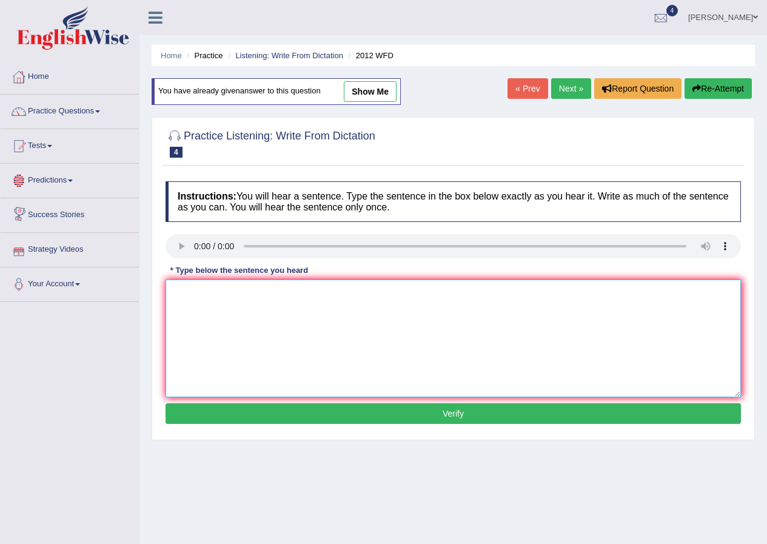
click at [178, 287] on textarea at bounding box center [454, 339] width 576 height 118
type textarea "There is a great deal of debate on this topic topics"
click at [366, 409] on button "Verify" at bounding box center [454, 413] width 576 height 21
click at [366, 409] on div "Home Practice Listening: Write From Dictation 2012 WFD You have already given a…" at bounding box center [454, 303] width 628 height 607
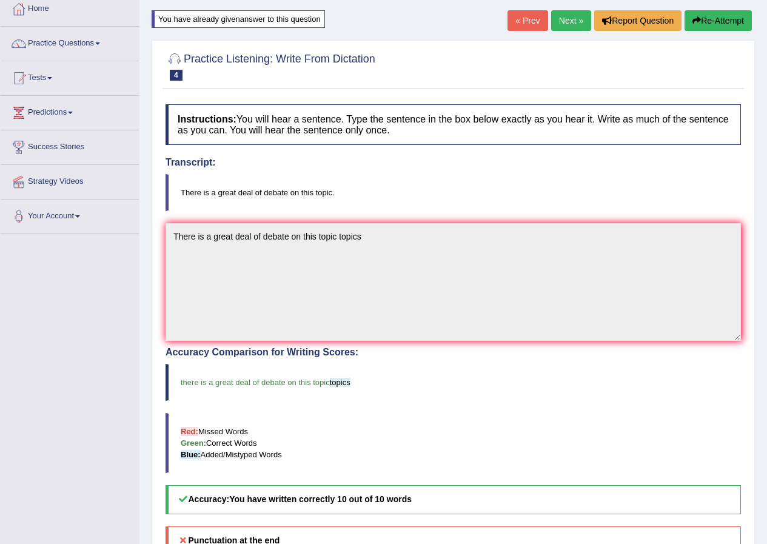
scroll to position [66, 0]
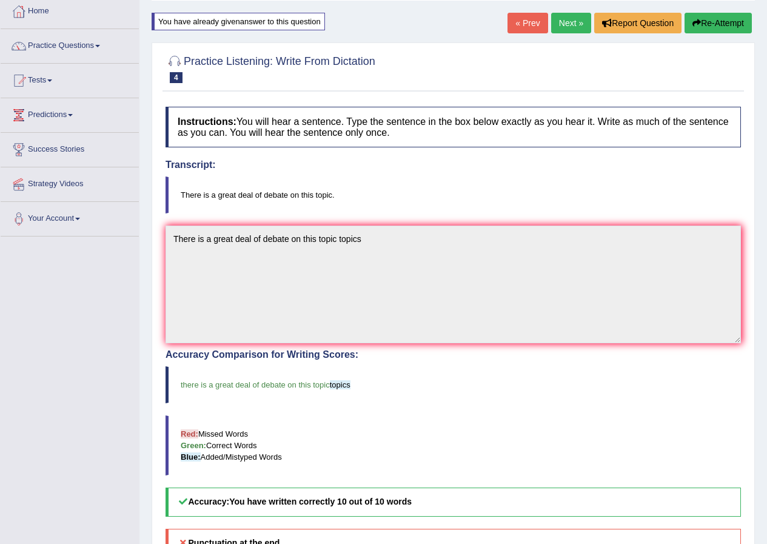
click at [573, 22] on link "Next »" at bounding box center [571, 23] width 40 height 21
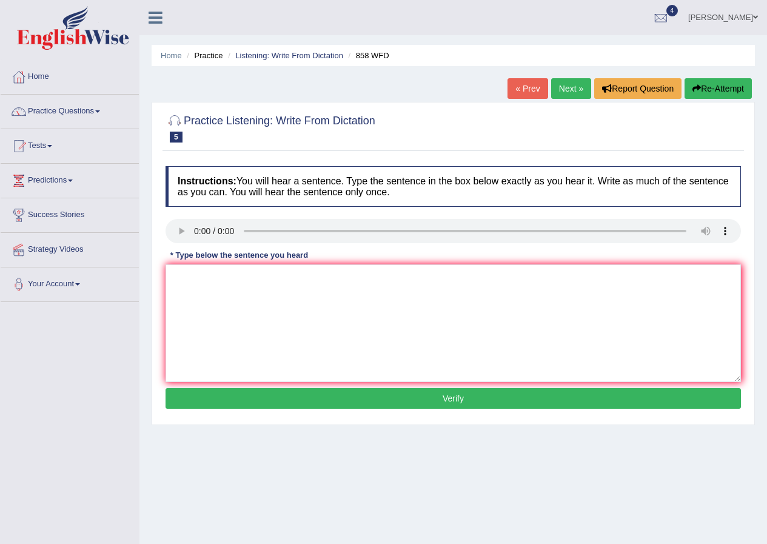
click at [572, 86] on link "Next »" at bounding box center [571, 88] width 40 height 21
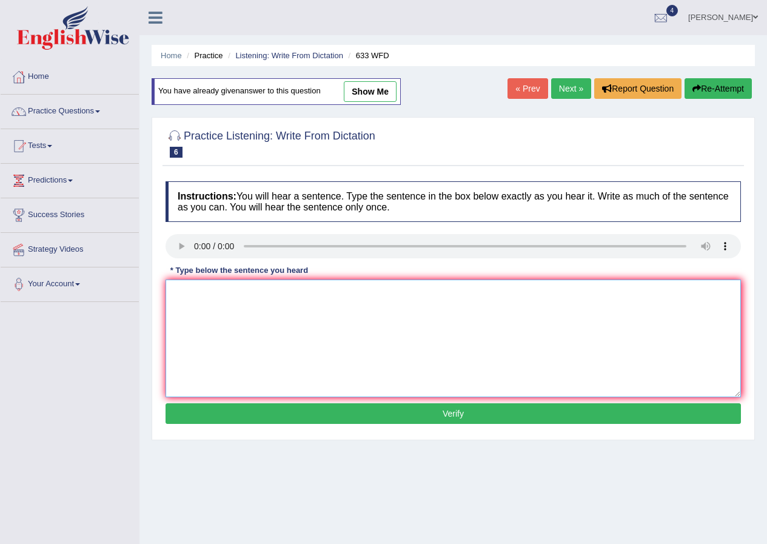
click at [219, 282] on textarea at bounding box center [454, 339] width 576 height 118
type textarea "Resaerch show shows that exercise exercising make makes us feel better"
click at [349, 411] on button "Verify" at bounding box center [454, 413] width 576 height 21
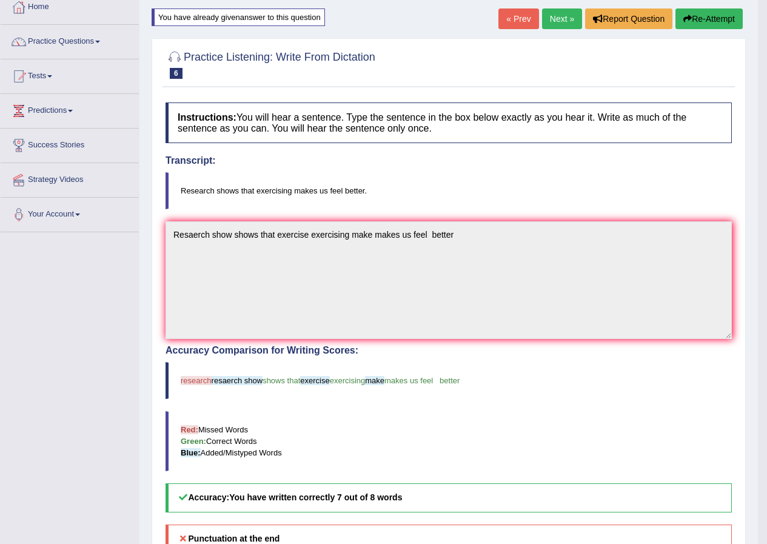
scroll to position [66, 0]
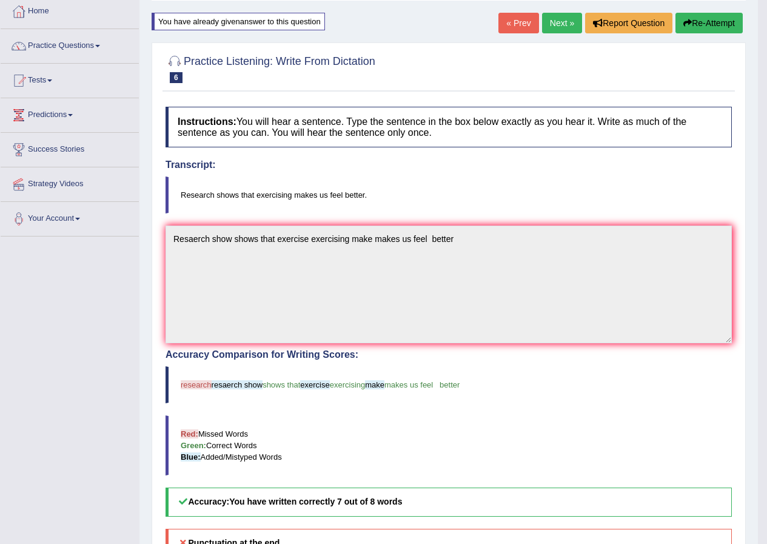
click at [556, 24] on link "Next »" at bounding box center [562, 23] width 40 height 21
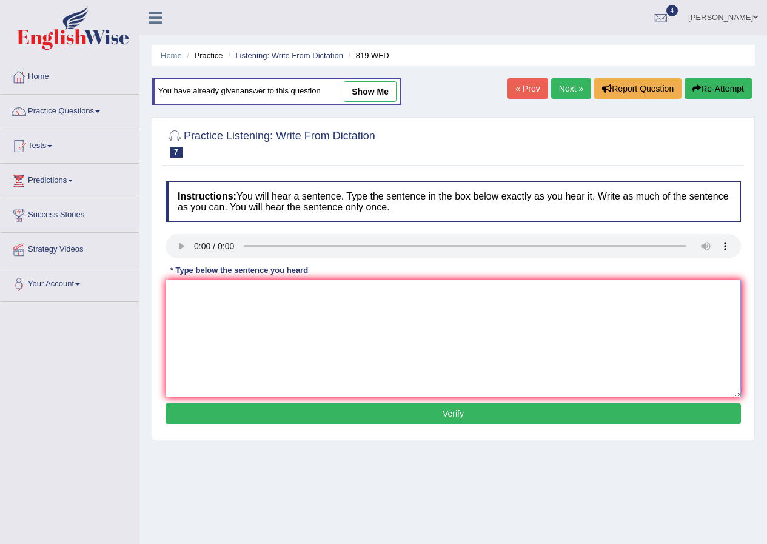
click at [222, 299] on textarea at bounding box center [454, 339] width 576 height 118
click at [340, 295] on textarea "plants are able to continue growing throught out their live lives life" at bounding box center [454, 339] width 576 height 118
click at [341, 296] on textarea "plants are able to continue growing throught out their live lives life" at bounding box center [454, 339] width 576 height 118
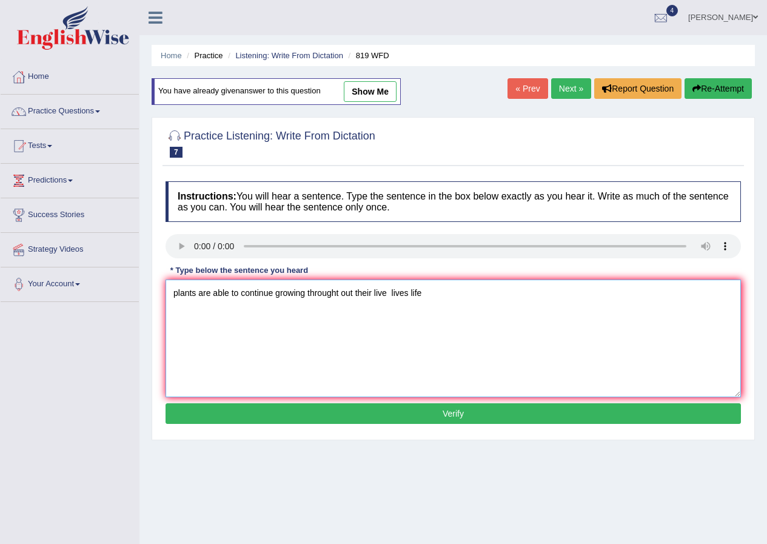
click at [340, 286] on textarea "plants are able to continue growing throught out their live lives life" at bounding box center [454, 339] width 576 height 118
click at [339, 292] on textarea "plants are able to continue growing throught out their live lives life" at bounding box center [454, 339] width 576 height 118
click at [341, 293] on textarea "plants are able to continue growing throught out their live lives life" at bounding box center [454, 339] width 576 height 118
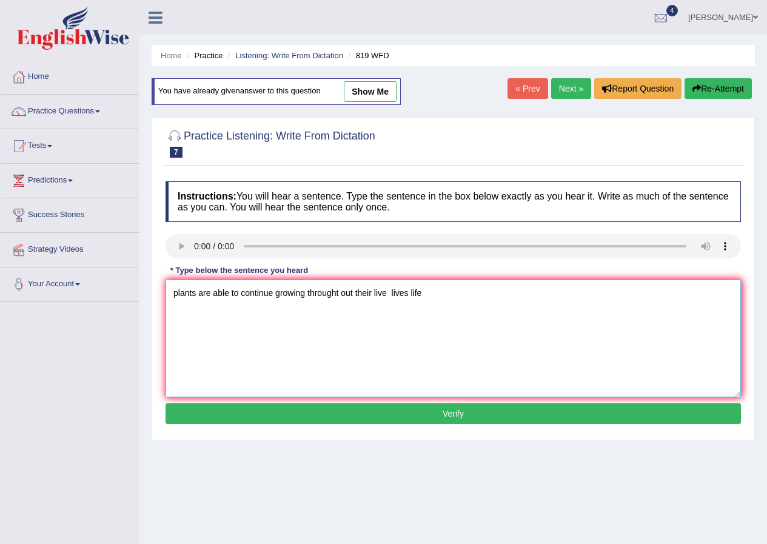
click at [341, 293] on textarea "plants are able to continue growing throught out their live lives life" at bounding box center [454, 339] width 576 height 118
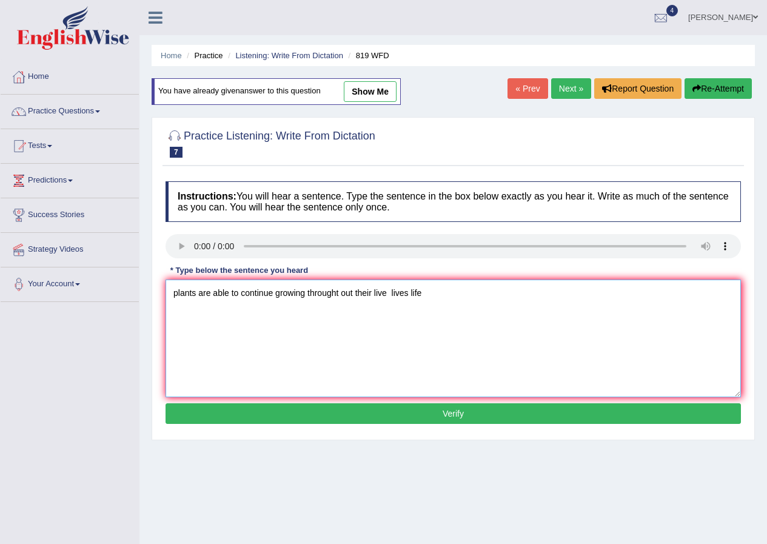
click at [428, 301] on textarea "plants are able to continue growing throught out their live lives life" at bounding box center [454, 339] width 576 height 118
click at [346, 281] on textarea "plants are able to continue growing throught out their live lives life" at bounding box center [454, 339] width 576 height 118
drag, startPoint x: 346, startPoint y: 281, endPoint x: 342, endPoint y: 286, distance: 6.4
click at [345, 283] on textarea "plants are able to continue growing throught out their live lives life" at bounding box center [454, 339] width 576 height 118
click at [334, 322] on textarea "plants are able to continue growing throught out their live lives life" at bounding box center [454, 339] width 576 height 118
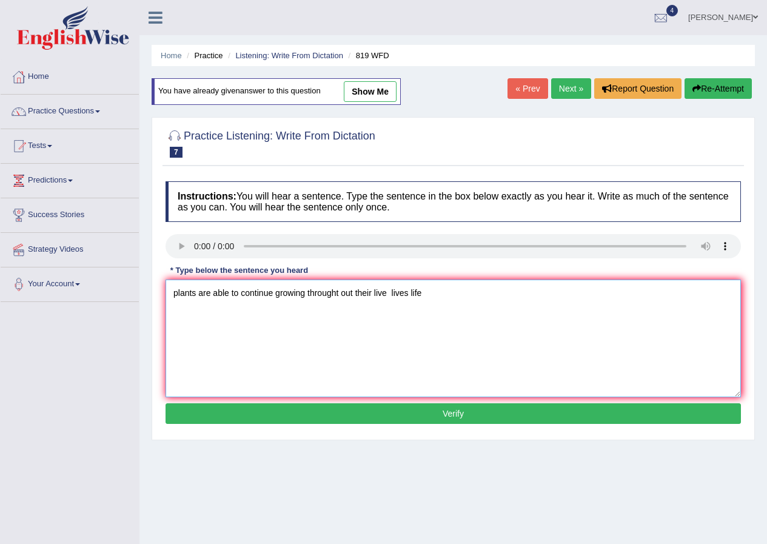
click at [341, 290] on textarea "plants are able to continue growing throught out their live lives life" at bounding box center [454, 339] width 576 height 118
drag, startPoint x: 341, startPoint y: 290, endPoint x: 340, endPoint y: 306, distance: 16.4
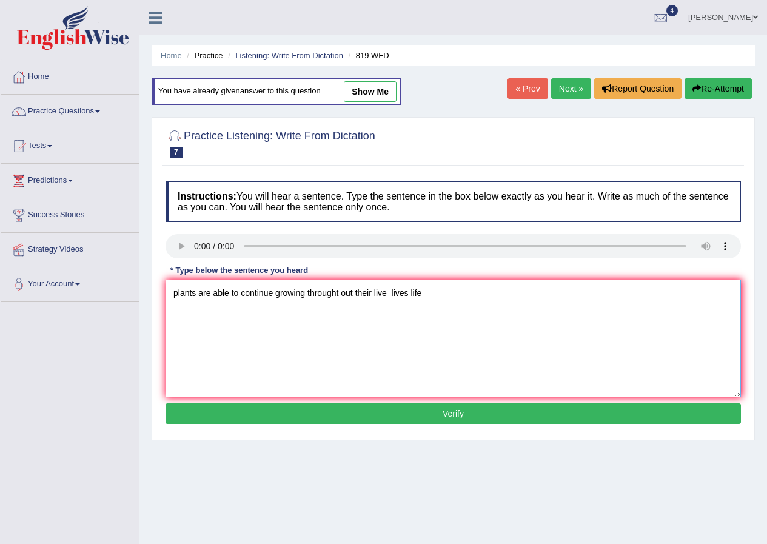
click at [341, 303] on textarea "plants are able to continue growing throught out their live lives life" at bounding box center [454, 339] width 576 height 118
click at [342, 339] on textarea "plants are able to continue growing throught out their live lives life" at bounding box center [454, 339] width 576 height 118
click at [342, 338] on textarea "plants are able to continue growing throught out their live lives life" at bounding box center [454, 339] width 576 height 118
click at [456, 333] on textarea "plants are able to continue growing throught out their live lives life" at bounding box center [454, 339] width 576 height 118
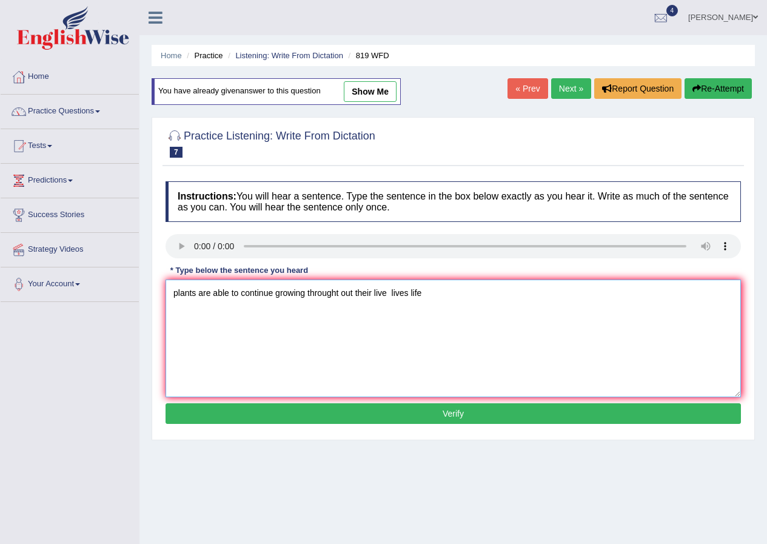
click at [361, 294] on textarea "plants are able to continue growing throught out their live lives life" at bounding box center [454, 339] width 576 height 118
type textarea "plants are able to continue growing throught out their live lives life"
click at [434, 407] on button "Verify" at bounding box center [454, 413] width 576 height 21
click at [434, 407] on div "Home Practice Listening: Write From Dictation 819 WFD You have already given an…" at bounding box center [454, 303] width 628 height 607
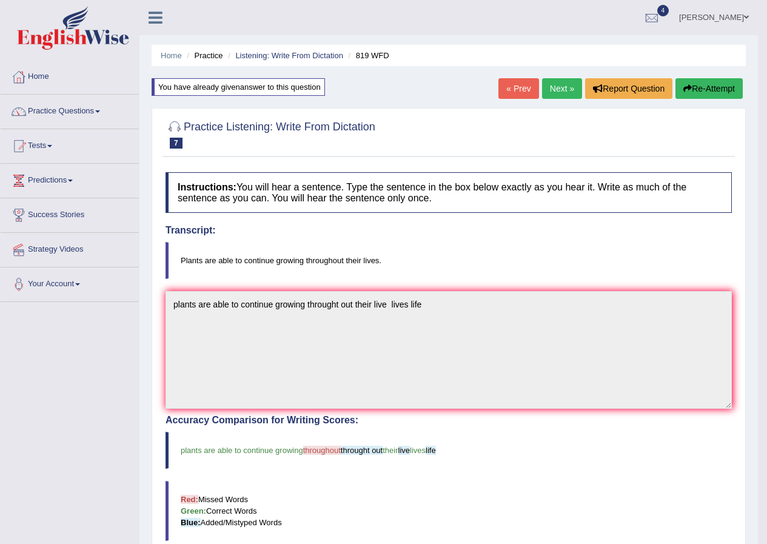
click at [545, 90] on link "Next »" at bounding box center [562, 88] width 40 height 21
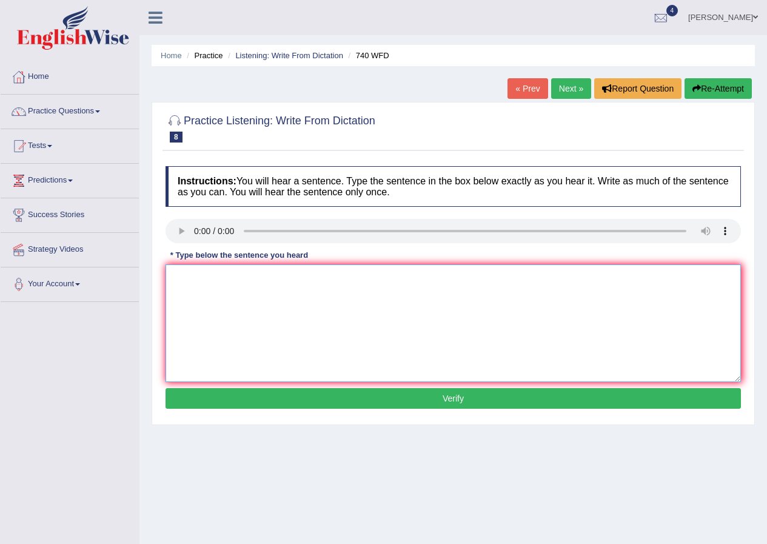
click at [181, 280] on textarea at bounding box center [454, 324] width 576 height 118
click at [214, 280] on textarea "A series of oberservation observations was carriedout in class" at bounding box center [454, 324] width 576 height 118
type textarea "A series of the oberservation observations was carriedout in class"
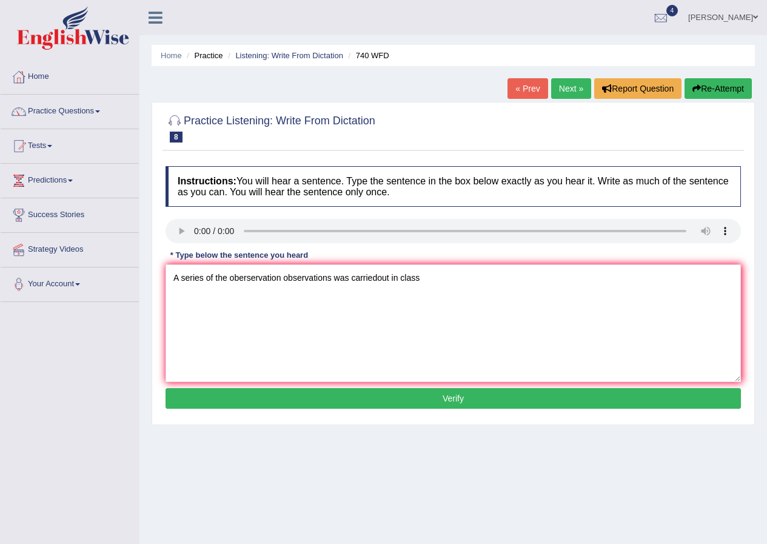
click at [400, 393] on button "Verify" at bounding box center [454, 398] width 576 height 21
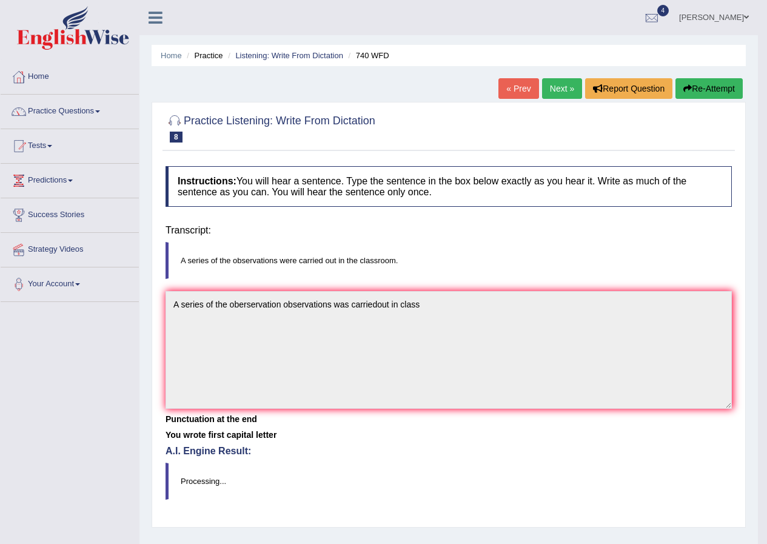
click at [400, 393] on div "Home Practice Listening: Write From Dictation 740 WFD « Prev Next » Report Ques…" at bounding box center [449, 303] width 619 height 607
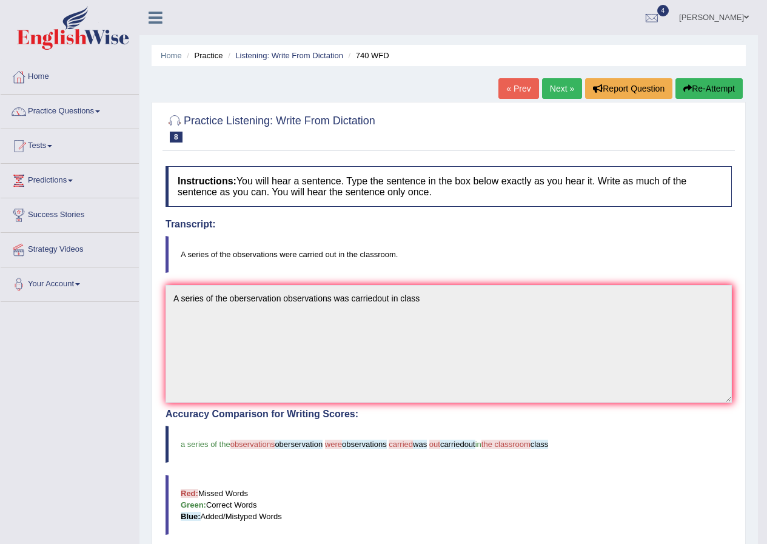
click at [548, 84] on link "Next »" at bounding box center [562, 88] width 40 height 21
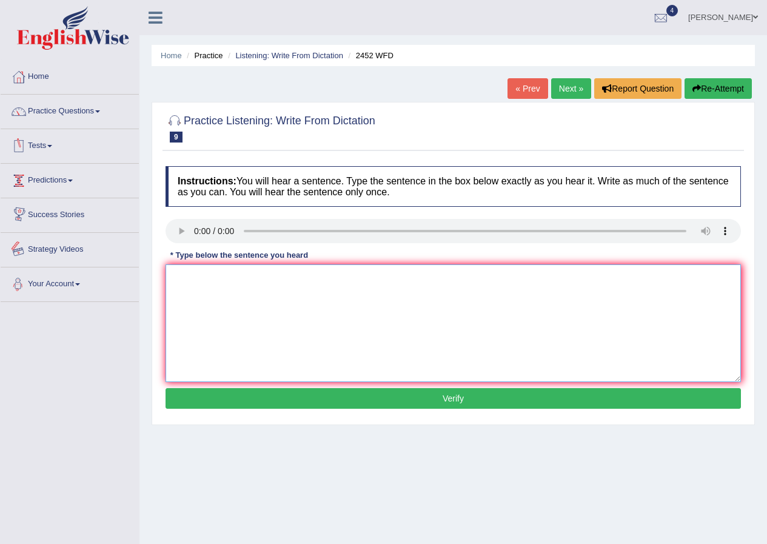
click at [217, 288] on textarea at bounding box center [454, 324] width 576 height 118
type textarea "i"
drag, startPoint x: 341, startPoint y: 268, endPoint x: 338, endPoint y: 279, distance: 11.9
click at [338, 279] on textarea "It is a debate about on the value of" at bounding box center [454, 324] width 576 height 118
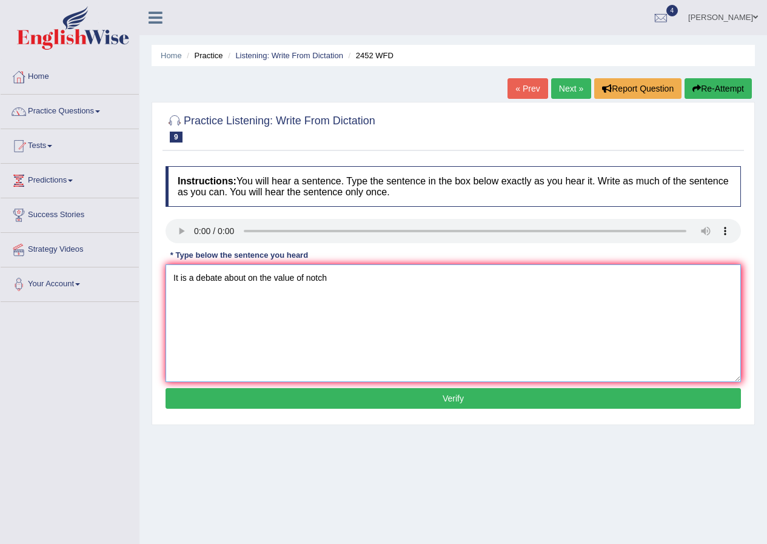
click at [257, 276] on textarea "It is a debate about on the value of notch" at bounding box center [454, 324] width 576 height 118
type textarea "It is a debate about on the value of notch"
click at [275, 402] on button "Verify" at bounding box center [454, 398] width 576 height 21
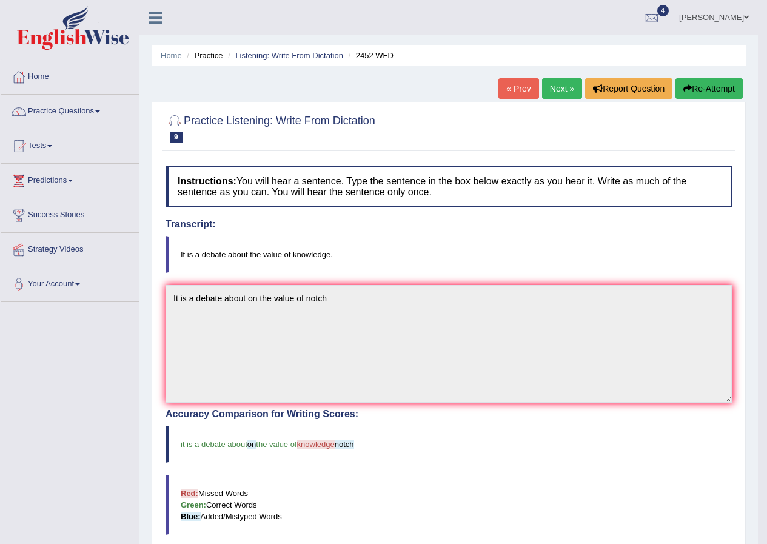
click at [551, 93] on link "Next »" at bounding box center [562, 88] width 40 height 21
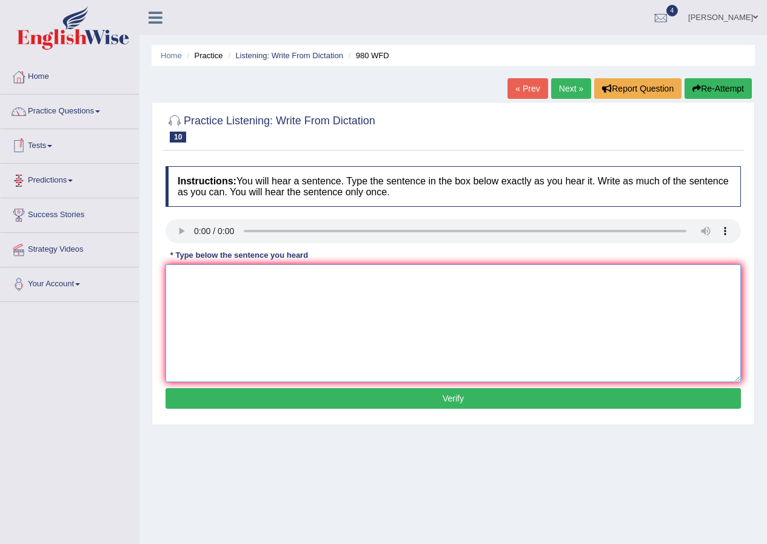
drag, startPoint x: 190, startPoint y: 288, endPoint x: 208, endPoint y: 298, distance: 20.6
click at [201, 295] on textarea at bounding box center [454, 324] width 576 height 118
click at [329, 280] on textarea "your idea ideas has have been discussed in semiars and tutorials" at bounding box center [454, 324] width 576 height 118
type textarea "your idea ideas has have been discussed and debated in semiars and tutorials"
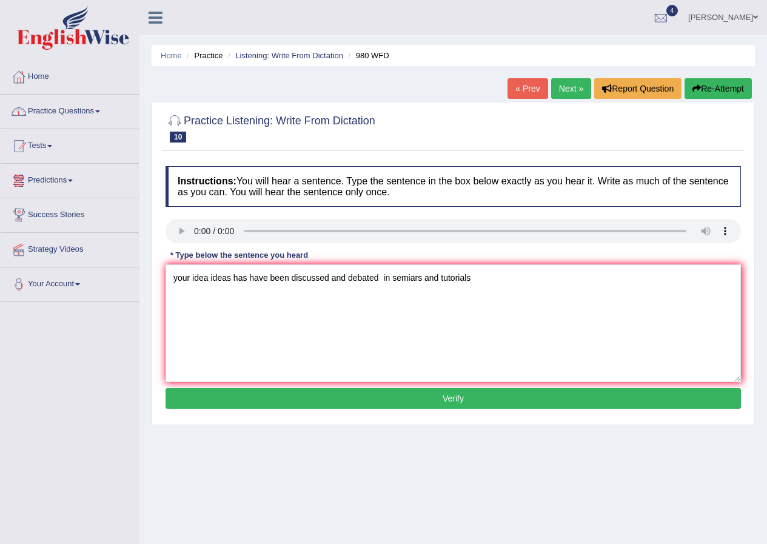
click at [371, 393] on button "Verify" at bounding box center [454, 398] width 576 height 21
click at [371, 393] on div "Home Practice Listening: Write From Dictation 980 WFD « Prev Next » Report Ques…" at bounding box center [454, 303] width 628 height 607
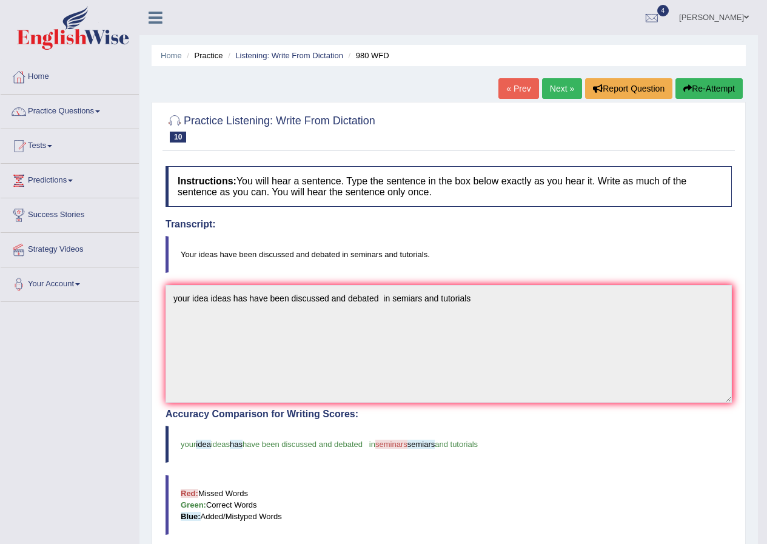
click at [555, 88] on link "Next »" at bounding box center [562, 88] width 40 height 21
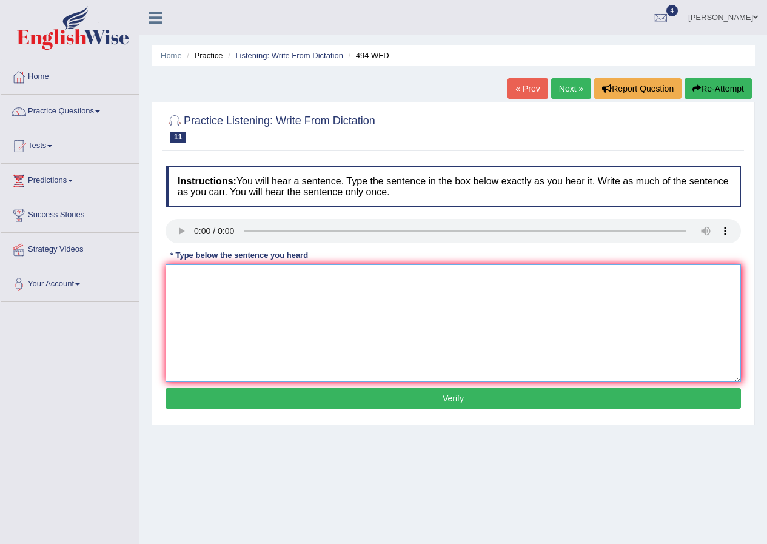
click at [242, 265] on textarea at bounding box center [454, 324] width 576 height 118
type textarea "R"
click at [251, 277] on textarea "the volcabularly has" at bounding box center [454, 324] width 576 height 118
click at [251, 282] on textarea "the volcabularly that specific" at bounding box center [454, 324] width 576 height 118
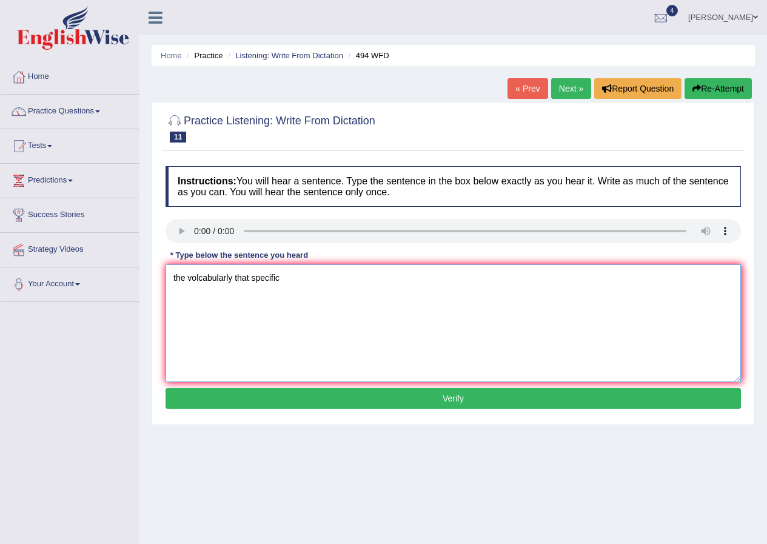
click at [249, 282] on textarea "the volcabularly that specific" at bounding box center [454, 324] width 576 height 118
type textarea "the volcabularly that is specific in the a field is called jargon"
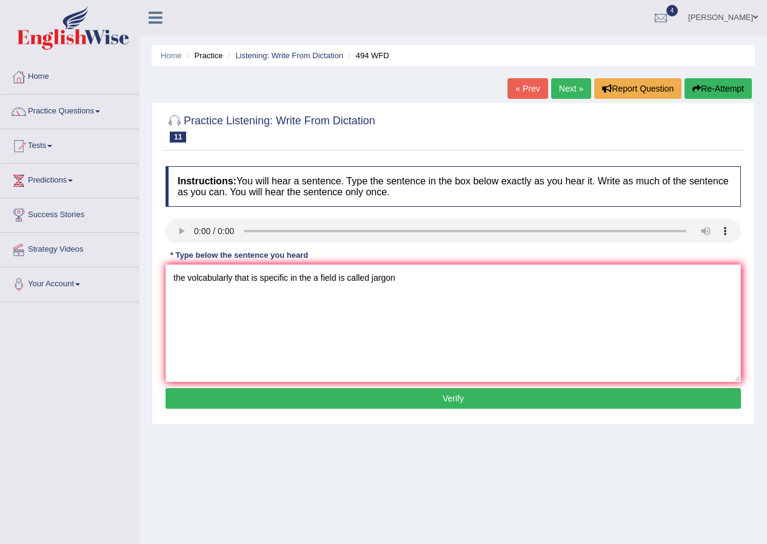
click at [342, 400] on button "Verify" at bounding box center [454, 398] width 576 height 21
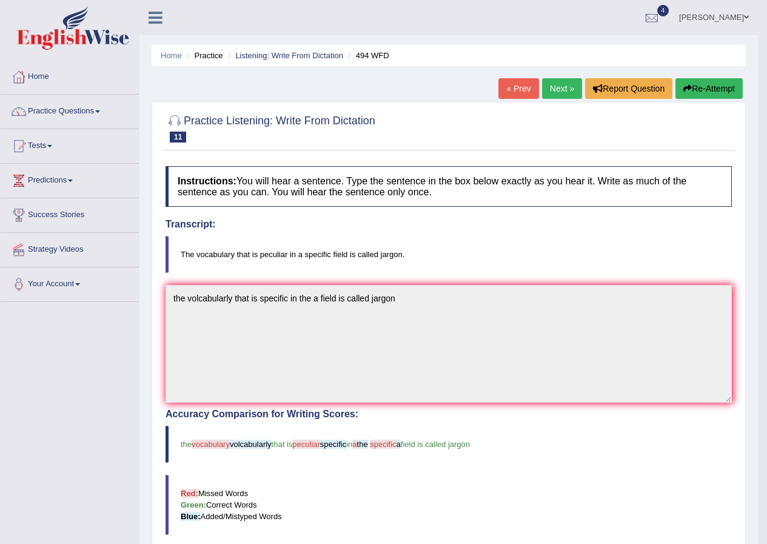
click at [546, 88] on link "Next »" at bounding box center [562, 88] width 40 height 21
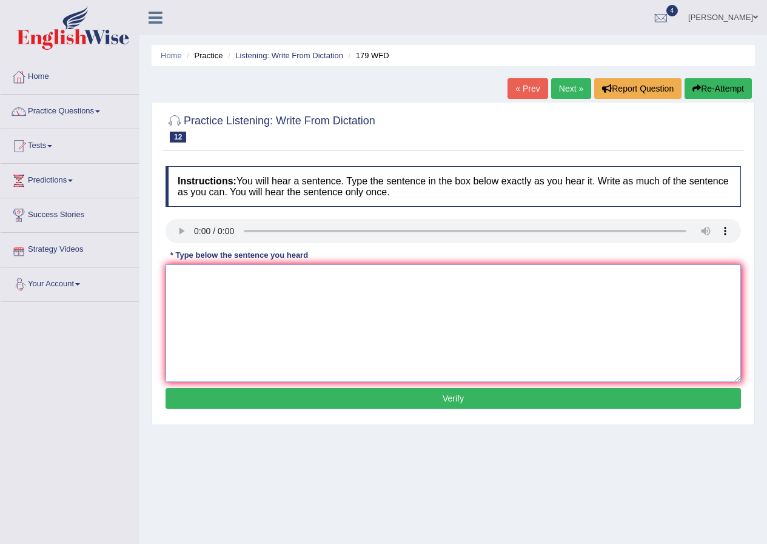
click at [235, 292] on textarea at bounding box center [454, 324] width 576 height 118
click at [166, 276] on textarea "Lectures are the oldest most famous teaching in the a univerisity universities" at bounding box center [454, 324] width 576 height 118
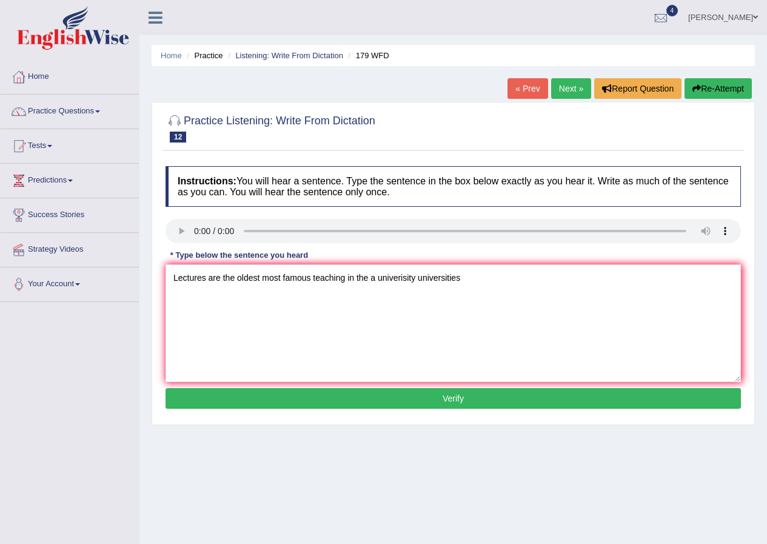
click at [164, 277] on div "Instructions: You will hear a sentence. Type the sentence in the box below exac…" at bounding box center [454, 289] width 582 height 258
click at [170, 280] on textarea "Lectures are the oldest most famous teaching in the a univerisity universities" at bounding box center [454, 324] width 576 height 118
type textarea "Lecture Lectures are the oldest most famous teaching in the a univerisity unive…"
click at [448, 400] on button "Verify" at bounding box center [454, 398] width 576 height 21
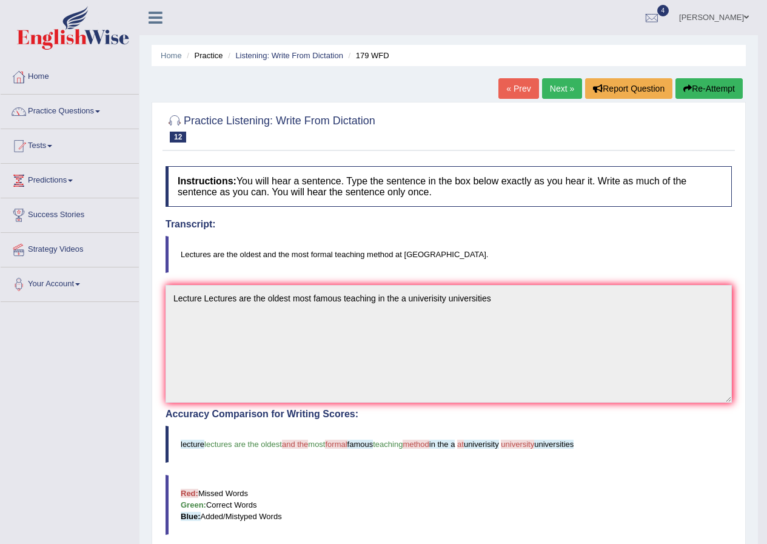
click at [555, 87] on link "Next »" at bounding box center [562, 88] width 40 height 21
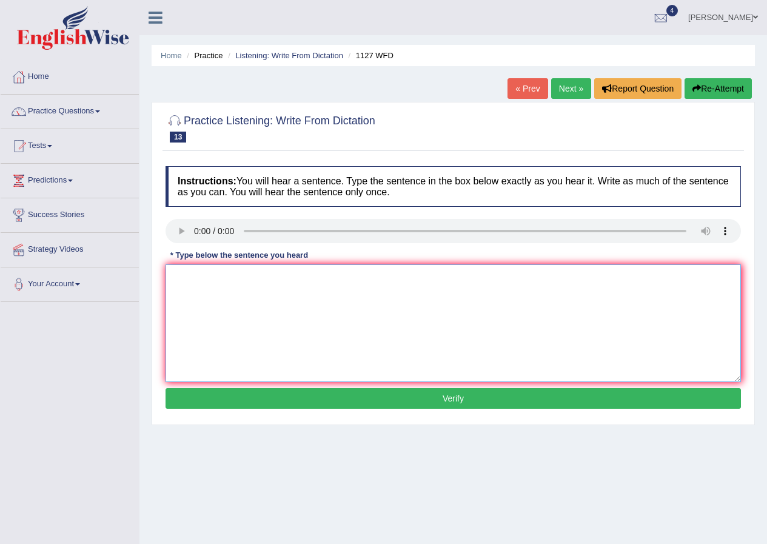
click at [180, 277] on textarea at bounding box center [454, 324] width 576 height 118
click at [260, 278] on textarea "A university degree is a proffesion proffesions to m" at bounding box center [454, 324] width 576 height 118
click at [478, 274] on textarea "A university degree is arequirement to enter most proffesion proffesions to m" at bounding box center [454, 324] width 576 height 118
click at [261, 278] on textarea "A university degree is arequirement to enter most proffesion proffesions" at bounding box center [454, 324] width 576 height 118
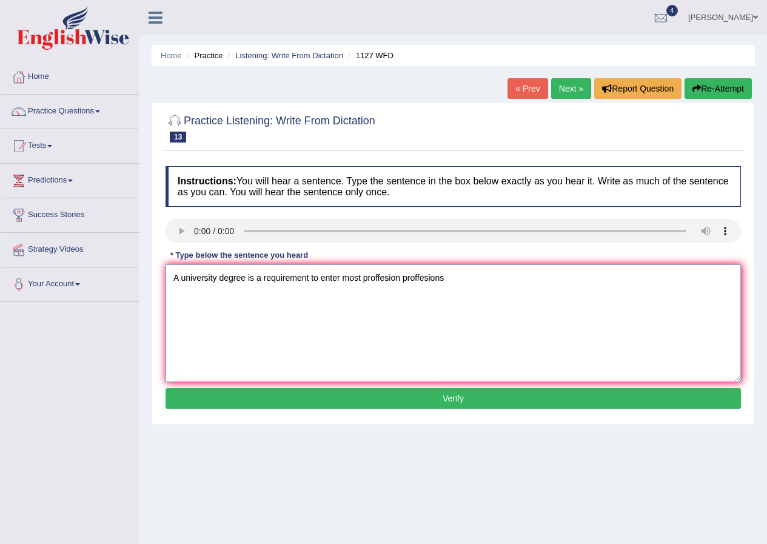
click at [362, 277] on textarea "A university degree is a requirement to enter most proffesion proffesions" at bounding box center [454, 324] width 576 height 118
type textarea "A university degree is a requirement to enter many proffesion proffesions"
click at [447, 395] on button "Verify" at bounding box center [454, 398] width 576 height 21
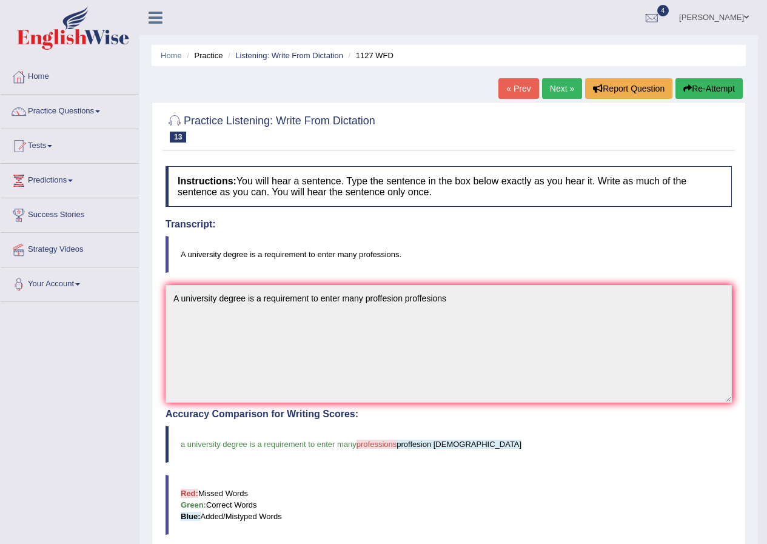
click at [559, 92] on link "Next »" at bounding box center [562, 88] width 40 height 21
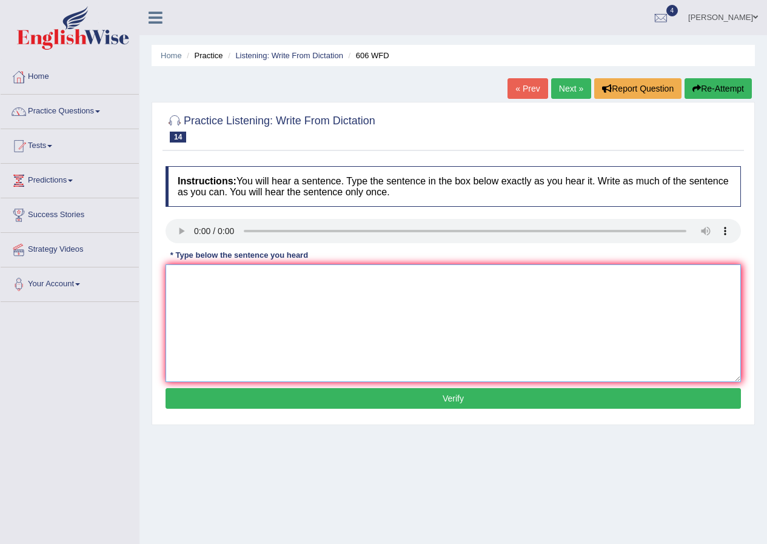
drag, startPoint x: 209, startPoint y: 291, endPoint x: 252, endPoint y: 318, distance: 51.0
click at [220, 300] on textarea at bounding box center [454, 324] width 576 height 118
click at [226, 278] on textarea "student are to study" at bounding box center [454, 324] width 576 height 118
click at [275, 282] on textarea "student sStudents for study" at bounding box center [454, 324] width 576 height 118
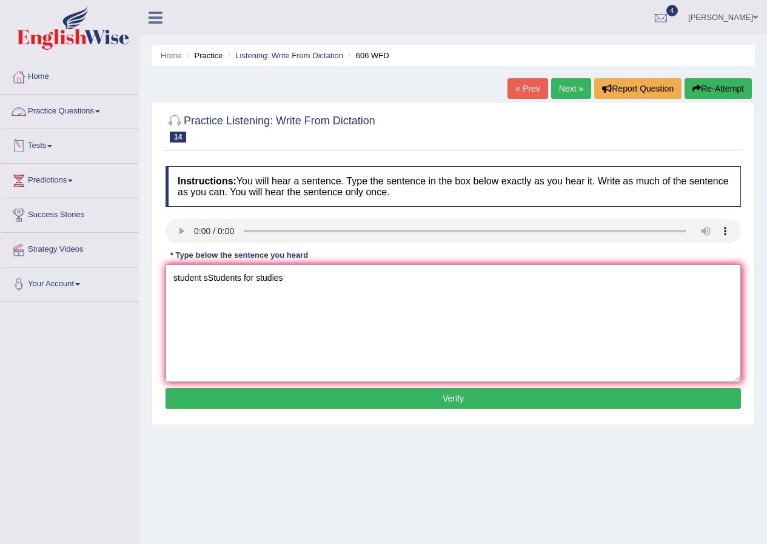
click at [348, 282] on textarea "student sStudents for studies" at bounding box center [454, 324] width 576 height 118
type textarea "student sStudents for studies the language in later joining degrees degree"
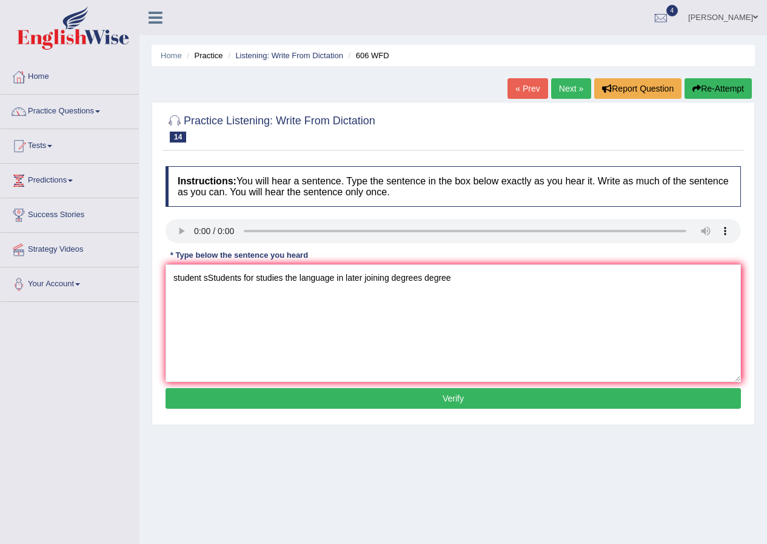
click at [471, 399] on button "Verify" at bounding box center [454, 398] width 576 height 21
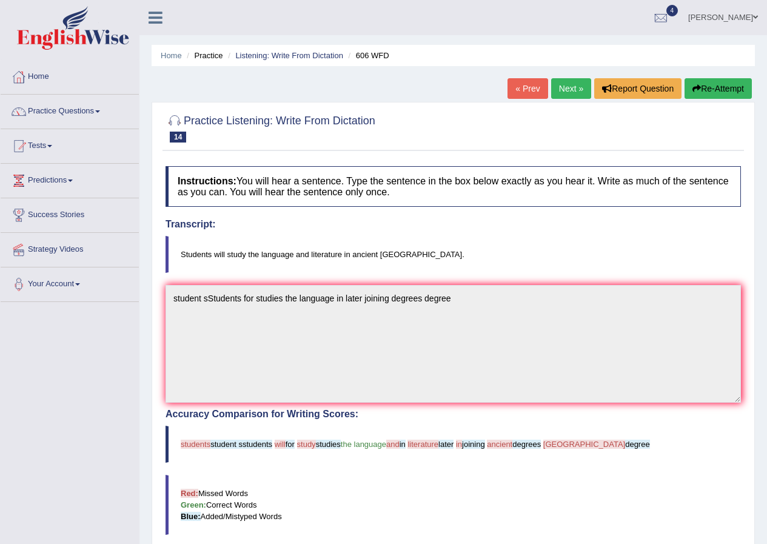
click at [572, 86] on link "Next »" at bounding box center [571, 88] width 40 height 21
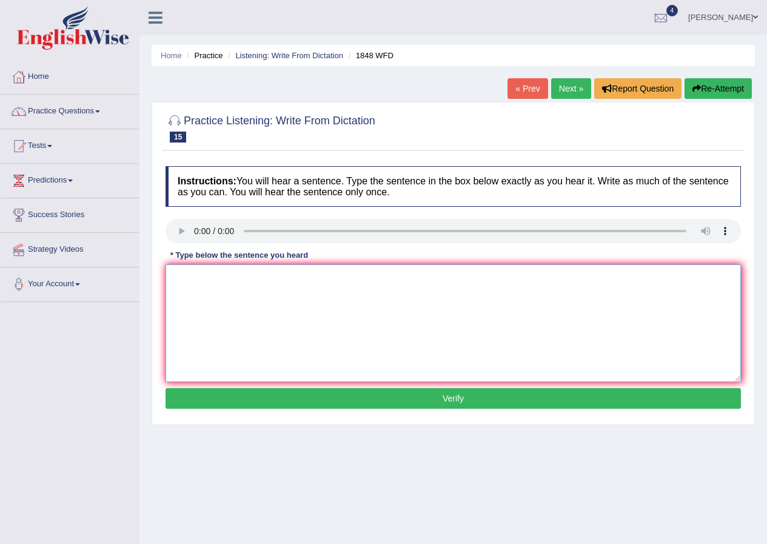
click at [206, 292] on textarea at bounding box center [454, 324] width 576 height 118
click at [289, 279] on textarea "Student Students must provide a valid identification to enrol in school schools" at bounding box center [454, 324] width 576 height 118
click at [471, 277] on textarea "Student Students must present a valid identification to enrol in school schools" at bounding box center [454, 324] width 576 height 118
type textarea "Student Students must present a valid identification to enrol in course courses."
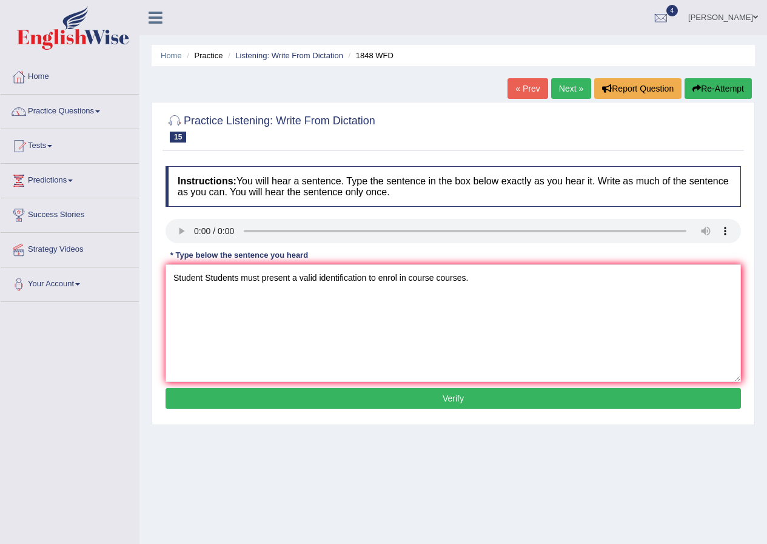
click at [418, 400] on button "Verify" at bounding box center [454, 398] width 576 height 21
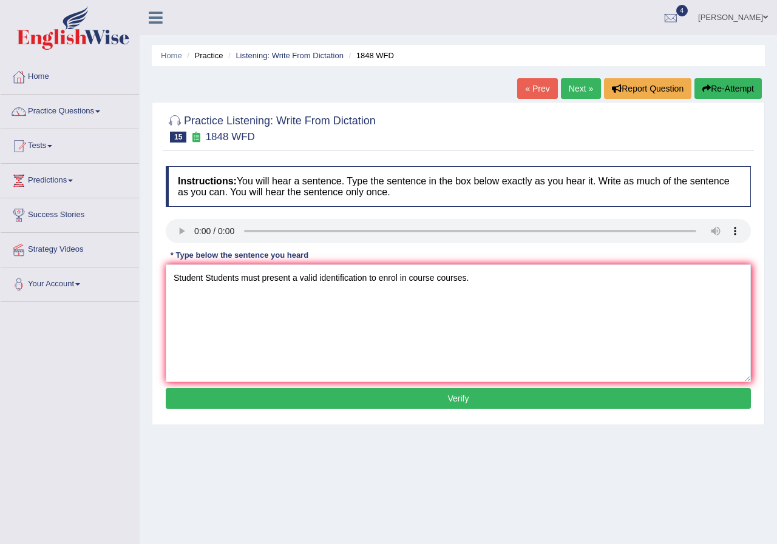
click at [418, 400] on div "Home Practice Listening: Write From Dictation 1848 WFD « Prev Next » Report Que…" at bounding box center [458, 303] width 637 height 607
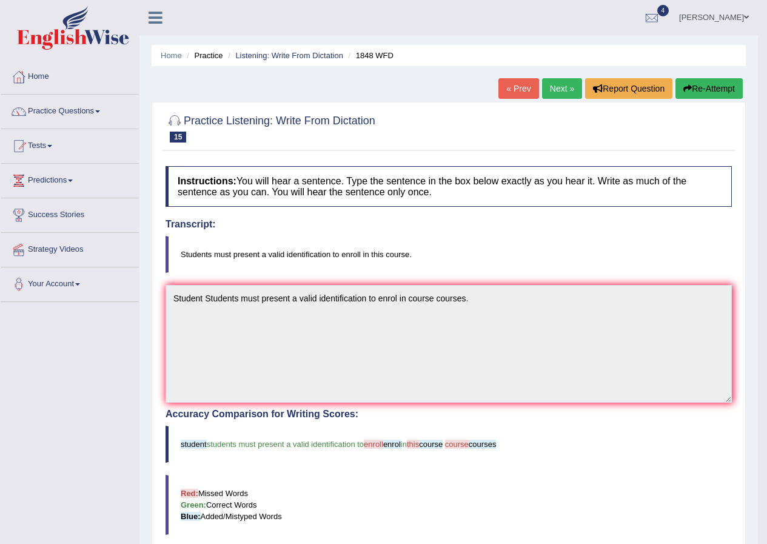
click at [555, 86] on link "Next »" at bounding box center [562, 88] width 40 height 21
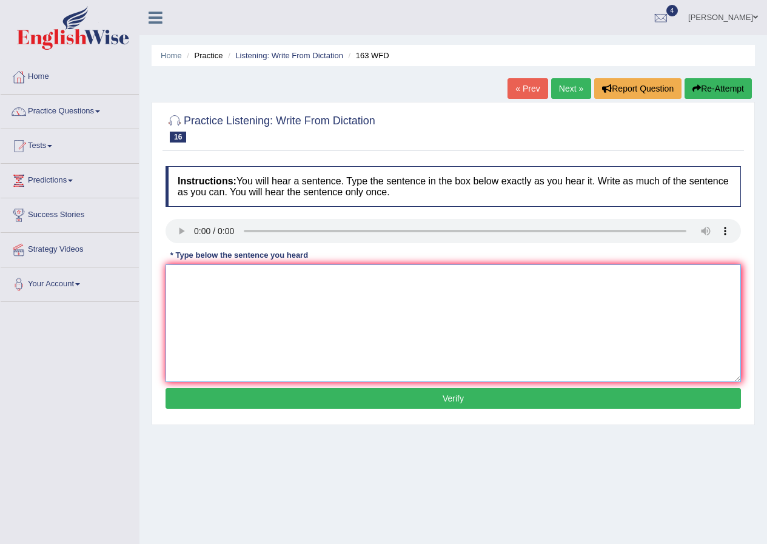
click at [253, 289] on textarea at bounding box center [454, 324] width 576 height 118
click at [356, 275] on textarea "A number assignment assignments must will bw submitted to the schhol" at bounding box center [454, 324] width 576 height 118
click at [212, 278] on textarea "A number assignment assignments must will be submitted to the schhol" at bounding box center [454, 324] width 576 height 118
click at [211, 278] on textarea "A number assignment assignments must will be submitted to the schhol" at bounding box center [454, 324] width 576 height 118
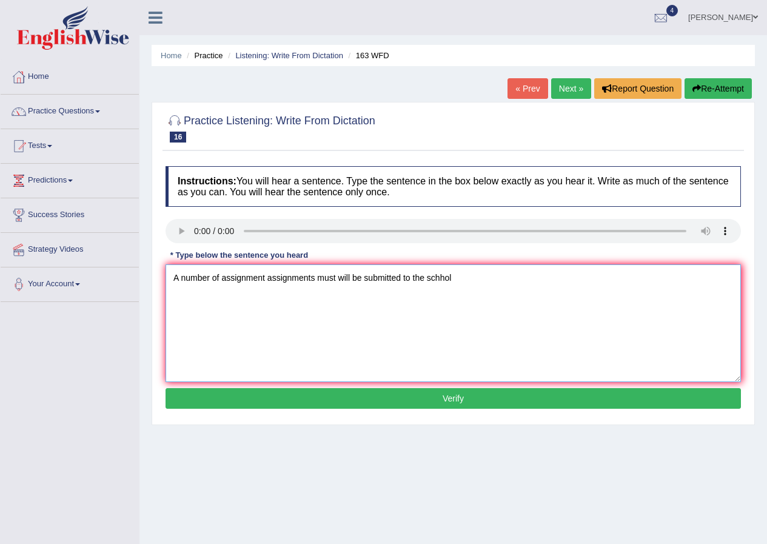
click at [334, 277] on textarea "A number of assignment assignments must will be submitted to the schhol" at bounding box center [454, 324] width 576 height 118
click at [482, 275] on textarea "A number of assignment assignments will be submitted to the conference schhol" at bounding box center [454, 324] width 576 height 118
type textarea "A number of assignment assignments will be submitted to the conference."
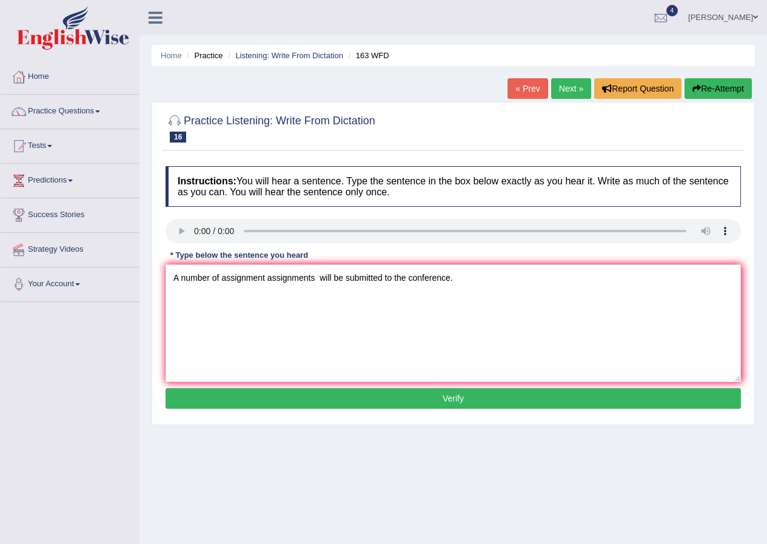
click at [526, 399] on button "Verify" at bounding box center [454, 398] width 576 height 21
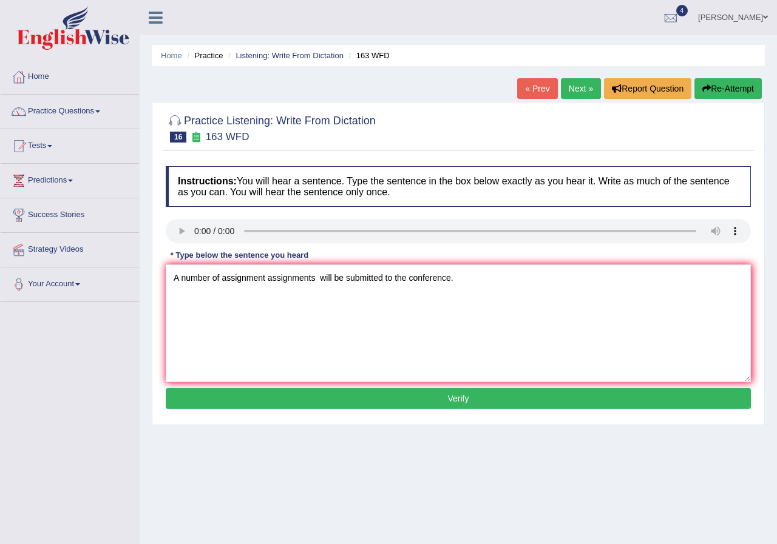
click at [526, 399] on div "Home Practice Listening: Write From Dictation 163 WFD « Prev Next » Report Ques…" at bounding box center [458, 303] width 637 height 607
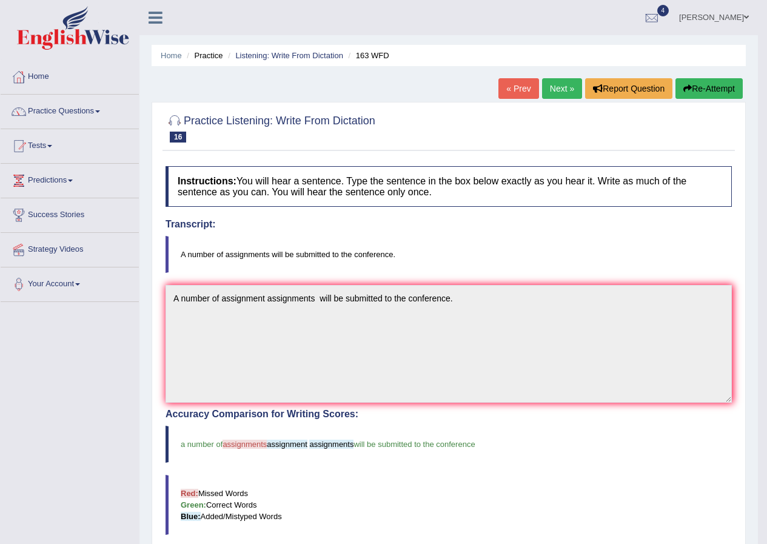
click at [553, 93] on link "Next »" at bounding box center [562, 88] width 40 height 21
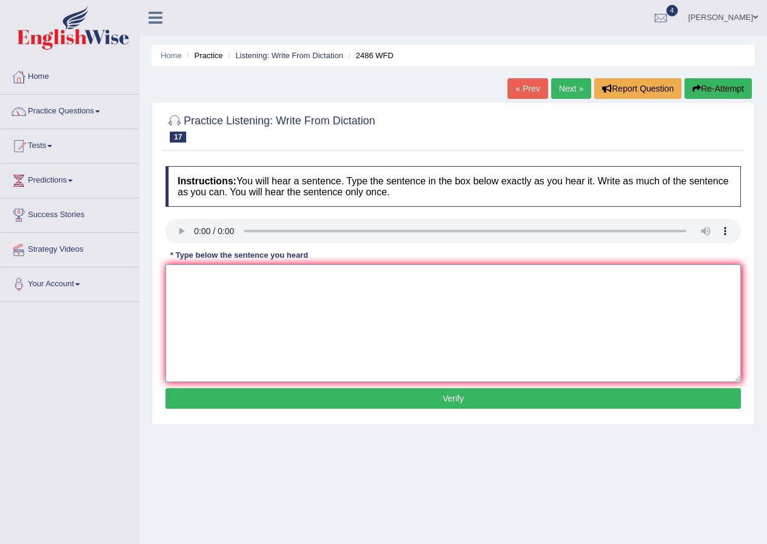
click at [197, 277] on textarea at bounding box center [454, 324] width 576 height 118
click at [330, 279] on textarea "it is quite clear that our facial expression is differnt from the" at bounding box center [454, 324] width 576 height 118
click at [386, 278] on textarea "it is quite clear that our facial expression are differnt from the" at bounding box center [454, 324] width 576 height 118
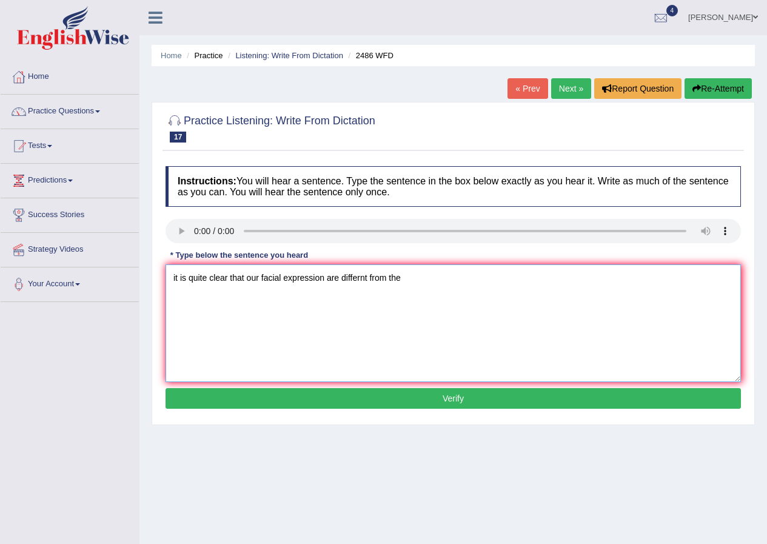
click at [386, 278] on textarea "it is quite clear that our facial expression are differnt from the" at bounding box center [454, 324] width 576 height 118
click at [174, 280] on textarea "it is quite clear that our facial expression are differnt across the world worl…" at bounding box center [454, 324] width 576 height 118
click at [175, 275] on textarea "it is quite clear that our facial expression are differnt across the world worl…" at bounding box center [454, 324] width 576 height 118
type textarea "It is quite clear that our facial expression are differnt across the world worl…"
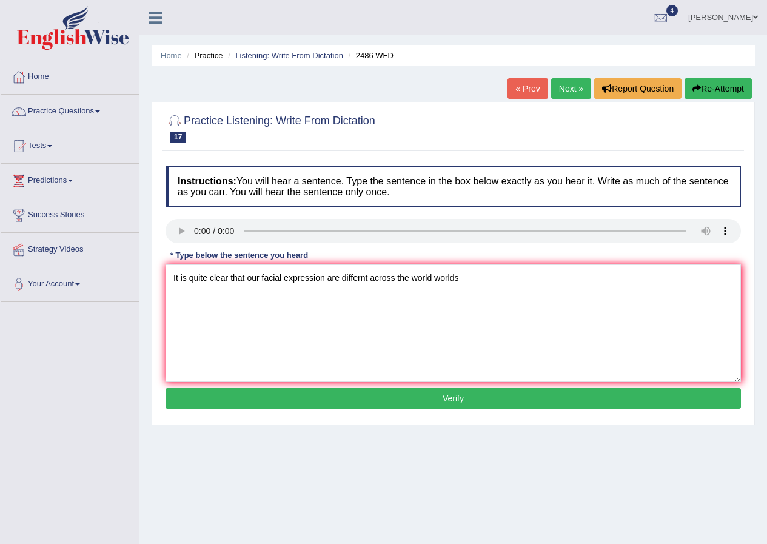
click at [325, 397] on button "Verify" at bounding box center [454, 398] width 576 height 21
click at [325, 397] on div "Home Practice Listening: Write From Dictation 2486 WFD « Prev Next » Report Que…" at bounding box center [454, 303] width 628 height 607
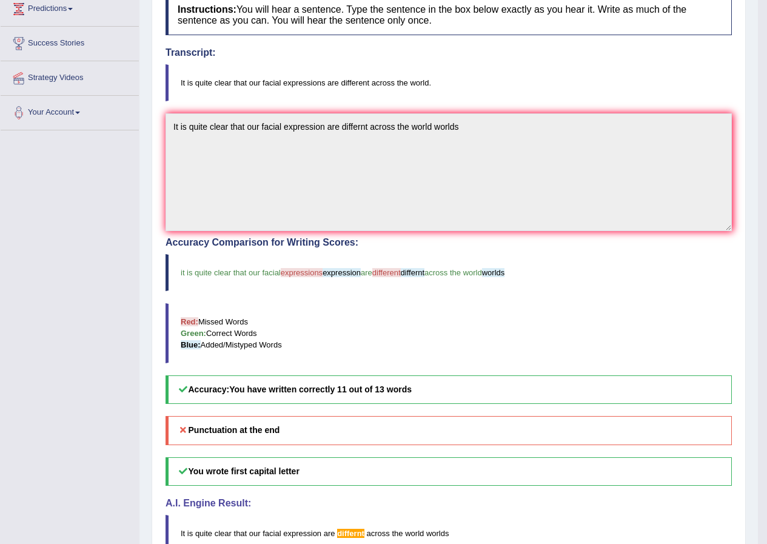
scroll to position [59, 0]
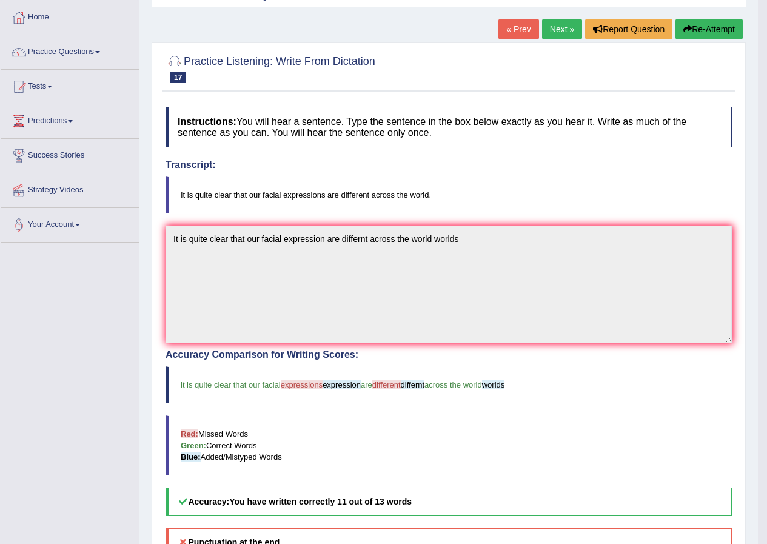
click at [548, 24] on link "Next »" at bounding box center [562, 29] width 40 height 21
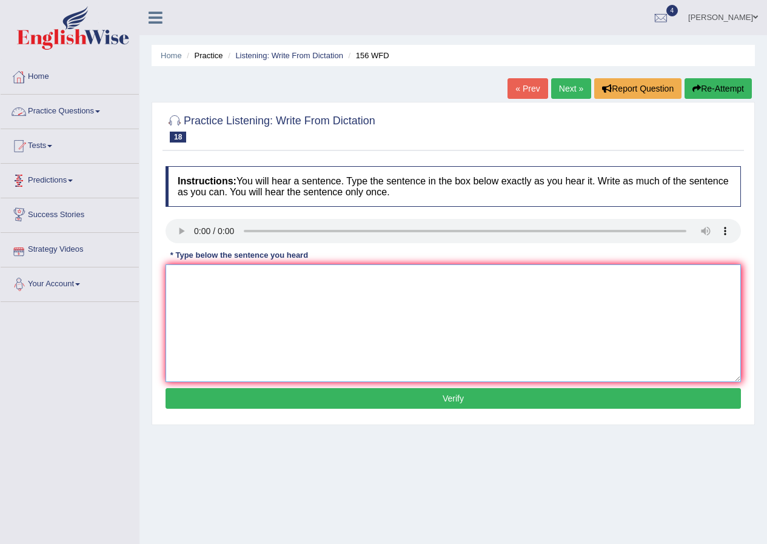
click at [249, 295] on textarea at bounding box center [454, 324] width 576 height 118
click at [376, 280] on textarea "All of the assignment assignments are due tommorow" at bounding box center [454, 324] width 576 height 118
click at [334, 278] on textarea "All of the assignment assignments are due tommorow." at bounding box center [454, 324] width 576 height 118
type textarea "All of the assignment assignments are due by tommorow."
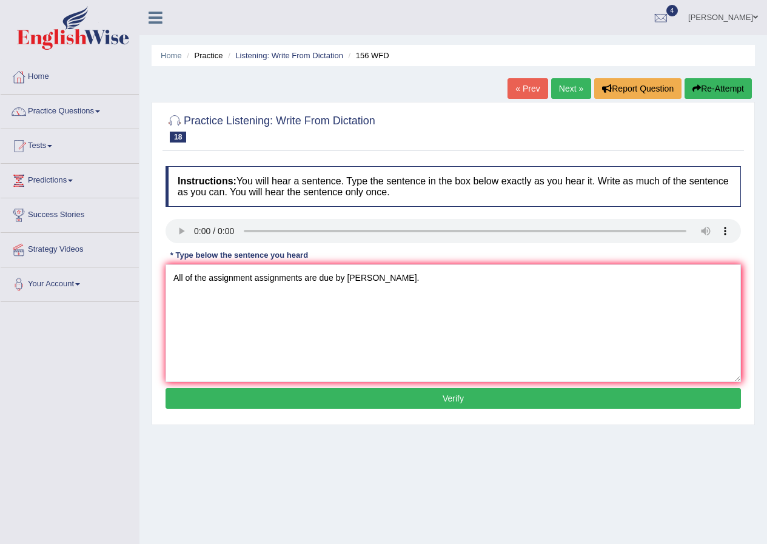
click at [367, 392] on button "Verify" at bounding box center [454, 398] width 576 height 21
click at [367, 392] on div "Home Practice Listening: Write From Dictation 156 WFD « Prev Next » Report Ques…" at bounding box center [454, 303] width 628 height 607
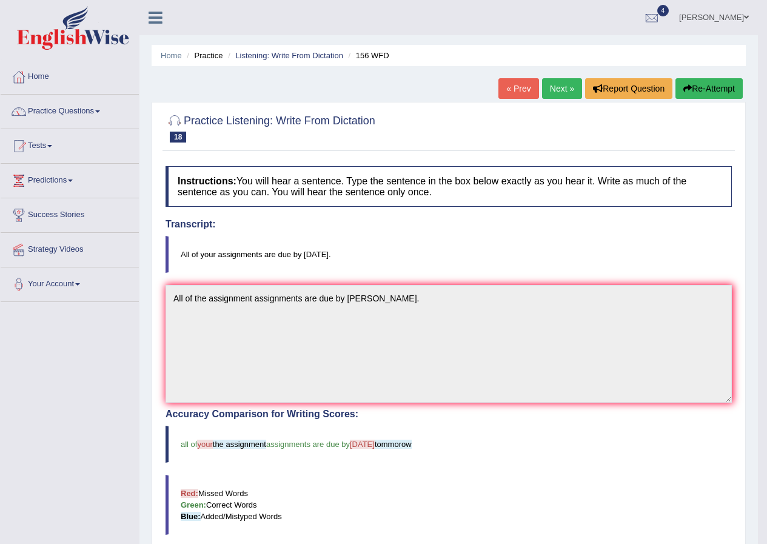
click at [550, 90] on link "Next »" at bounding box center [562, 88] width 40 height 21
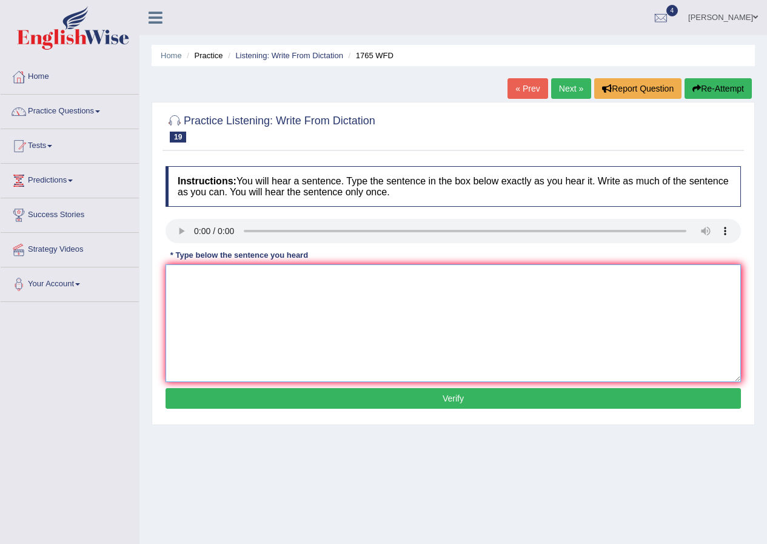
click at [255, 286] on textarea at bounding box center [454, 324] width 576 height 118
click at [325, 279] on textarea "application Aplplications Form forms are submitted tomorrow" at bounding box center [454, 324] width 576 height 118
drag, startPoint x: 553, startPoint y: 276, endPoint x: 476, endPoint y: 288, distance: 77.4
click at [476, 288] on textarea "application Aplplications Form forms for sharing accomodation accomodations wsu…" at bounding box center [454, 324] width 576 height 118
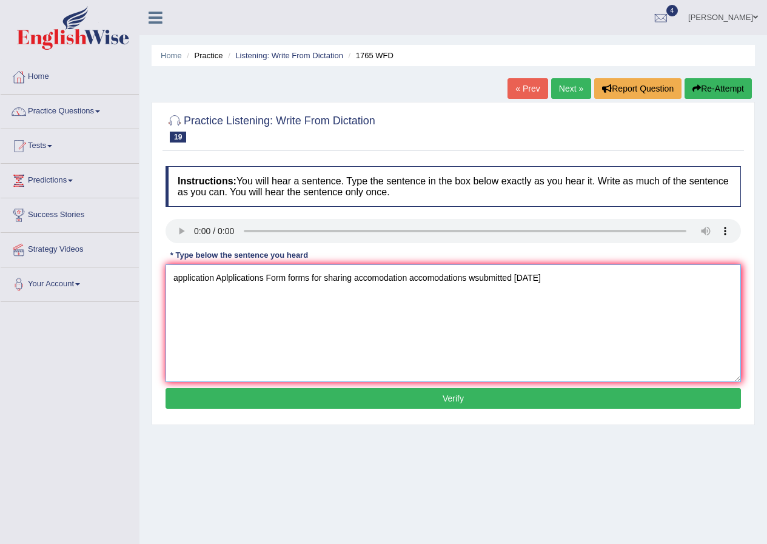
click at [473, 291] on textarea "application Aplplications Form forms for sharing accomodation accomodations wsu…" at bounding box center [454, 324] width 576 height 118
click at [559, 277] on textarea "application Aplplications Form forms for sharing accomodation accomodations wsu…" at bounding box center [454, 324] width 576 height 118
type textarea "application Aplplications Form forms for sharing accomodation accomodations mus…"
click at [433, 393] on button "Verify" at bounding box center [454, 398] width 576 height 21
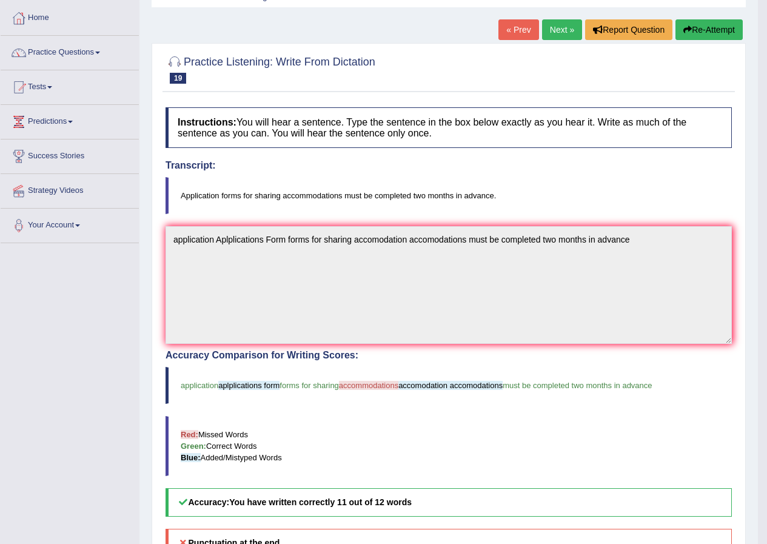
scroll to position [61, 0]
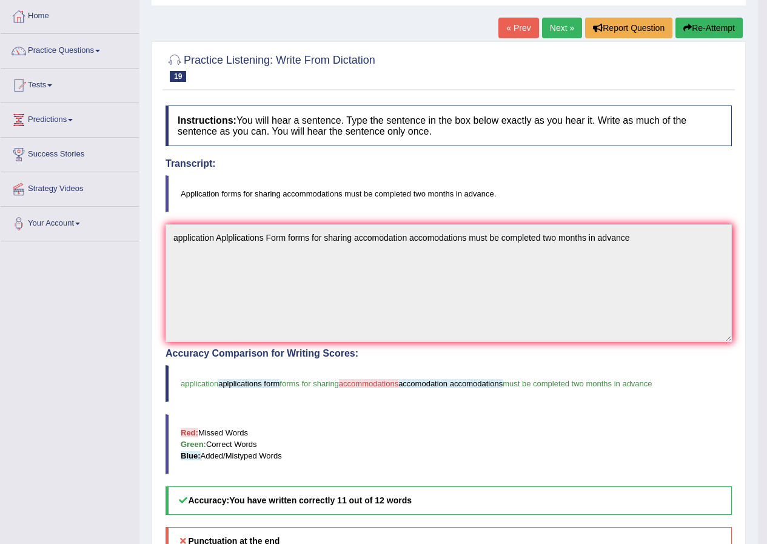
click at [552, 24] on link "Next »" at bounding box center [562, 28] width 40 height 21
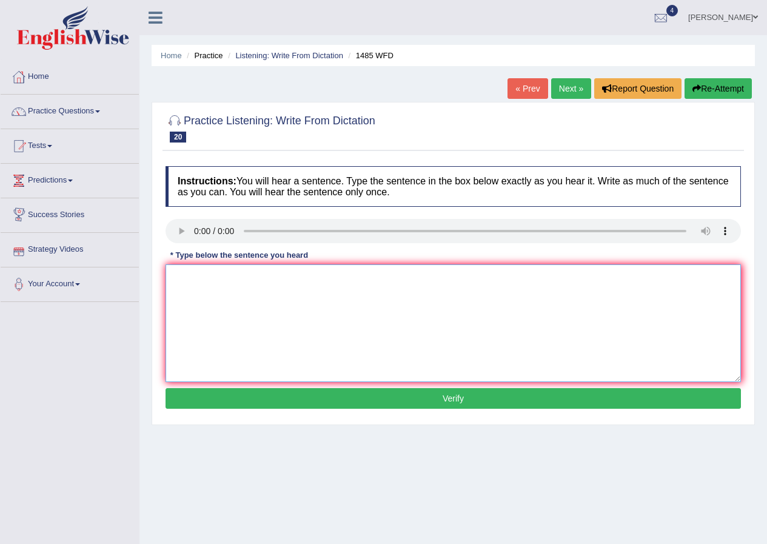
click at [198, 282] on textarea at bounding box center [454, 324] width 576 height 118
click at [298, 277] on textarea "Cross work give student chance subject subjects." at bounding box center [454, 324] width 576 height 118
click at [297, 282] on textarea "Cross work give student chance subject subjects." at bounding box center [454, 324] width 576 height 118
click at [198, 276] on textarea "Cross work give student chance to explore the subject subjects." at bounding box center [454, 324] width 576 height 118
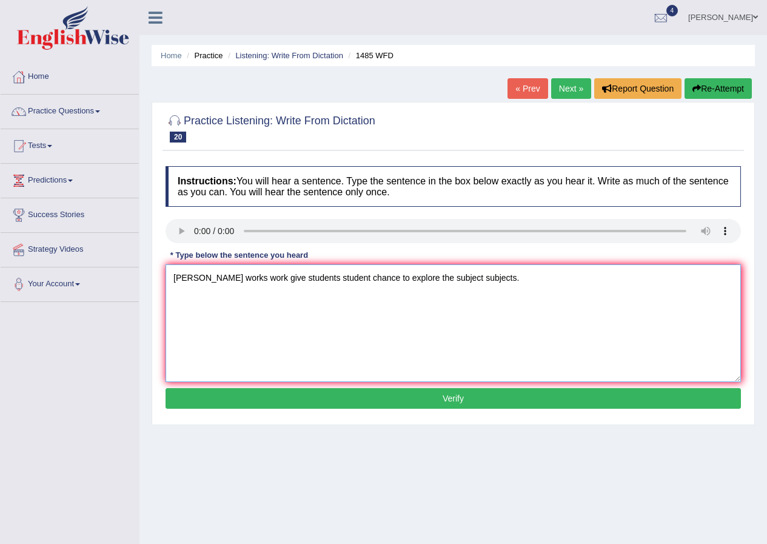
type textarea "Cross works work give students student chance to explore the subject subjects."
click at [396, 400] on button "Verify" at bounding box center [454, 398] width 576 height 21
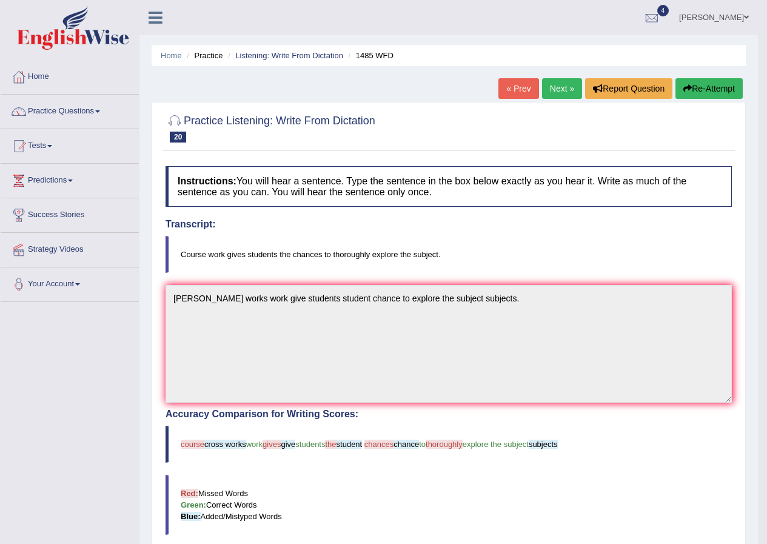
click at [558, 89] on link "Next »" at bounding box center [562, 88] width 40 height 21
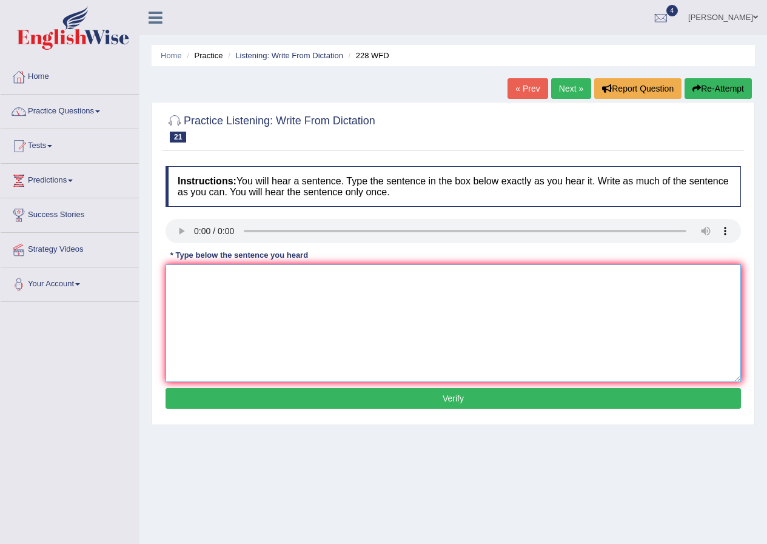
click at [325, 306] on textarea at bounding box center [454, 324] width 576 height 118
click at [332, 279] on textarea "Computer science has become a popular degree course" at bounding box center [454, 324] width 576 height 118
click at [328, 279] on textarea "Computer science has become a popular degree course" at bounding box center [454, 324] width 576 height 118
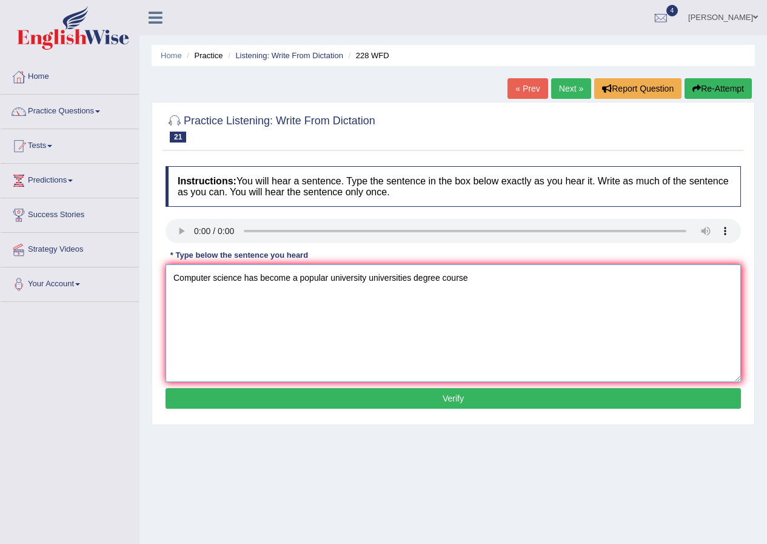
click at [467, 276] on textarea "Computer science has become a popular university universities degree course" at bounding box center [454, 324] width 576 height 118
click at [470, 278] on textarea "Computer science has become a popular university universities degree course" at bounding box center [454, 324] width 576 height 118
click at [471, 279] on textarea "Computer science has become a popular university universities degree course" at bounding box center [454, 324] width 576 height 118
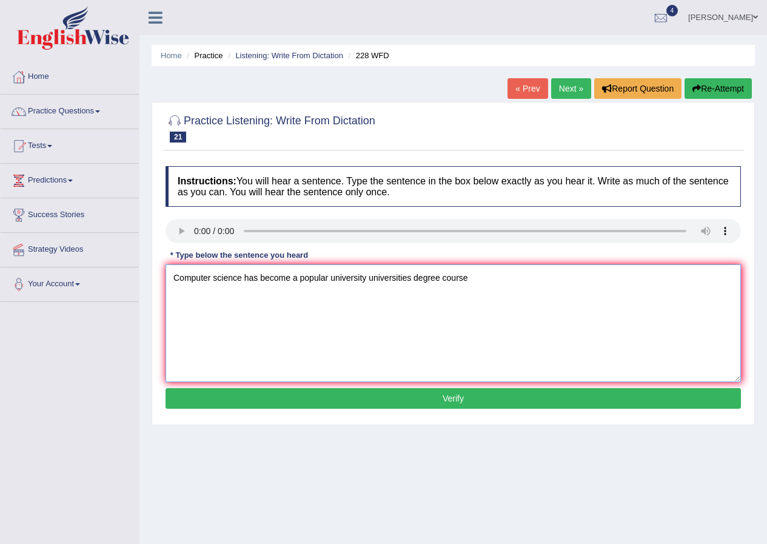
click at [463, 303] on textarea "Computer science has become a popular university universities degree course" at bounding box center [454, 324] width 576 height 118
click at [472, 278] on textarea "Computer science has become a popular university universities degree course" at bounding box center [454, 324] width 576 height 118
click at [472, 280] on textarea "Computer science has become a popular university universities degree course" at bounding box center [454, 324] width 576 height 118
click at [450, 306] on textarea "Computer science has become a popular university universities degree course" at bounding box center [454, 324] width 576 height 118
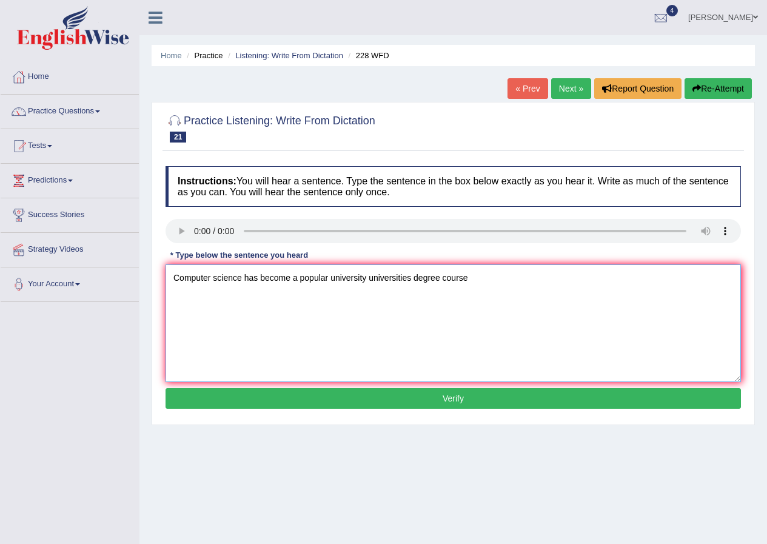
click at [453, 306] on textarea "Computer science has become a popular university universities degree course" at bounding box center [454, 324] width 576 height 118
drag, startPoint x: 454, startPoint y: 286, endPoint x: 460, endPoint y: 289, distance: 6.2
click at [454, 287] on textarea "Computer science has become a popular university universities degree course" at bounding box center [454, 324] width 576 height 118
click at [454, 288] on textarea "Computer science has become a popular university universities degree course" at bounding box center [454, 324] width 576 height 118
click at [339, 276] on textarea "Computer science has become a popular university universities degree course" at bounding box center [454, 324] width 576 height 118
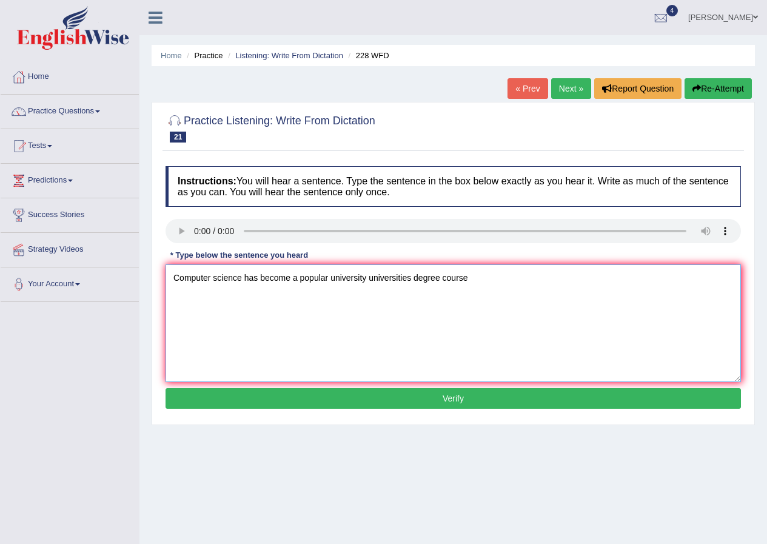
click at [552, 361] on textarea "Computer science has become a popular university universities degree course" at bounding box center [454, 324] width 576 height 118
type textarea "Computer science has become a popular university universities degree course cou…"
click at [361, 398] on button "Verify" at bounding box center [454, 398] width 576 height 21
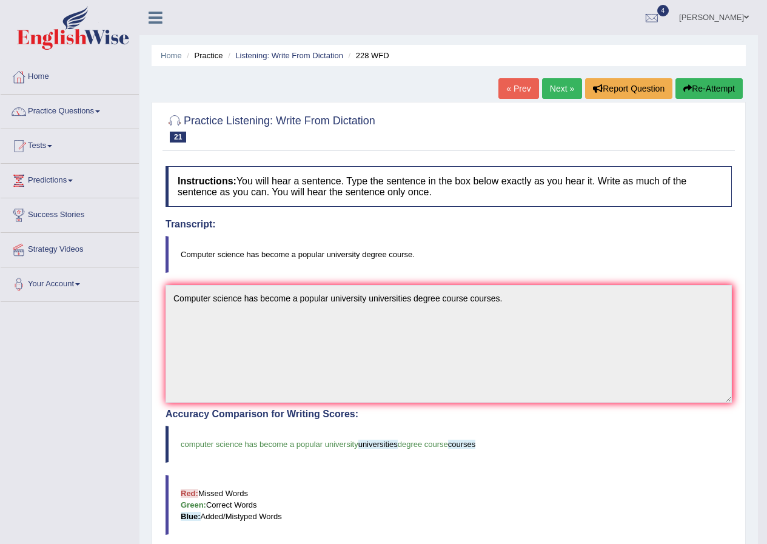
click at [550, 81] on link "Next »" at bounding box center [562, 88] width 40 height 21
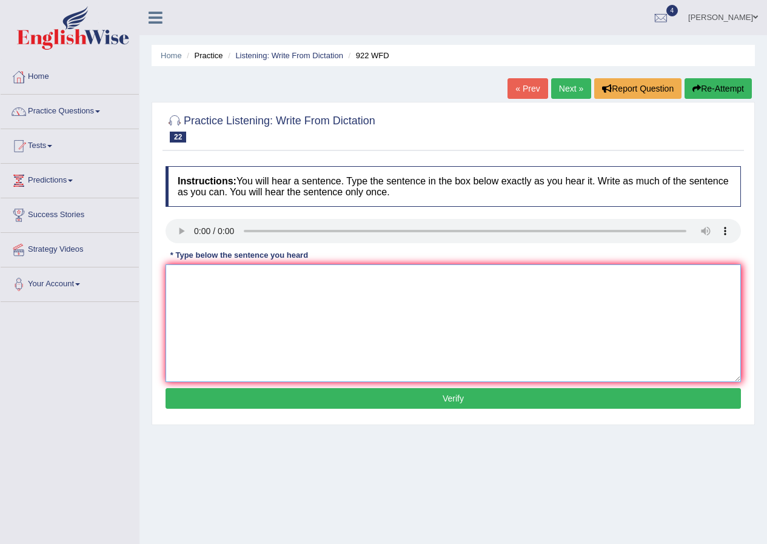
drag, startPoint x: 348, startPoint y: 297, endPoint x: 334, endPoint y: 303, distance: 15.5
click at [346, 297] on textarea at bounding box center [454, 324] width 576 height 118
type textarea "s"
click at [236, 282] on textarea "Student studnts" at bounding box center [454, 324] width 576 height 118
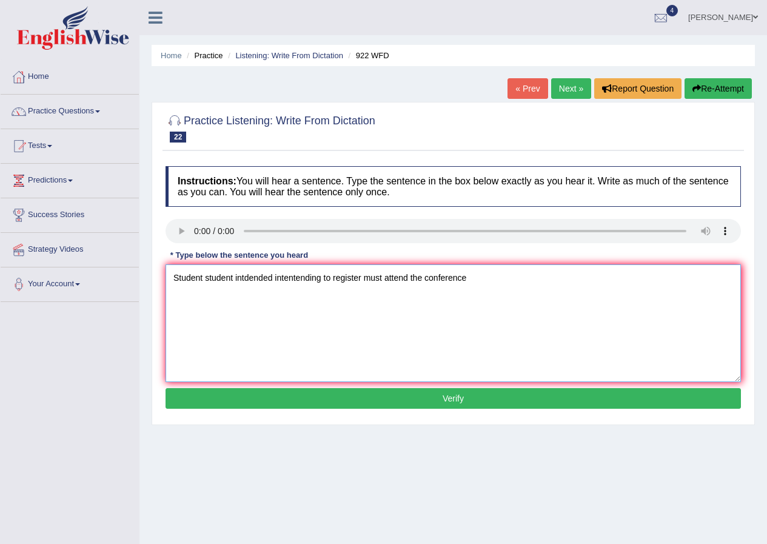
click at [246, 277] on textarea "Student student intdended intentending to register must attend the conference" at bounding box center [454, 324] width 576 height 118
click at [247, 277] on textarea "Student student intdended intentending to register must attend the conference" at bounding box center [454, 324] width 576 height 118
click at [246, 282] on textarea "Student student intdended intentending to register must attend the conference" at bounding box center [454, 324] width 576 height 118
click at [254, 280] on textarea "Student student intdended intentending to register must attend the conference" at bounding box center [454, 324] width 576 height 118
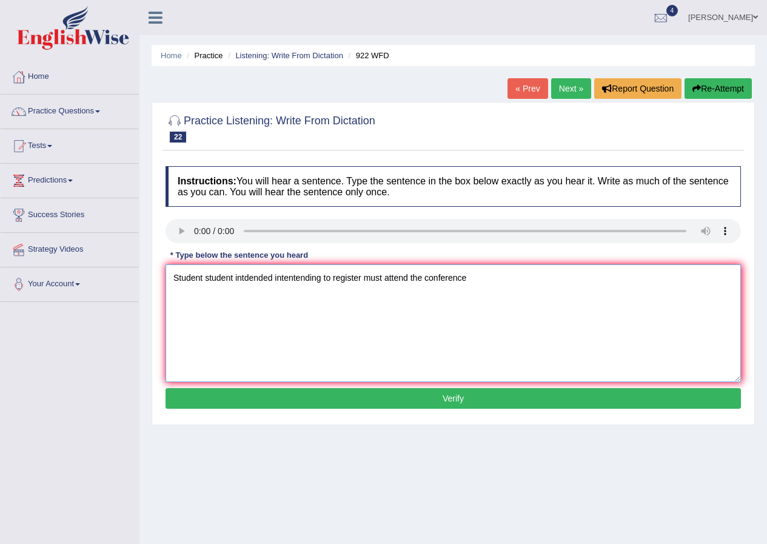
drag, startPoint x: 254, startPoint y: 280, endPoint x: 254, endPoint y: 293, distance: 13.3
click at [254, 280] on textarea "Student student intdended intentending to register must attend the conference" at bounding box center [454, 324] width 576 height 118
click at [325, 277] on textarea "Student student intended intentending to register must attend the conference" at bounding box center [454, 324] width 576 height 118
click at [619, 283] on textarea "Student student intended intentending to attend the conference confference must…" at bounding box center [454, 324] width 576 height 118
click at [515, 277] on textarea "Student student intended intentending to attend the conference confference must…" at bounding box center [454, 324] width 576 height 118
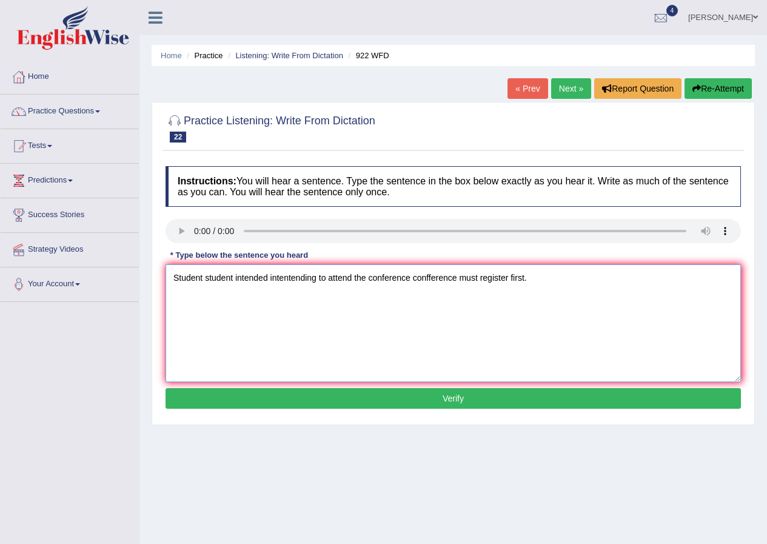
type textarea "Student student intended intentending to attend the conference confference must…"
click at [451, 395] on button "Verify" at bounding box center [454, 398] width 576 height 21
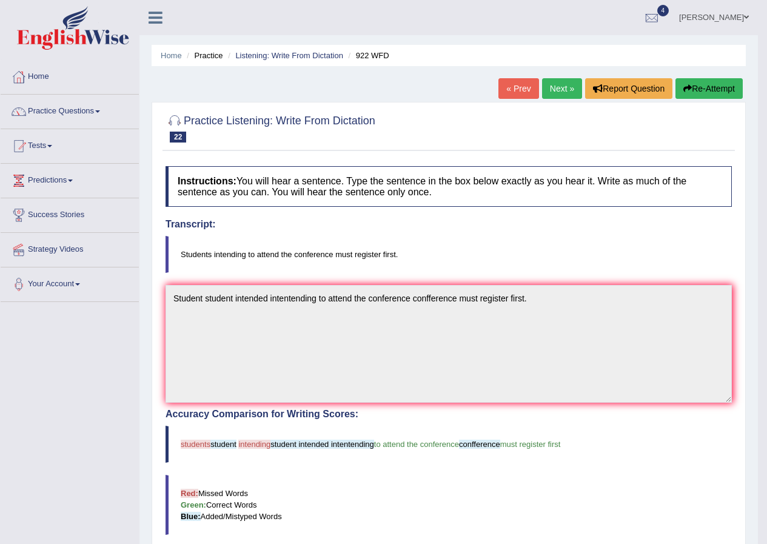
click at [549, 89] on link "Next »" at bounding box center [562, 88] width 40 height 21
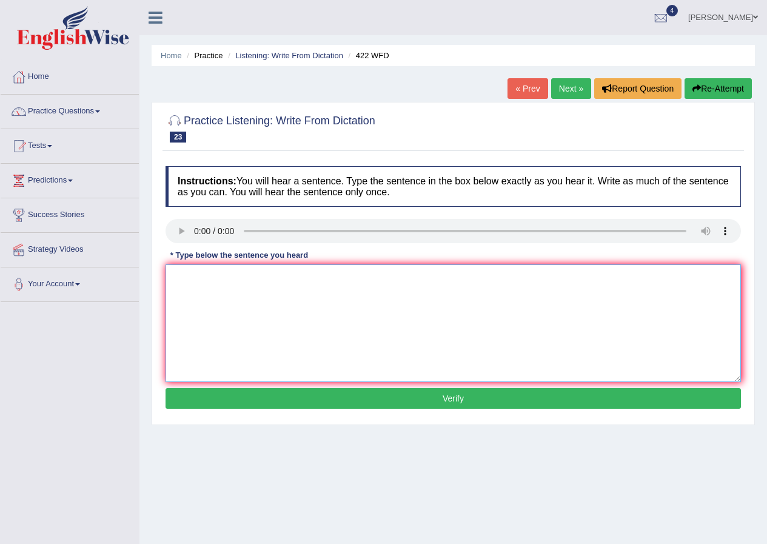
click at [179, 278] on textarea at bounding box center [454, 324] width 576 height 118
type textarea "The most important importants detail details in this these argument arguments i…"
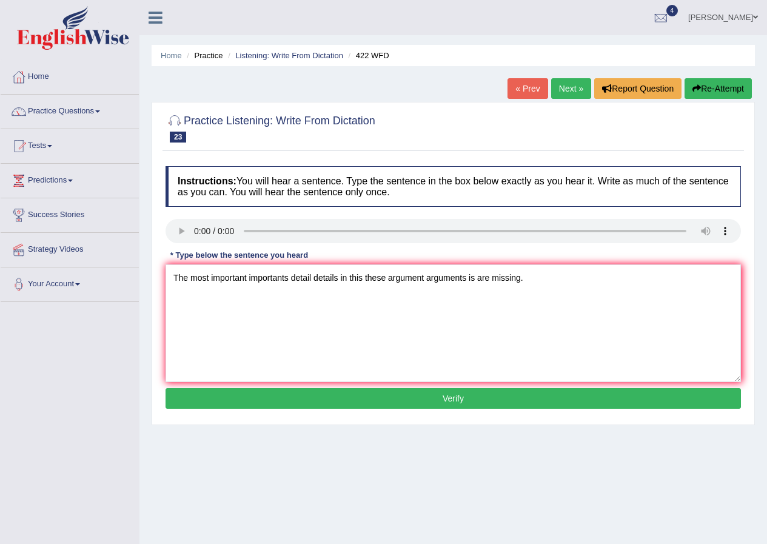
click at [397, 394] on button "Verify" at bounding box center [454, 398] width 576 height 21
click at [397, 394] on div "Home Practice Listening: Write From Dictation 422 WFD « Prev Next » Report Ques…" at bounding box center [454, 303] width 628 height 607
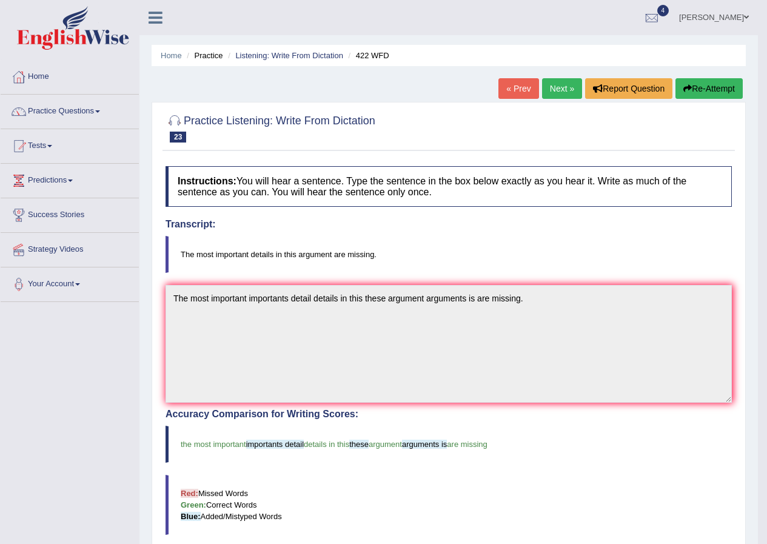
click at [548, 86] on link "Next »" at bounding box center [562, 88] width 40 height 21
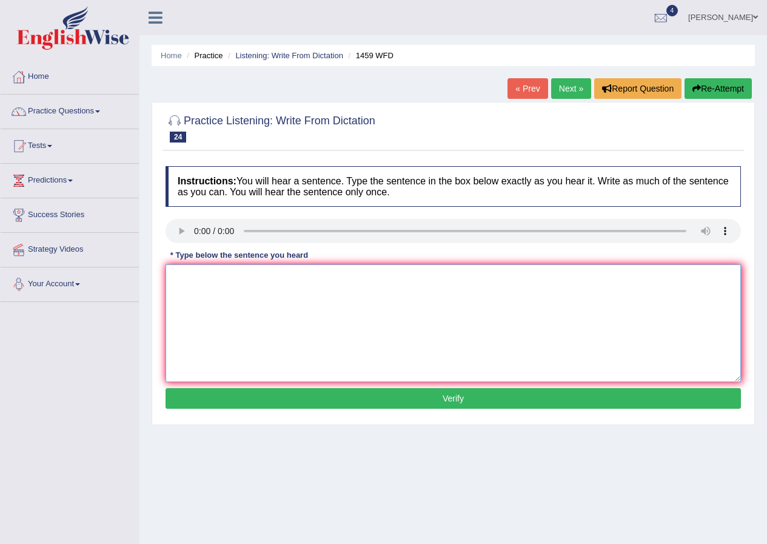
drag, startPoint x: 252, startPoint y: 283, endPoint x: 275, endPoint y: 294, distance: 25.5
click at [271, 293] on textarea at bounding box center [454, 324] width 576 height 118
click at [362, 283] on textarea "All the experiment procedure procedure are" at bounding box center [454, 324] width 576 height 118
click at [369, 285] on textarea "All the experiment procedure procedure are" at bounding box center [454, 324] width 576 height 118
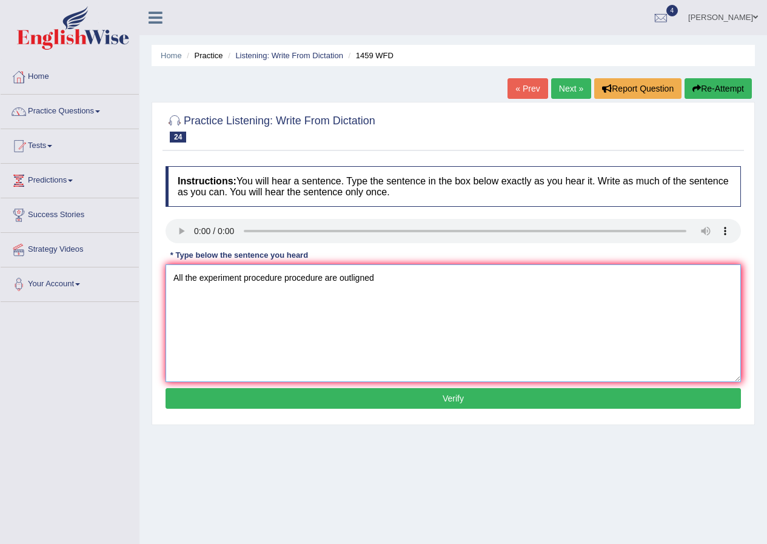
click at [411, 282] on textarea "All the experiment procedure procedure are outligned" at bounding box center [454, 324] width 576 height 118
click at [196, 280] on textarea "All the experiment procedure procedure are outligned laboratory laboratories me…" at bounding box center [454, 324] width 576 height 118
click at [318, 278] on textarea "All experimental experiment procedure procedure are outligned laboratory labora…" at bounding box center [454, 324] width 576 height 118
click at [416, 277] on textarea "All experimental experiment procedures procedure are outligned laboratory labor…" at bounding box center [454, 324] width 576 height 118
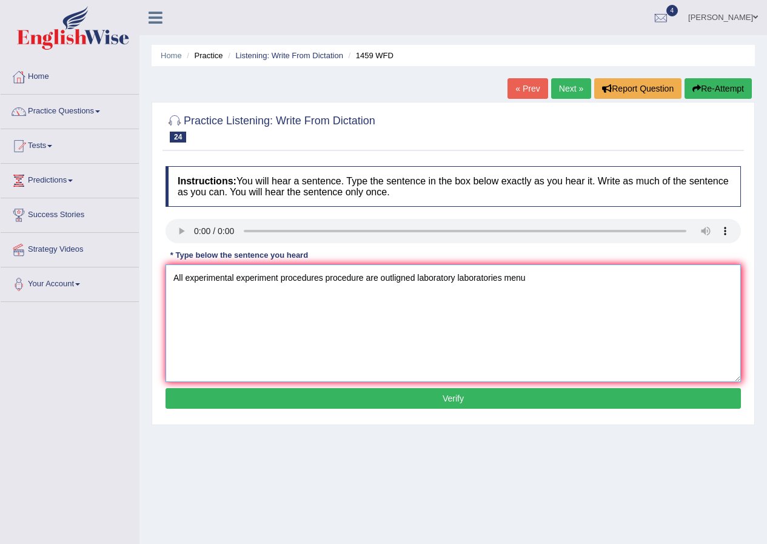
click at [416, 277] on textarea "All experimental experiment procedures procedure are outligned laboratory labor…" at bounding box center [454, 324] width 576 height 118
click at [377, 274] on textarea "All experimental experiment procedures procedure are outligned in the laborator…" at bounding box center [454, 324] width 576 height 118
type textarea "All experimental experiment procedures procedure has been are outligned in the …"
click at [278, 396] on button "Verify" at bounding box center [454, 398] width 576 height 21
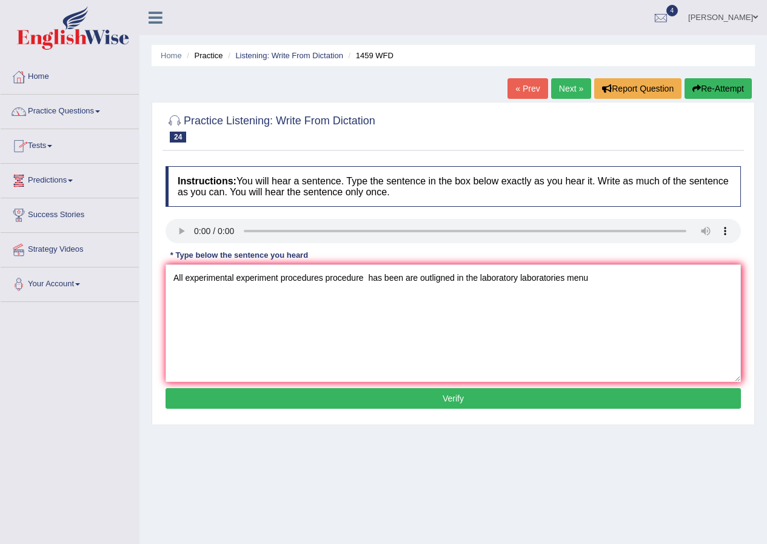
click at [278, 396] on div "Home Practice Listening: Write From Dictation 1459 WFD « Prev Next » Report Que…" at bounding box center [454, 303] width 628 height 607
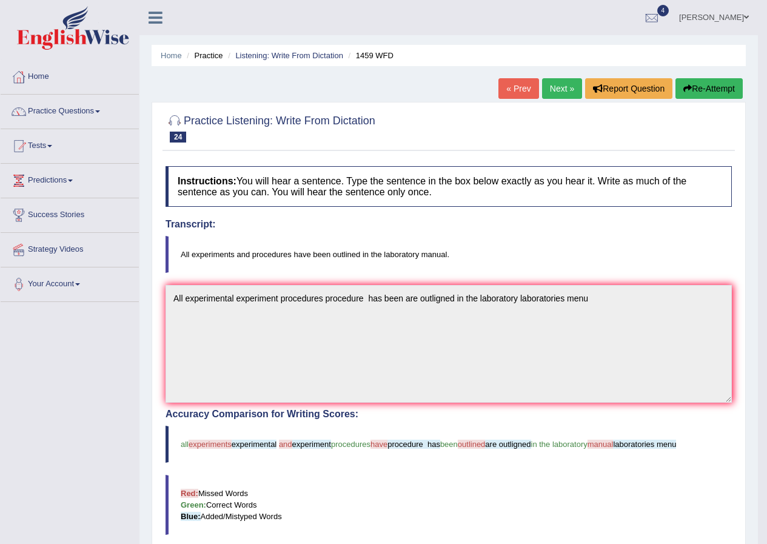
click at [550, 91] on link "Next »" at bounding box center [562, 88] width 40 height 21
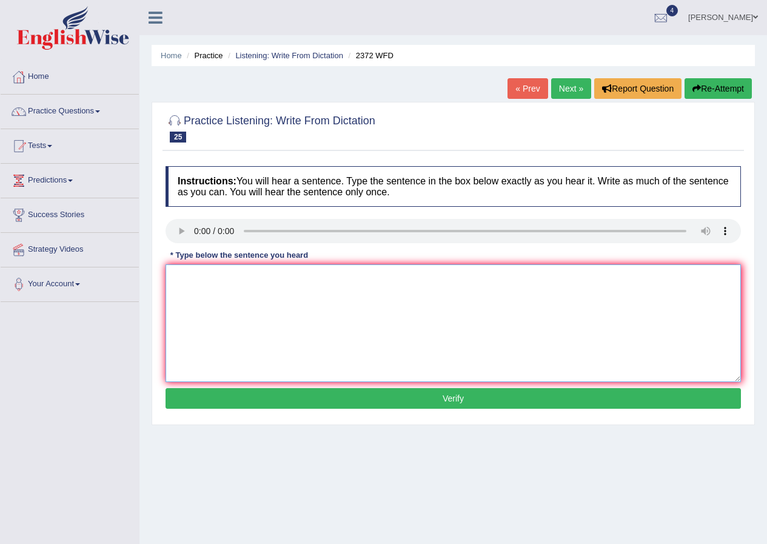
click at [178, 276] on textarea at bounding box center [454, 324] width 576 height 118
click at [356, 276] on textarea "We must hand in our assignment assignments at the end of the semester semesters." at bounding box center [454, 324] width 576 height 118
type textarea "We must hand in our assignment assignments by the end of the semester semesters."
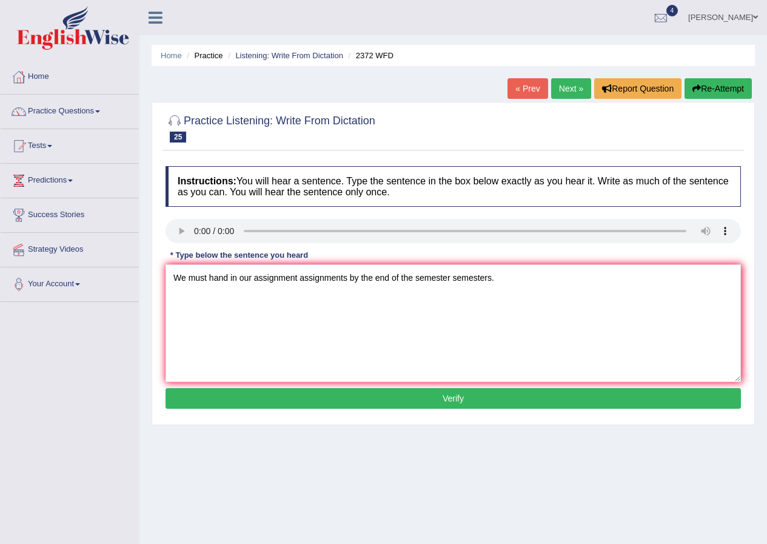
click at [422, 398] on button "Verify" at bounding box center [454, 398] width 576 height 21
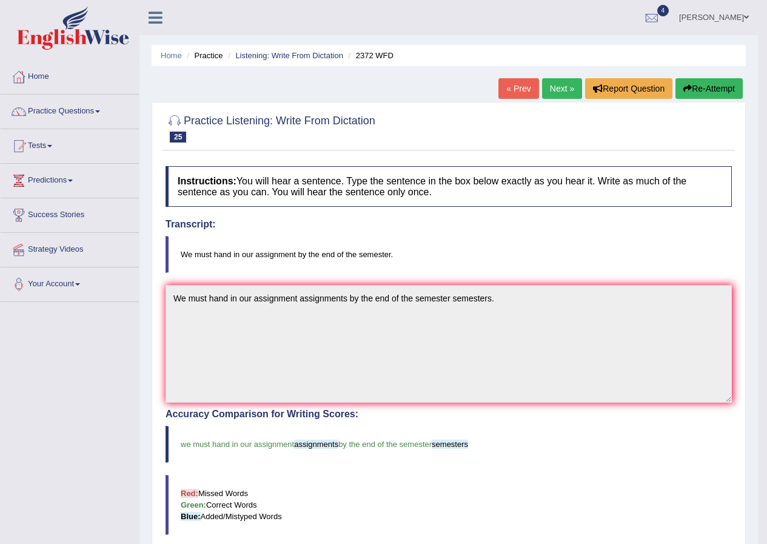
click at [550, 90] on link "Next »" at bounding box center [562, 88] width 40 height 21
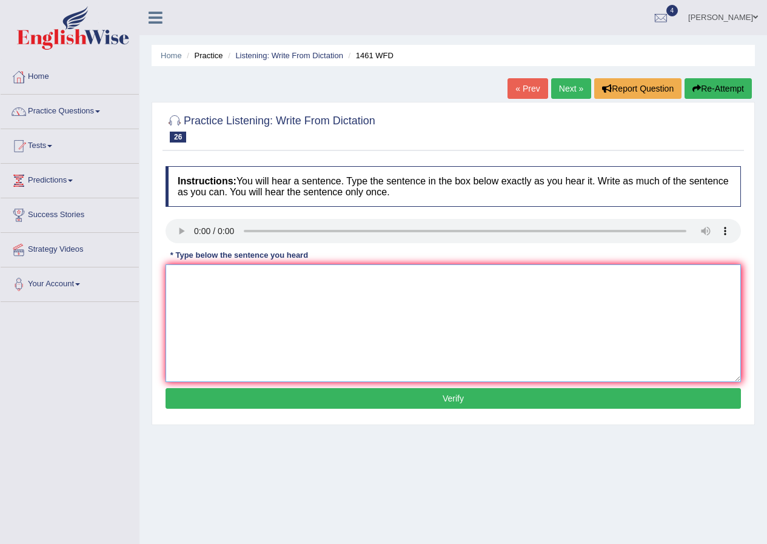
click at [211, 291] on textarea at bounding box center [454, 324] width 576 height 118
type textarea "m"
click at [200, 280] on textarea "My sisrter run runs a business businesses about small toy toys." at bounding box center [454, 324] width 576 height 118
type textarea "My sister run runs a business businesses about small toy toys."
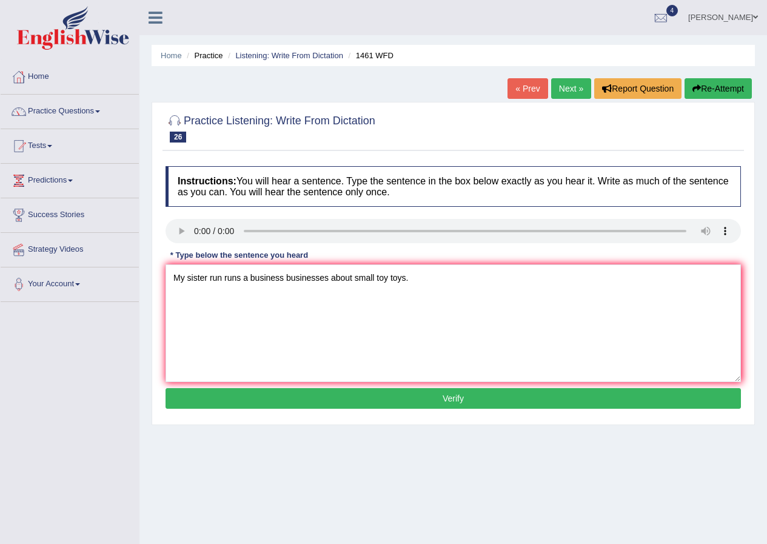
click at [399, 397] on button "Verify" at bounding box center [454, 398] width 576 height 21
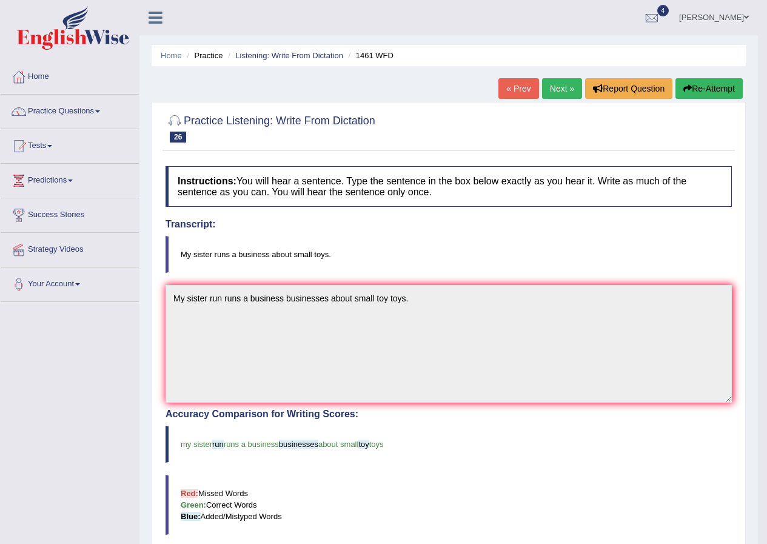
click at [555, 90] on link "Next »" at bounding box center [562, 88] width 40 height 21
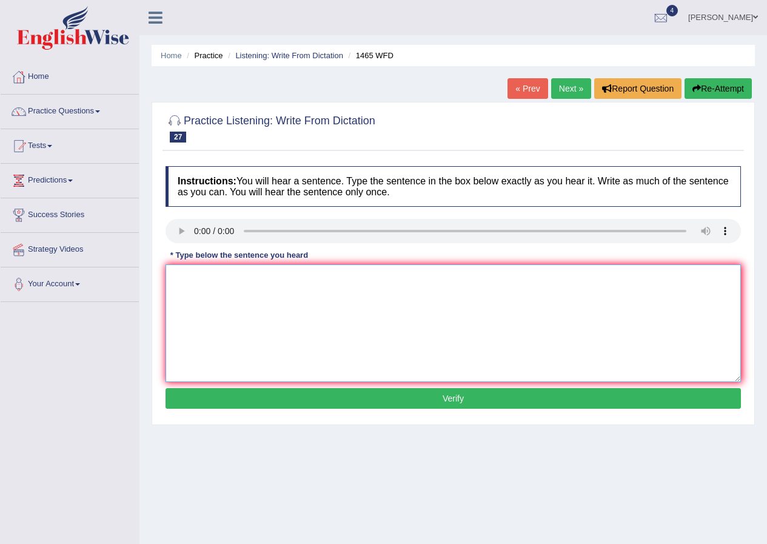
click at [263, 289] on textarea at bounding box center [454, 324] width 576 height 118
click at [235, 275] on textarea "You can find the complain form on the website." at bounding box center [454, 324] width 576 height 118
type textarea "You can find the complains complain form on the website."
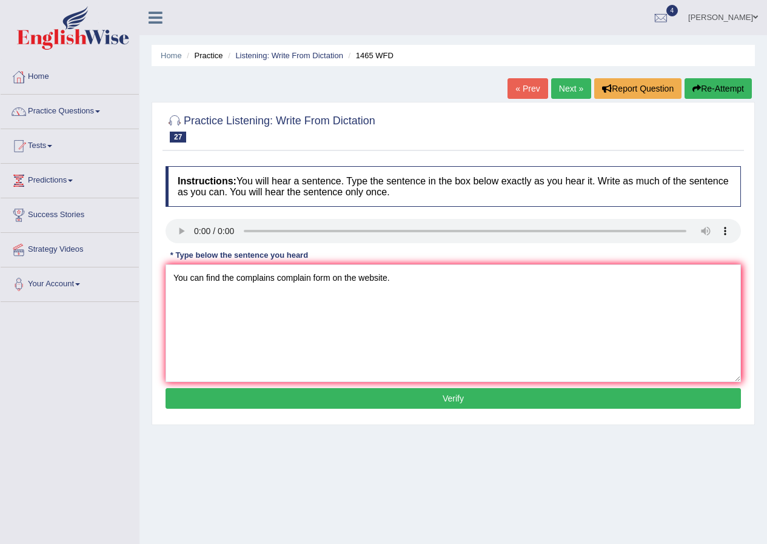
click at [507, 400] on button "Verify" at bounding box center [454, 398] width 576 height 21
click at [507, 400] on div "Home Practice Listening: Write From Dictation 1465 WFD « Prev Next » Report Que…" at bounding box center [454, 303] width 628 height 607
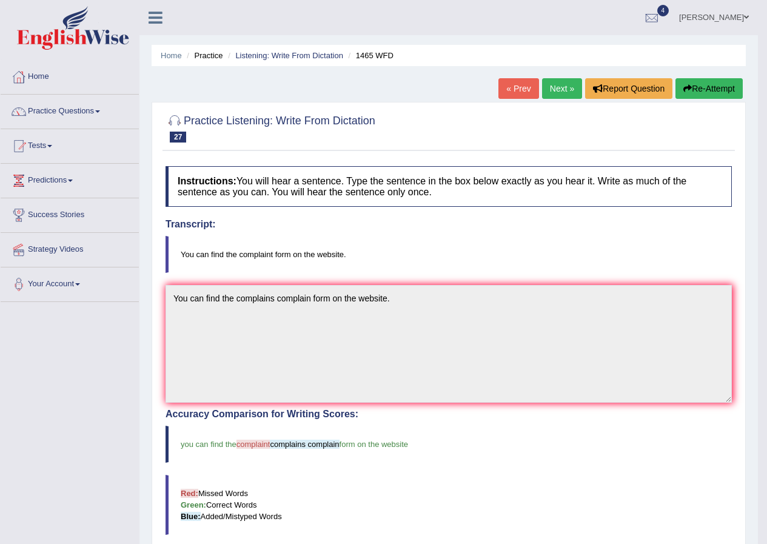
click at [553, 82] on link "Next »" at bounding box center [562, 88] width 40 height 21
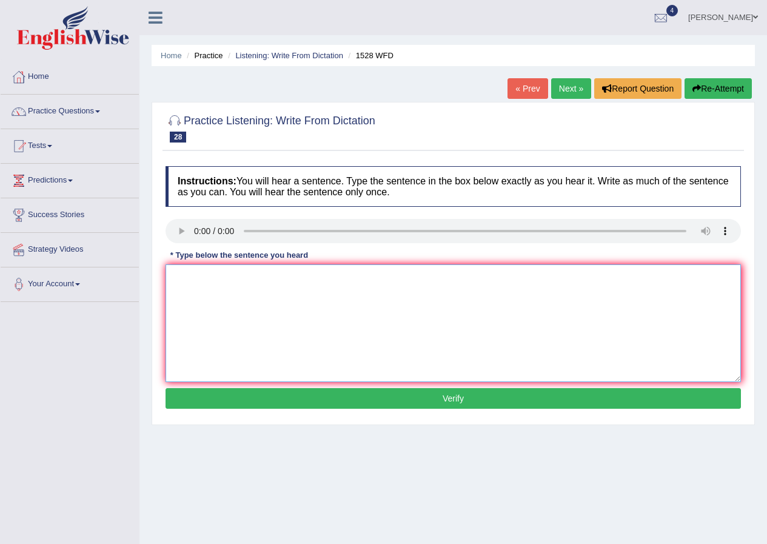
click at [189, 273] on textarea at bounding box center [454, 324] width 576 height 118
click at [240, 275] on textarea "We are looking at engaging" at bounding box center [454, 324] width 576 height 118
click at [283, 274] on textarea "We are looking at introducing engaging" at bounding box center [454, 324] width 576 height 118
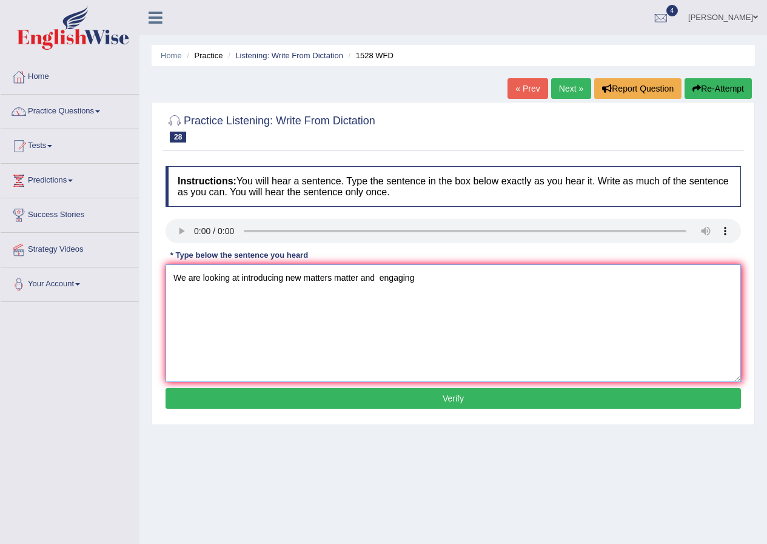
type textarea "We are looking at introducing new matters matter and engaging"
click at [412, 404] on button "Verify" at bounding box center [454, 398] width 576 height 21
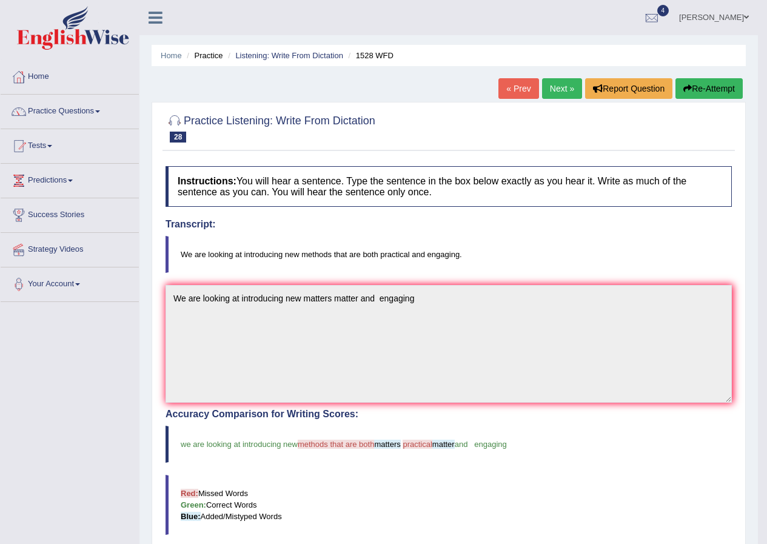
click at [560, 83] on link "Next »" at bounding box center [562, 88] width 40 height 21
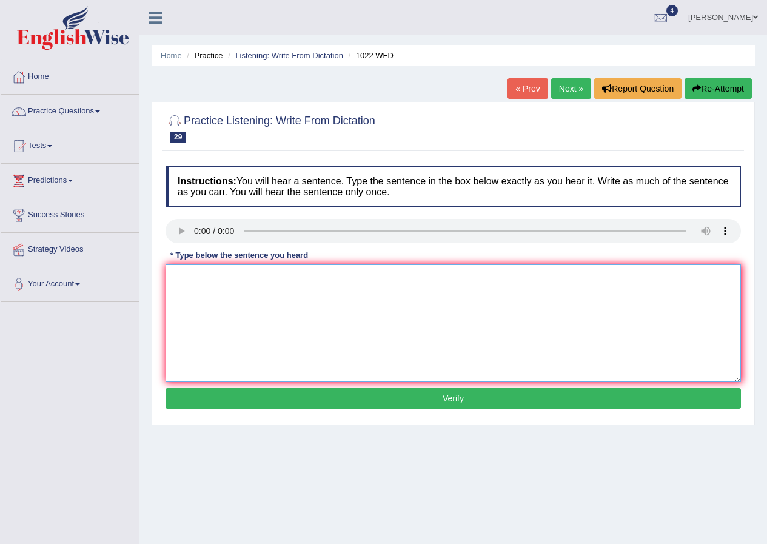
click at [181, 292] on textarea at bounding box center [454, 324] width 576 height 118
drag, startPoint x: 181, startPoint y: 292, endPoint x: 170, endPoint y: 258, distance: 35.7
click at [181, 292] on textarea at bounding box center [454, 324] width 576 height 118
click at [193, 297] on textarea at bounding box center [454, 324] width 576 height 118
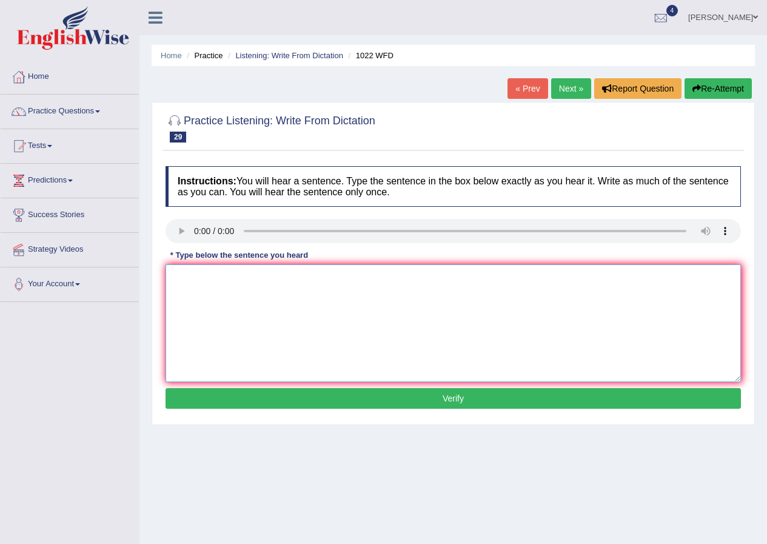
click at [218, 278] on textarea at bounding box center [454, 324] width 576 height 118
click at [269, 277] on textarea "provided a foundation for analysing data." at bounding box center [454, 324] width 576 height 118
type textarea "provided a foundation for that analyses analysing data."
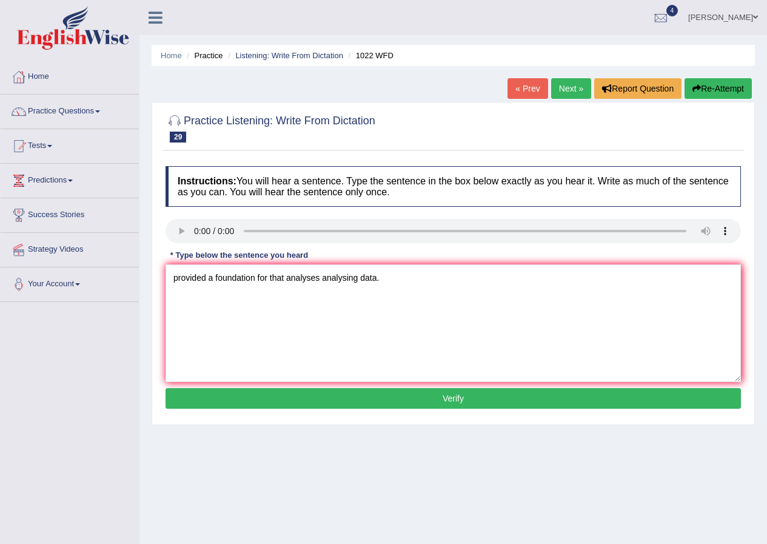
click at [302, 397] on button "Verify" at bounding box center [454, 398] width 576 height 21
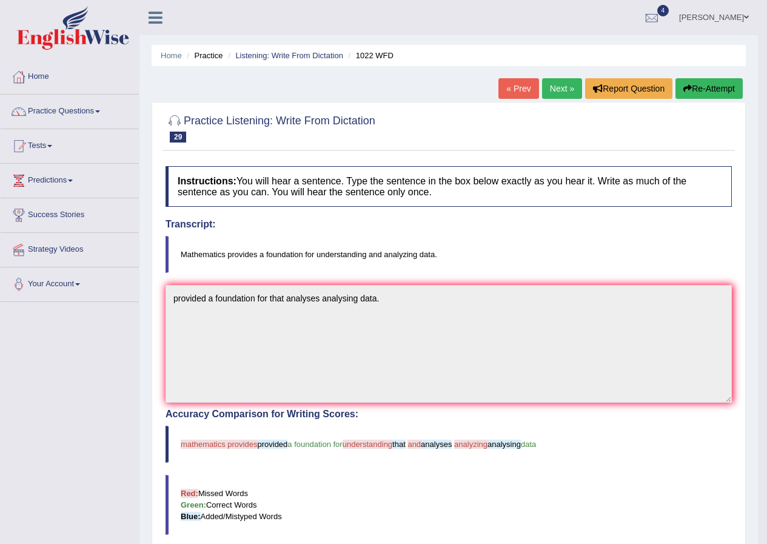
click at [556, 87] on link "Next »" at bounding box center [562, 88] width 40 height 21
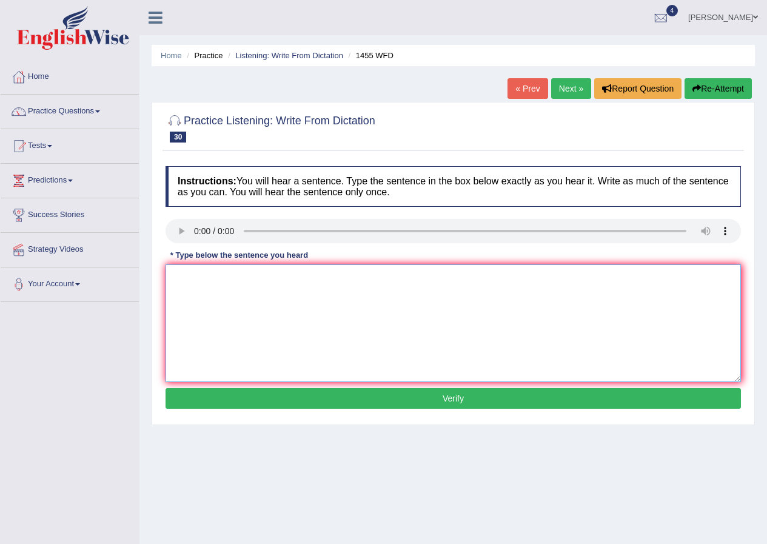
click at [197, 292] on textarea at bounding box center [454, 324] width 576 height 118
click at [209, 276] on textarea "You must a hard constructing site" at bounding box center [454, 324] width 576 height 118
click at [295, 280] on textarea "You must wear a hard hat a hard constructing site" at bounding box center [454, 324] width 576 height 118
click at [332, 277] on textarea "You must wear a hard hat a constructing site" at bounding box center [454, 324] width 576 height 118
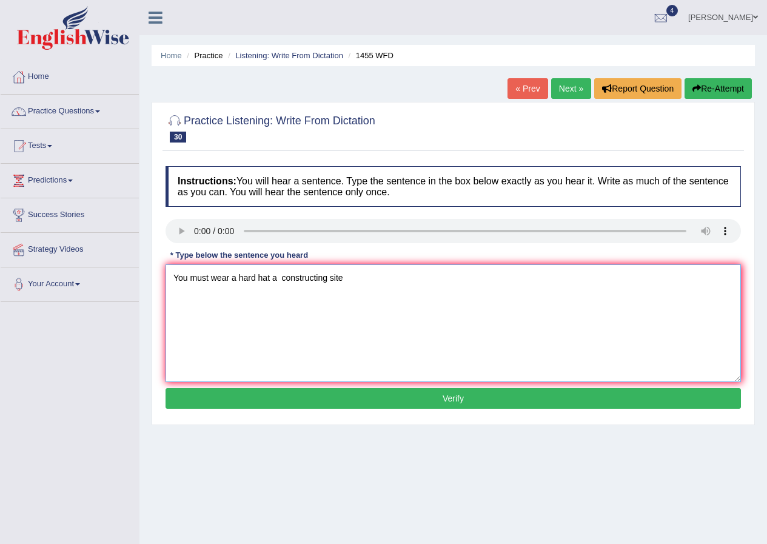
click at [325, 277] on textarea "You must wear a hard hat a constructing site" at bounding box center [454, 324] width 576 height 118
click at [332, 279] on textarea "You must wear a hard hat a constructing site" at bounding box center [454, 324] width 576 height 118
click at [330, 280] on textarea "You must wear a hard hat a constructing site" at bounding box center [454, 324] width 576 height 118
click at [329, 280] on textarea "You must wear a hard hat a constructing site" at bounding box center [454, 324] width 576 height 118
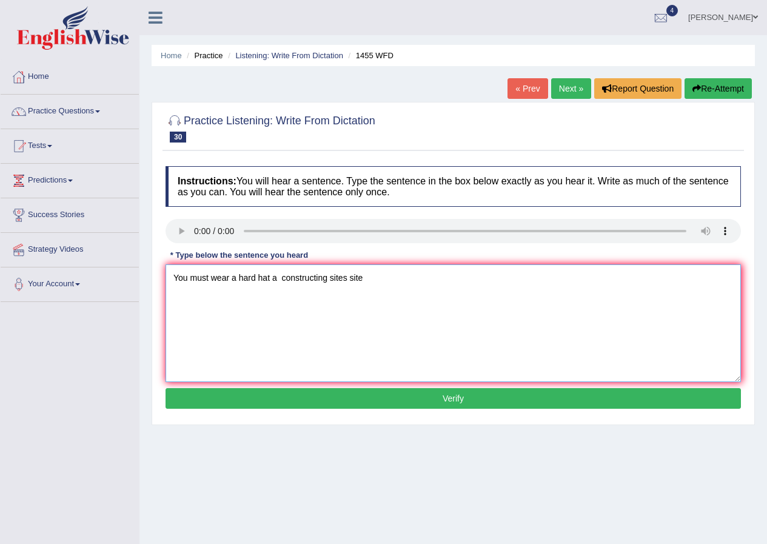
click at [276, 278] on textarea "You must wear a hard hat a constructing sites site" at bounding box center [454, 324] width 576 height 118
click at [374, 277] on textarea "You must wear a hard hat on a constructing sites site" at bounding box center [454, 324] width 576 height 118
click at [373, 277] on textarea "You must wear a hard hat on a constructing sites site" at bounding box center [454, 324] width 576 height 118
click at [372, 278] on textarea "You must wear a hard hat on a constructing sites site" at bounding box center [454, 324] width 576 height 118
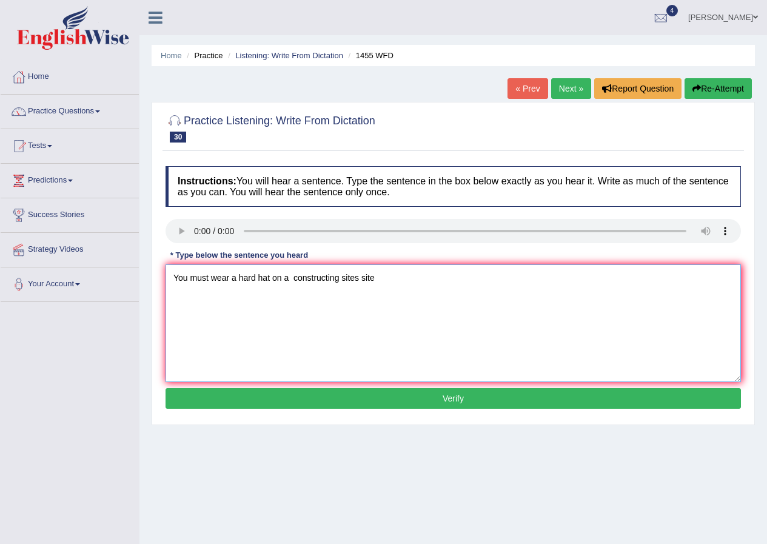
click at [383, 280] on textarea "You must wear a hard hat on a constructing sites site" at bounding box center [454, 324] width 576 height 118
click at [375, 278] on textarea "You must wear a hard hat on a constructing sitesites" at bounding box center [454, 324] width 576 height 118
click at [374, 279] on textarea "You must wear a hard hat on a constructing sitesites" at bounding box center [454, 324] width 576 height 118
drag, startPoint x: 405, startPoint y: 312, endPoint x: 392, endPoint y: 302, distance: 16.5
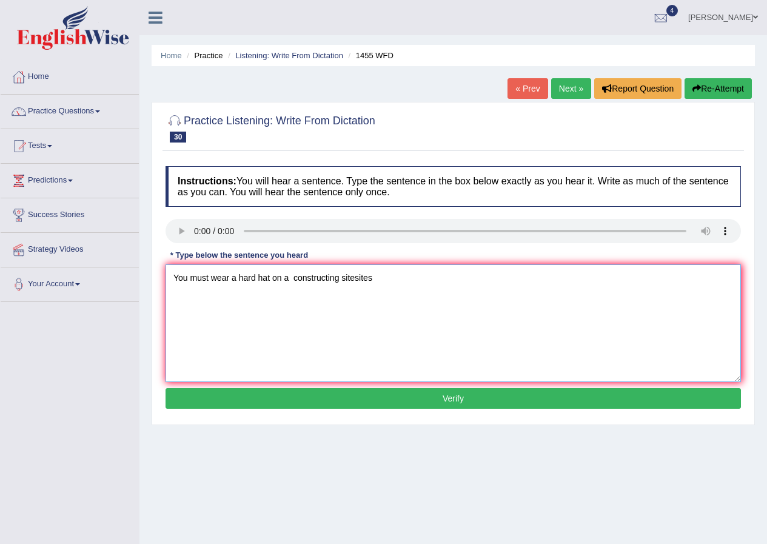
click at [407, 311] on textarea "You must wear a hard hat on a constructing sitesites" at bounding box center [454, 324] width 576 height 118
click at [292, 277] on textarea "You must wear a hard hat on a constructing sitesites." at bounding box center [454, 324] width 576 height 118
click at [400, 281] on textarea "You must wear a hard hat on a construction constructing sitesites." at bounding box center [454, 324] width 576 height 118
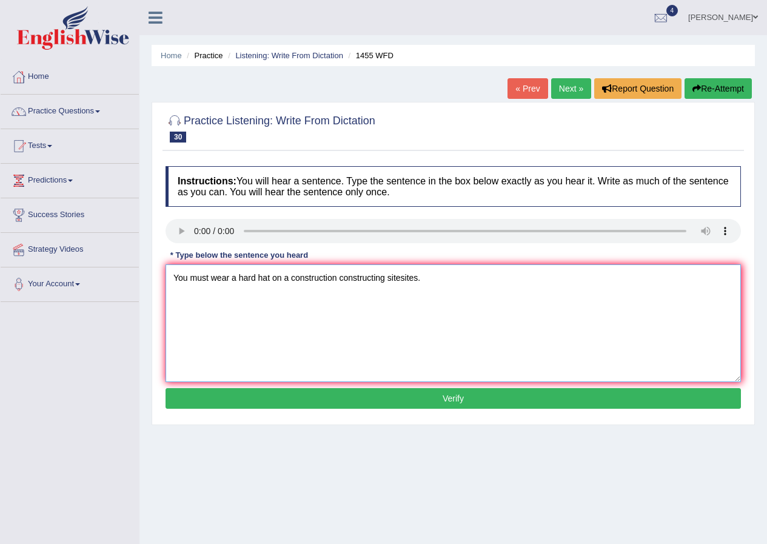
click at [400, 281] on textarea "You must wear a hard hat on a construction constructing sitesites." at bounding box center [454, 324] width 576 height 118
click at [404, 270] on textarea "You must wear a hard hat on a construction constructing sitesites." at bounding box center [454, 324] width 576 height 118
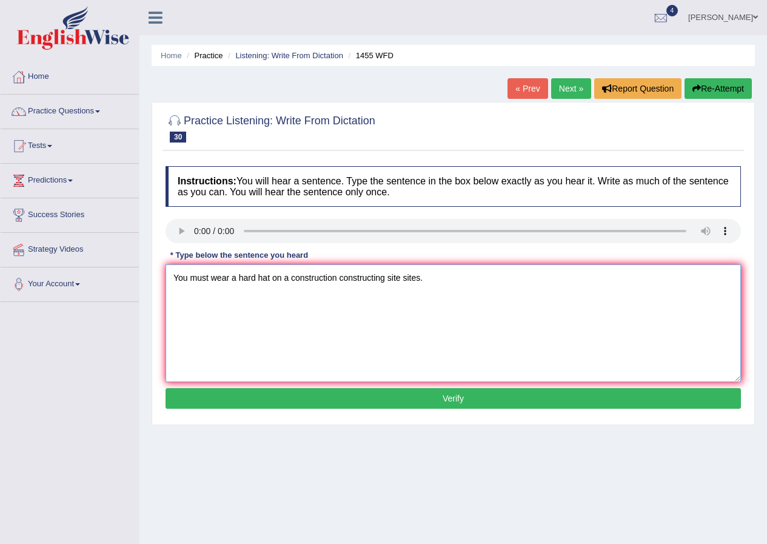
type textarea "You must wear a hard hat on a construction constructing site sites."
click at [302, 397] on button "Verify" at bounding box center [454, 398] width 576 height 21
click at [302, 397] on div "Home Practice Listening: Write From Dictation 1455 WFD « Prev Next » Report Que…" at bounding box center [454, 303] width 628 height 607
